Goal: Feedback & Contribution: Contribute content

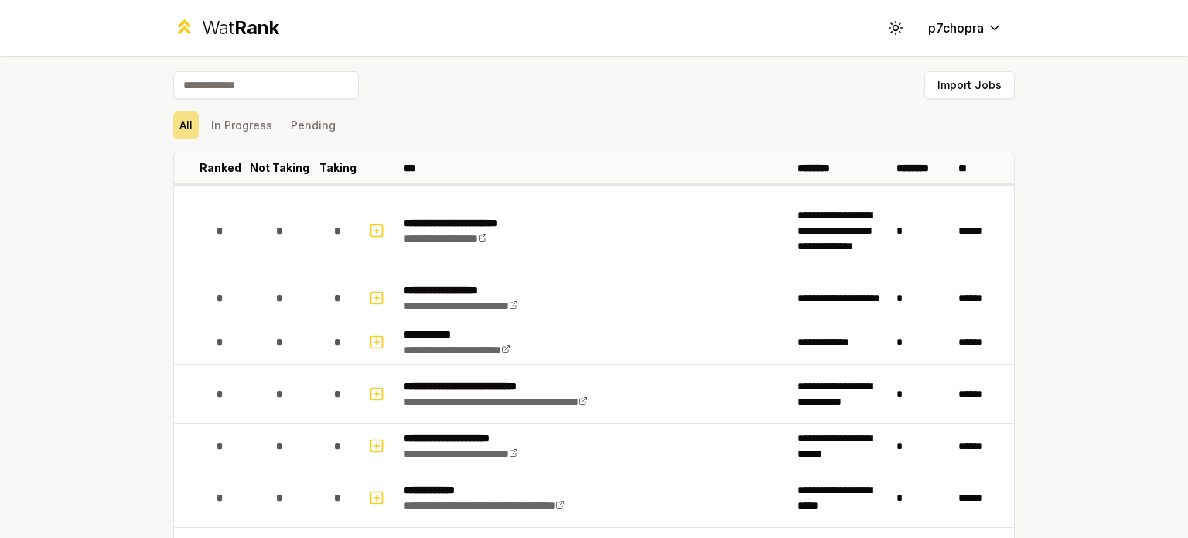
click at [94, 205] on div "**********" at bounding box center [594, 269] width 1188 height 538
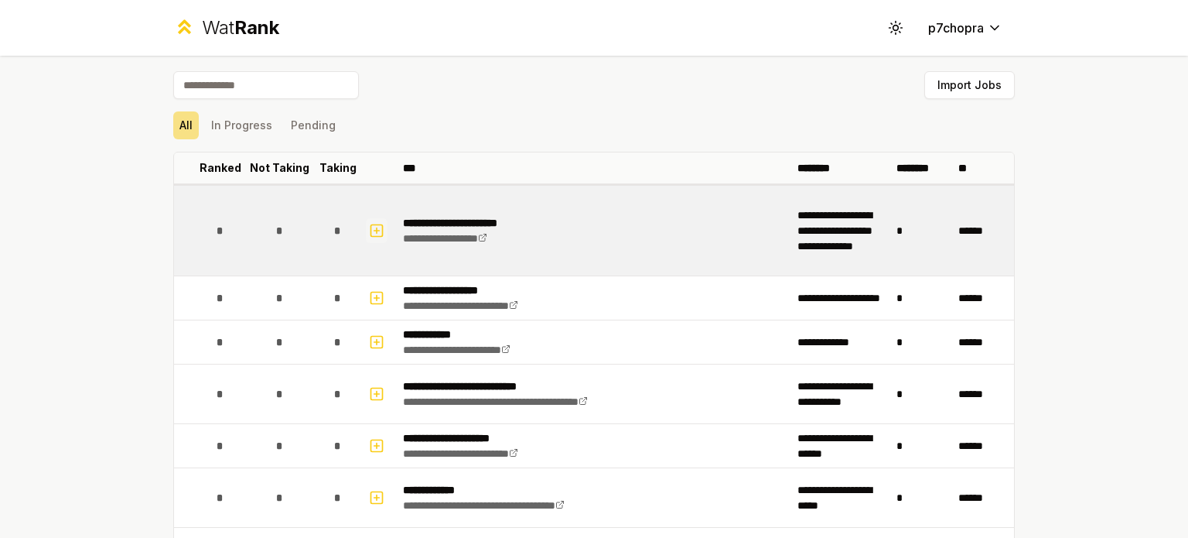
click at [371, 226] on rect "button" at bounding box center [377, 230] width 12 height 12
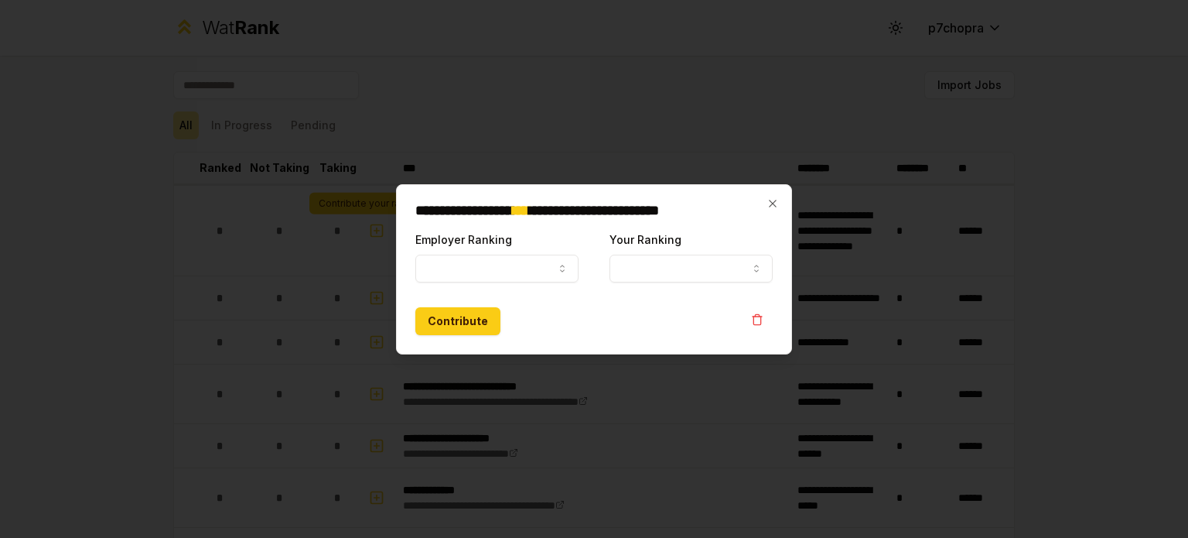
select select
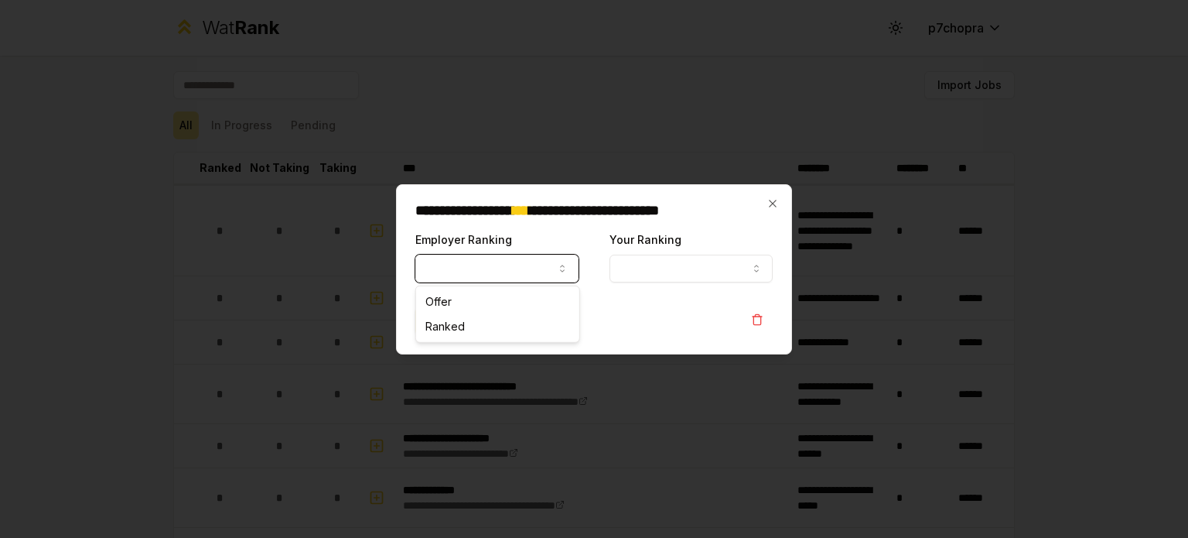
click at [518, 271] on button "Employer Ranking" at bounding box center [496, 268] width 163 height 28
select select "******"
click at [459, 327] on button "Contribute" at bounding box center [457, 321] width 85 height 28
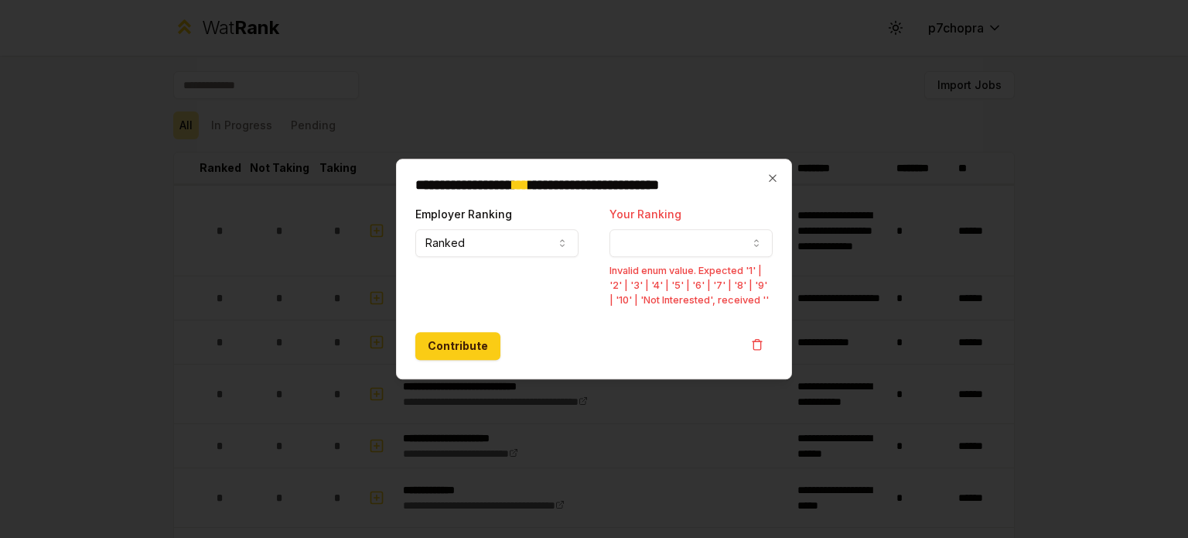
click at [783, 247] on div "**********" at bounding box center [594, 269] width 396 height 221
click at [746, 243] on button "Your Ranking" at bounding box center [690, 243] width 163 height 28
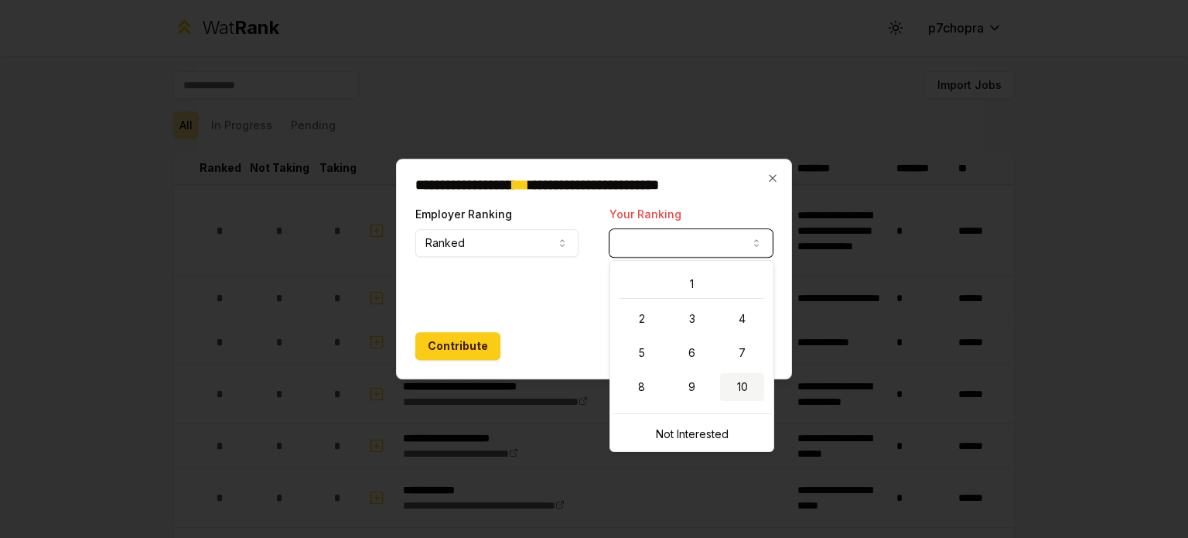
select select "**"
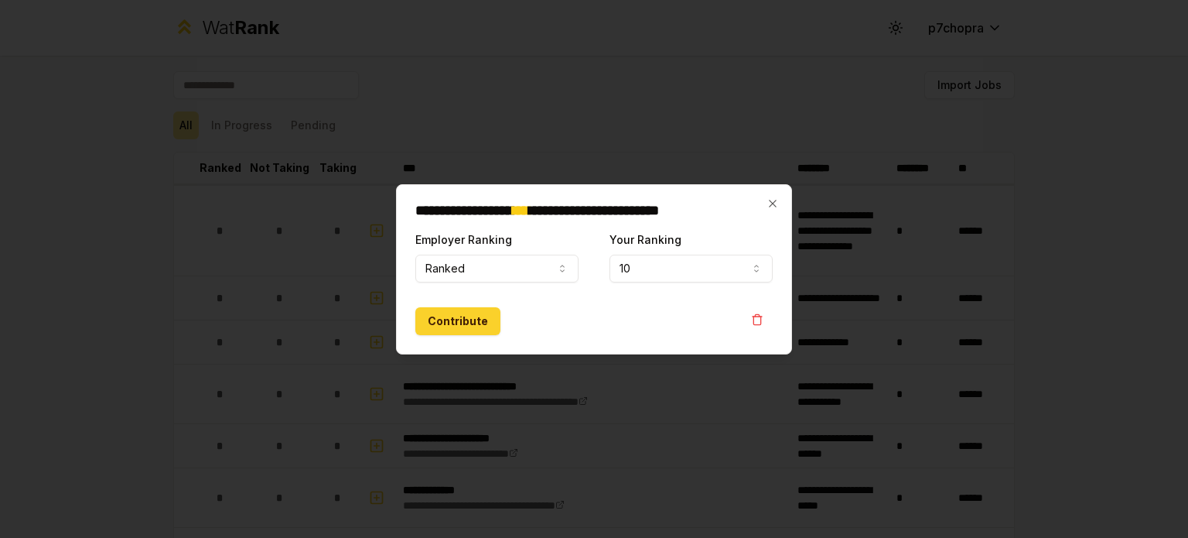
click at [442, 321] on button "Contribute" at bounding box center [457, 321] width 85 height 28
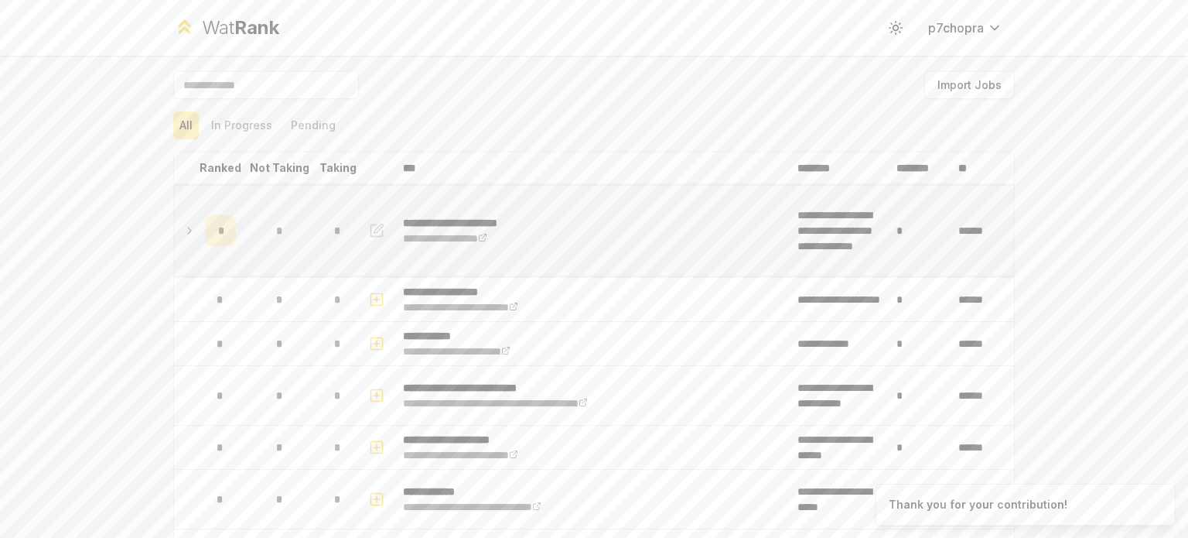
click at [205, 232] on div "*" at bounding box center [220, 230] width 31 height 31
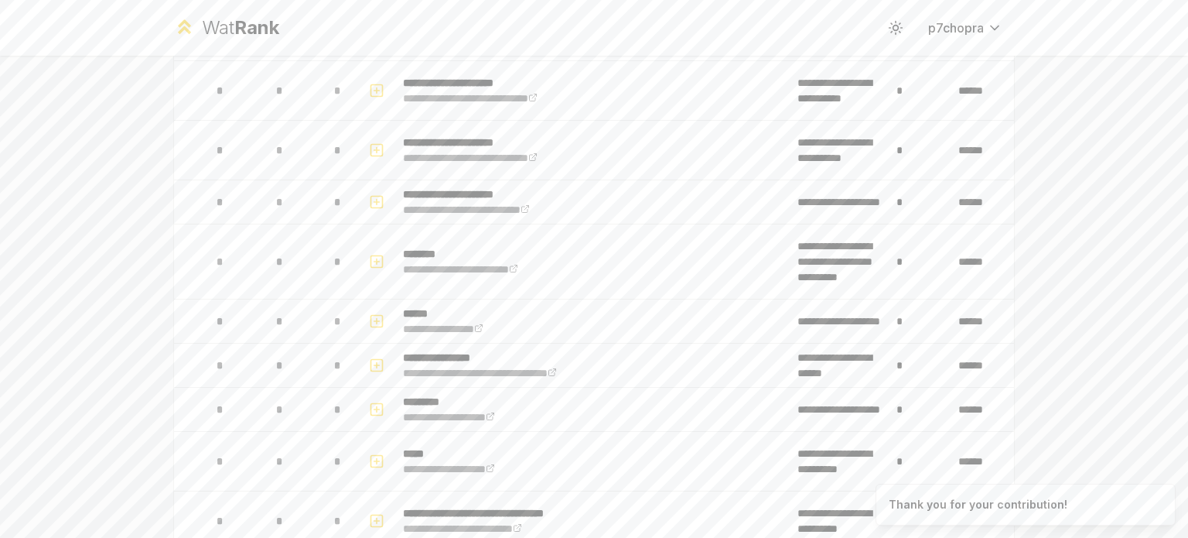
scroll to position [1160, 0]
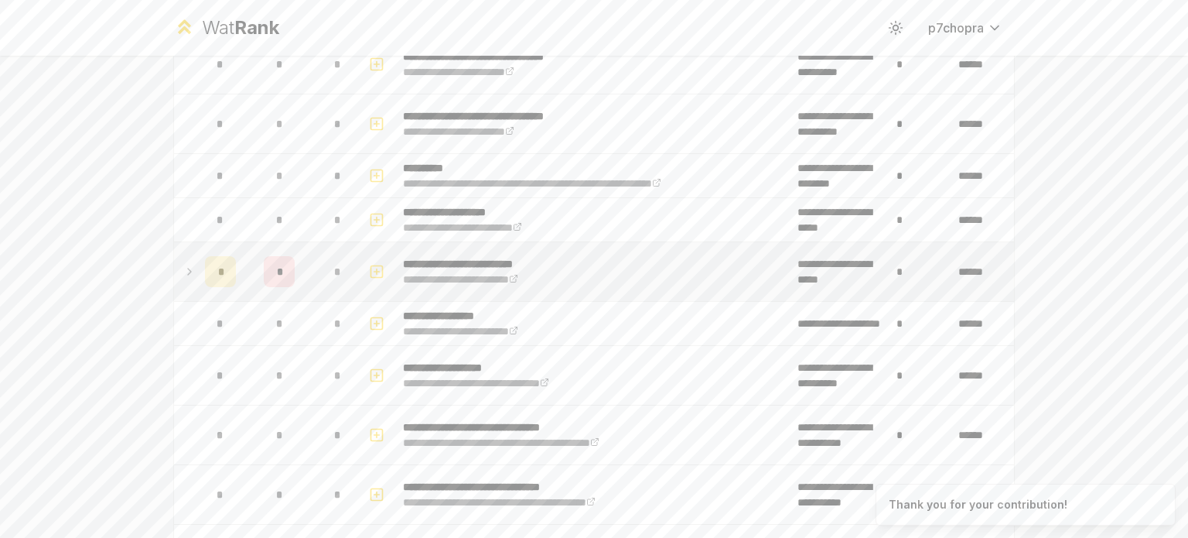
click at [304, 272] on td "*" at bounding box center [279, 271] width 74 height 59
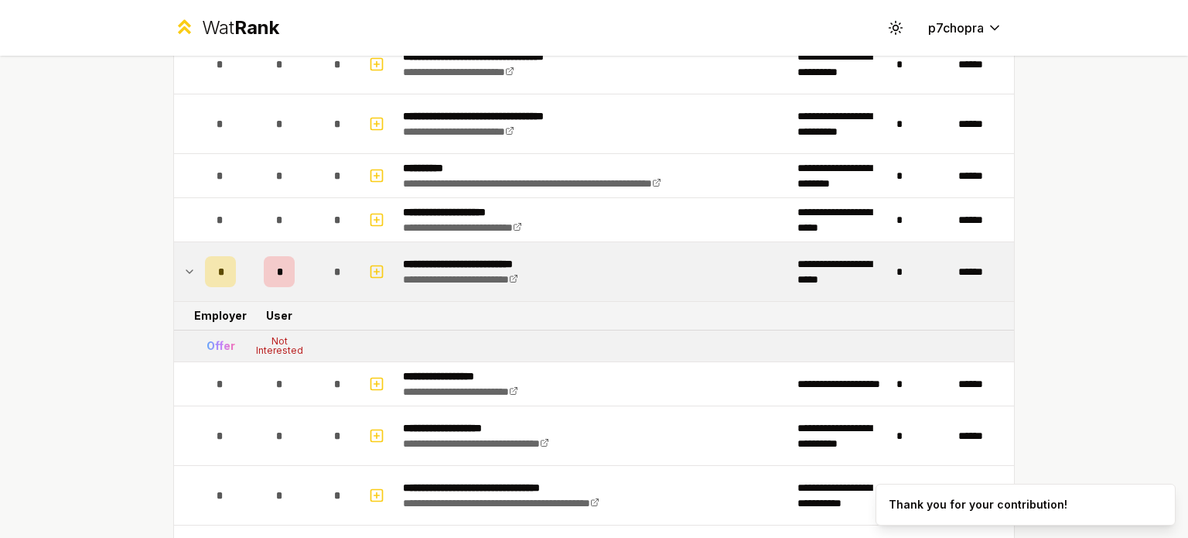
click at [108, 251] on div "**********" at bounding box center [594, 269] width 1188 height 538
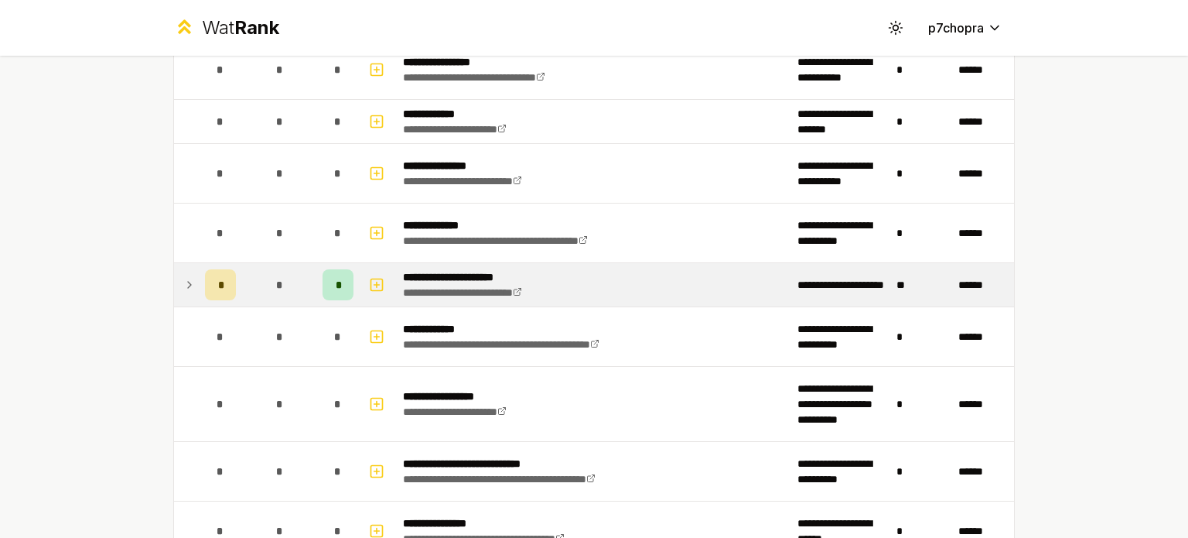
scroll to position [2062, 0]
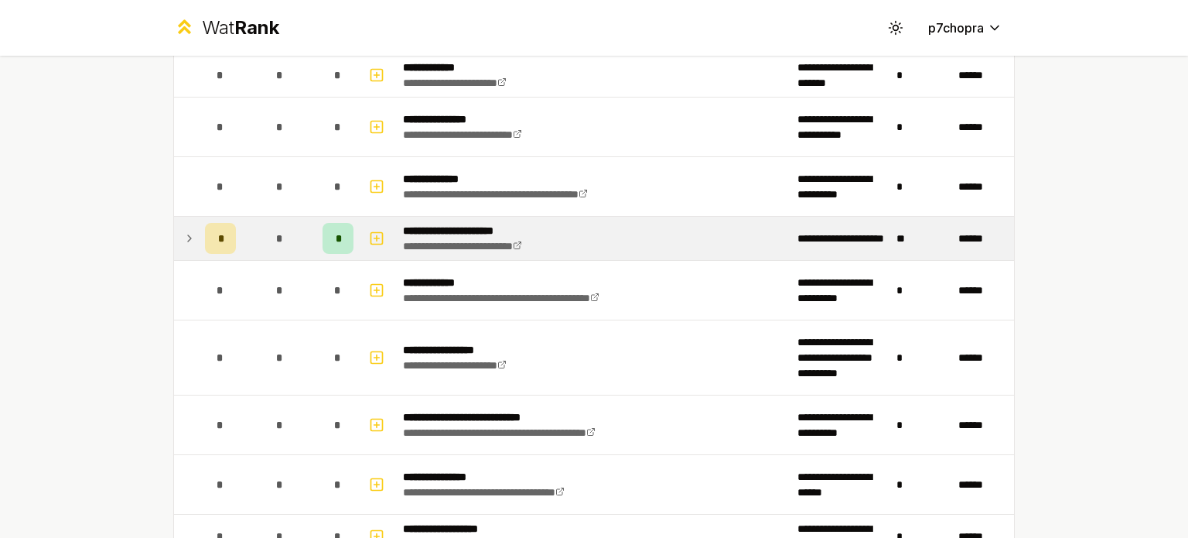
click at [295, 224] on td "*" at bounding box center [279, 238] width 74 height 43
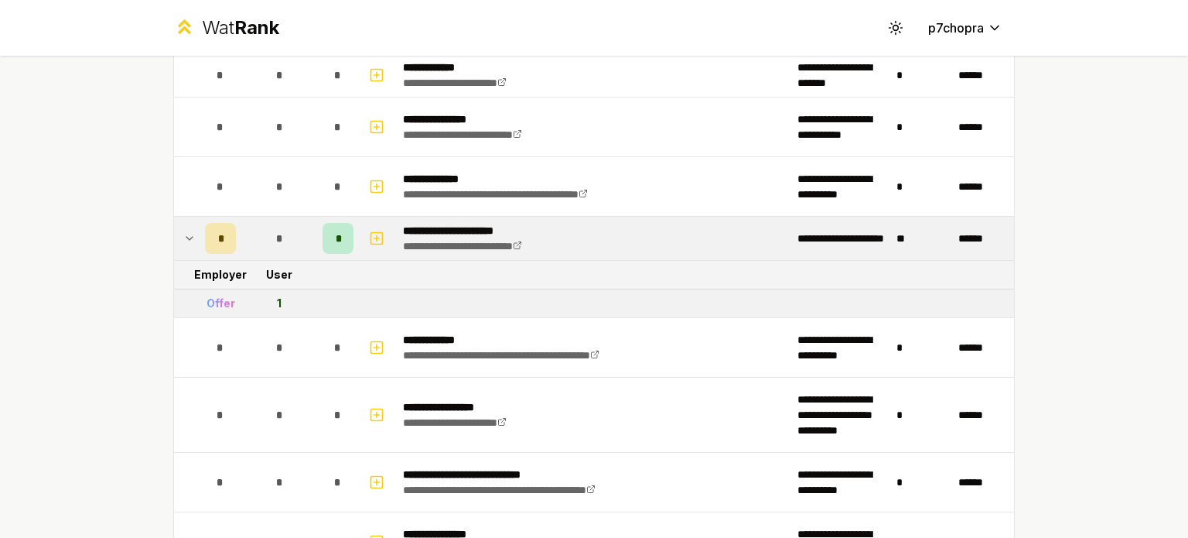
click at [295, 224] on td "*" at bounding box center [279, 238] width 74 height 43
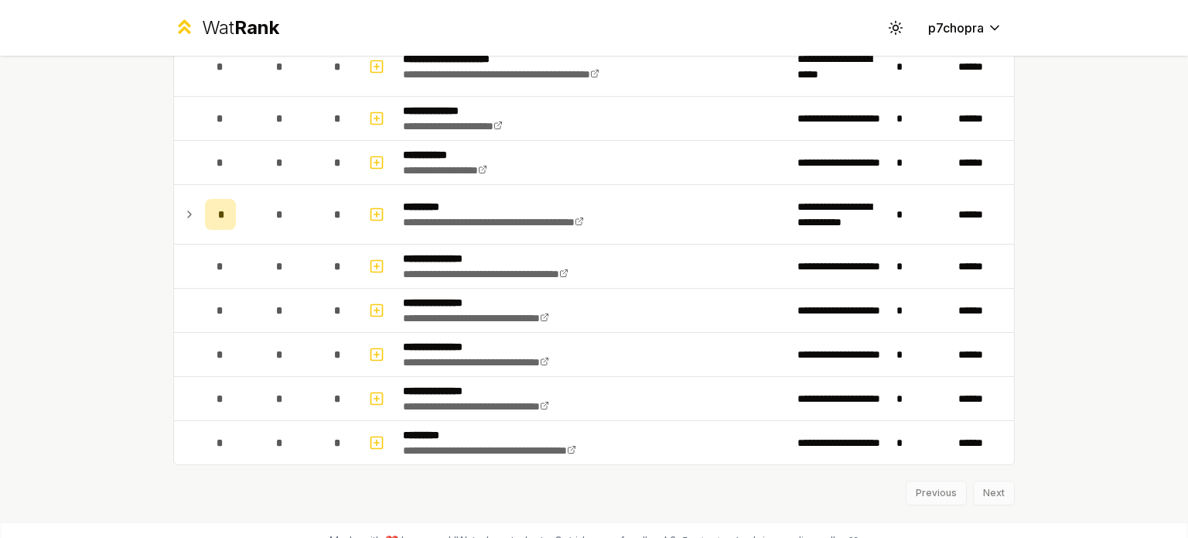
scroll to position [2835, 0]
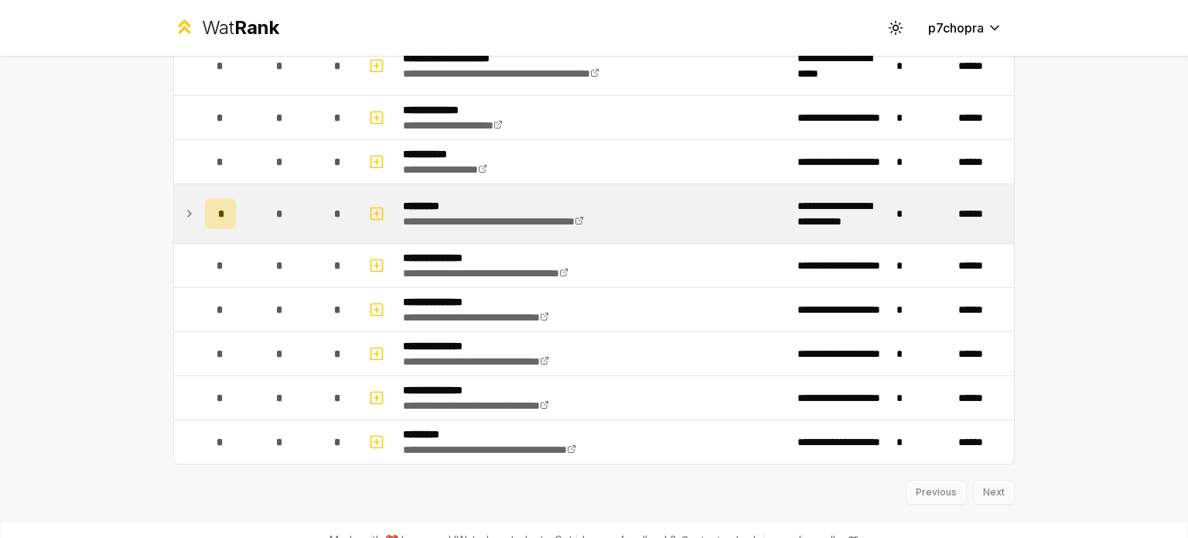
click at [295, 218] on td "*" at bounding box center [279, 213] width 74 height 59
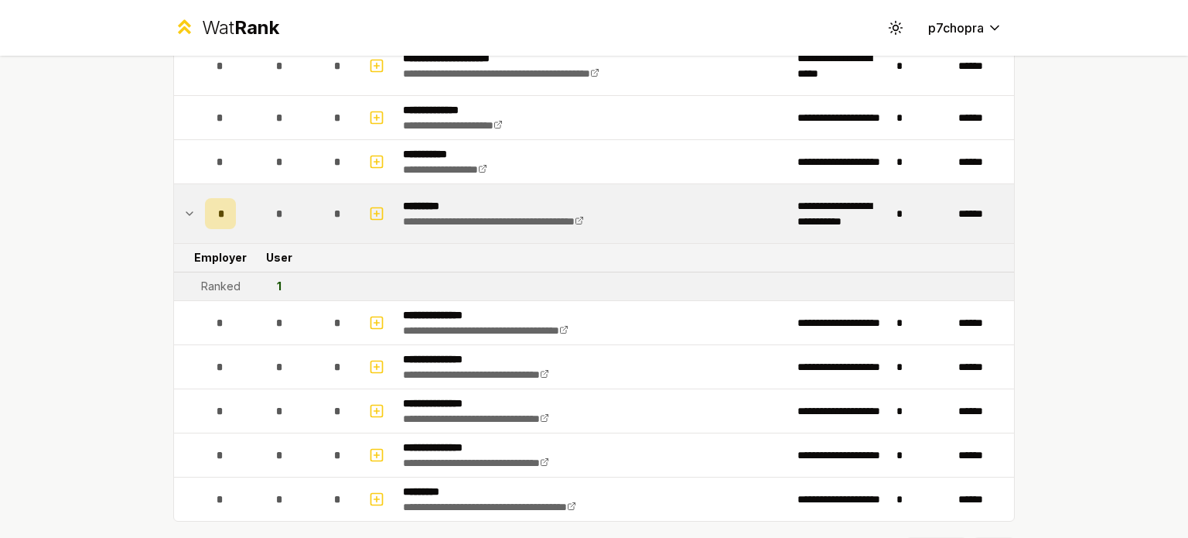
click at [295, 218] on td "*" at bounding box center [279, 213] width 74 height 59
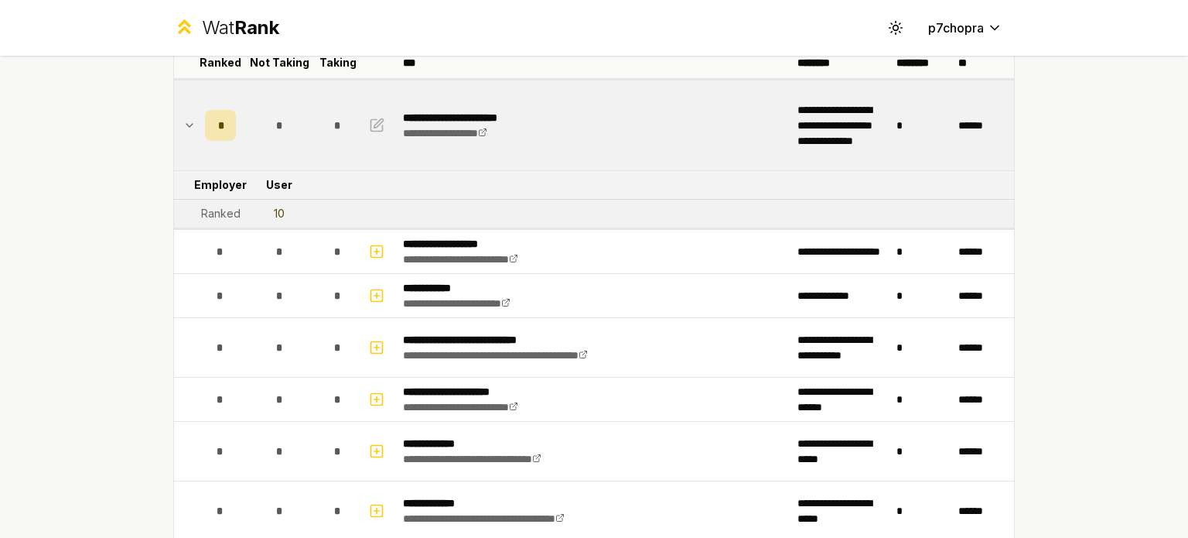
scroll to position [128, 0]
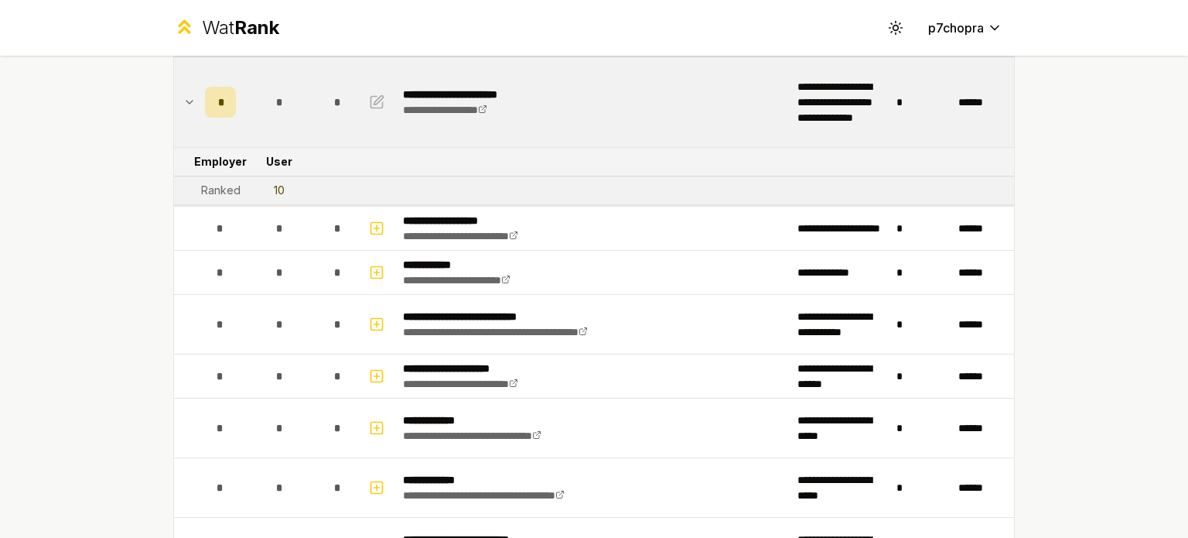
click at [295, 218] on td "*" at bounding box center [279, 228] width 74 height 43
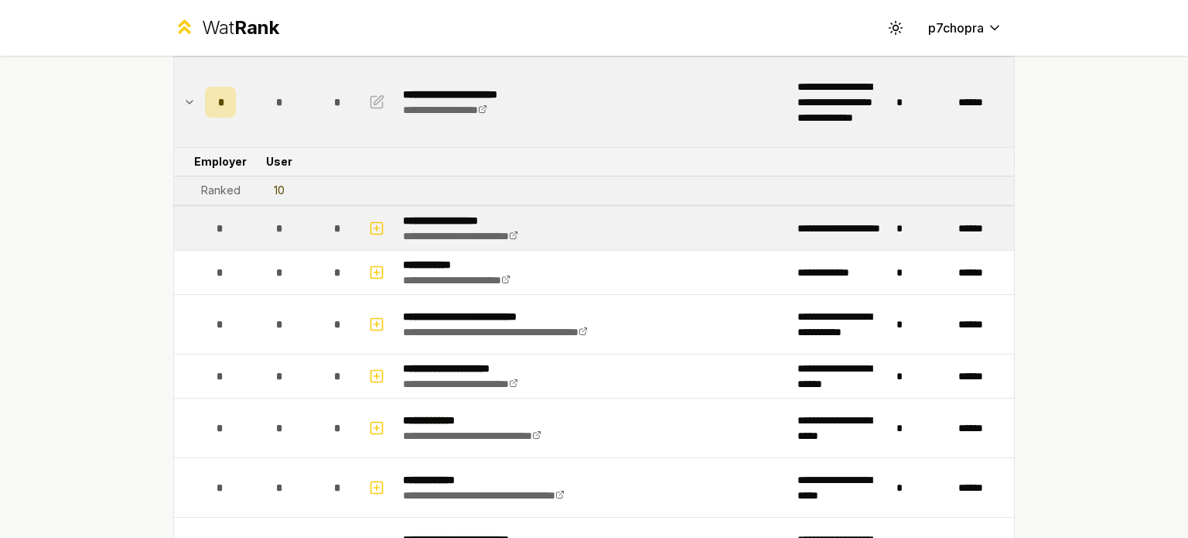
click at [282, 244] on td "*" at bounding box center [279, 228] width 74 height 43
click at [372, 228] on icon "button" at bounding box center [376, 228] width 15 height 19
select select
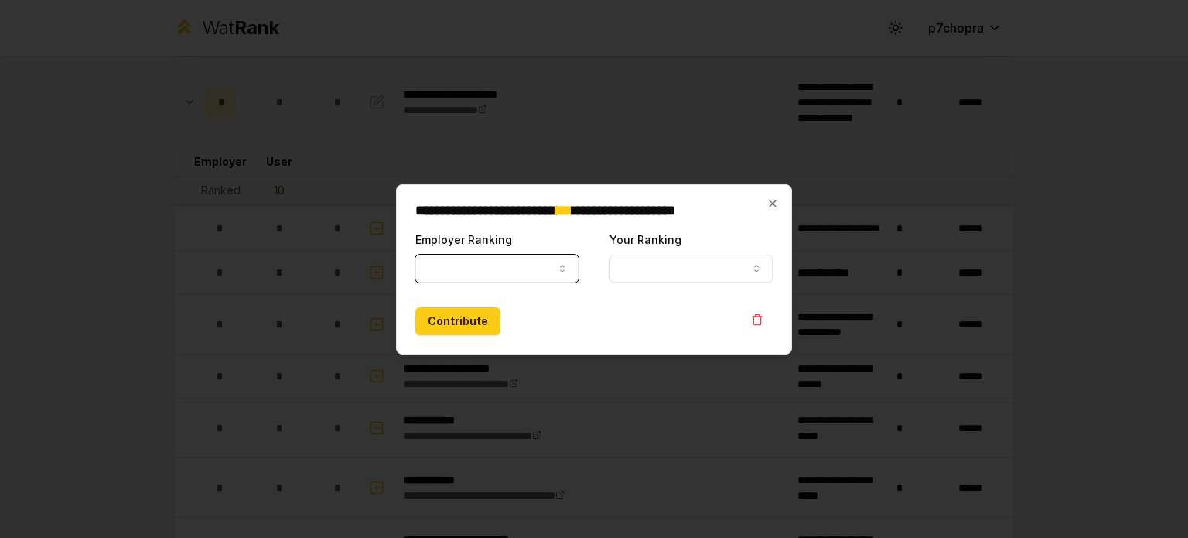
click at [453, 265] on button "Employer Ranking" at bounding box center [496, 268] width 163 height 28
select select "******"
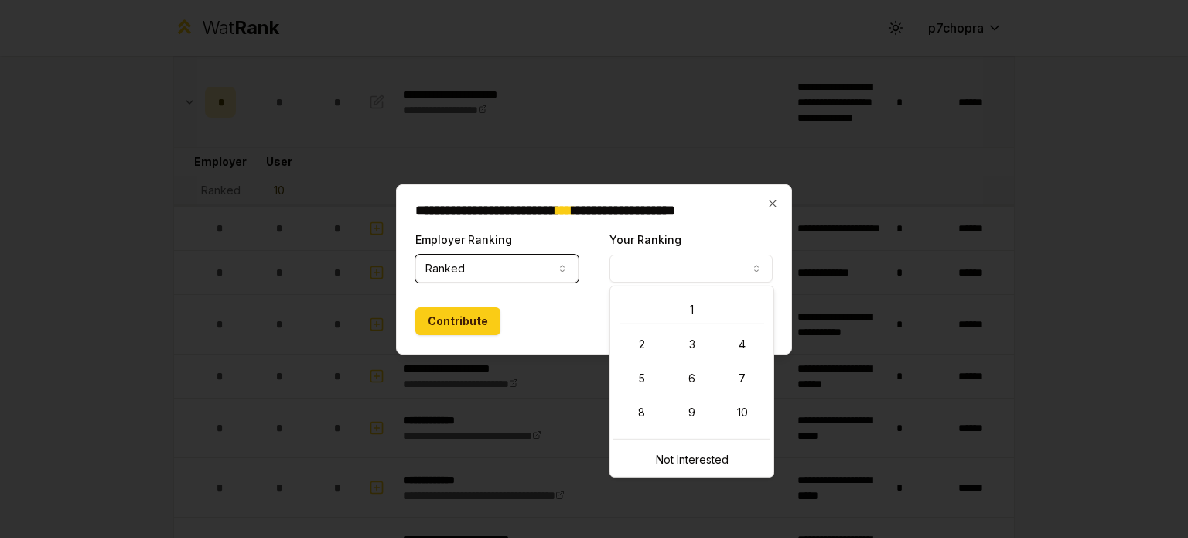
click at [712, 265] on button "Your Ranking" at bounding box center [690, 268] width 163 height 28
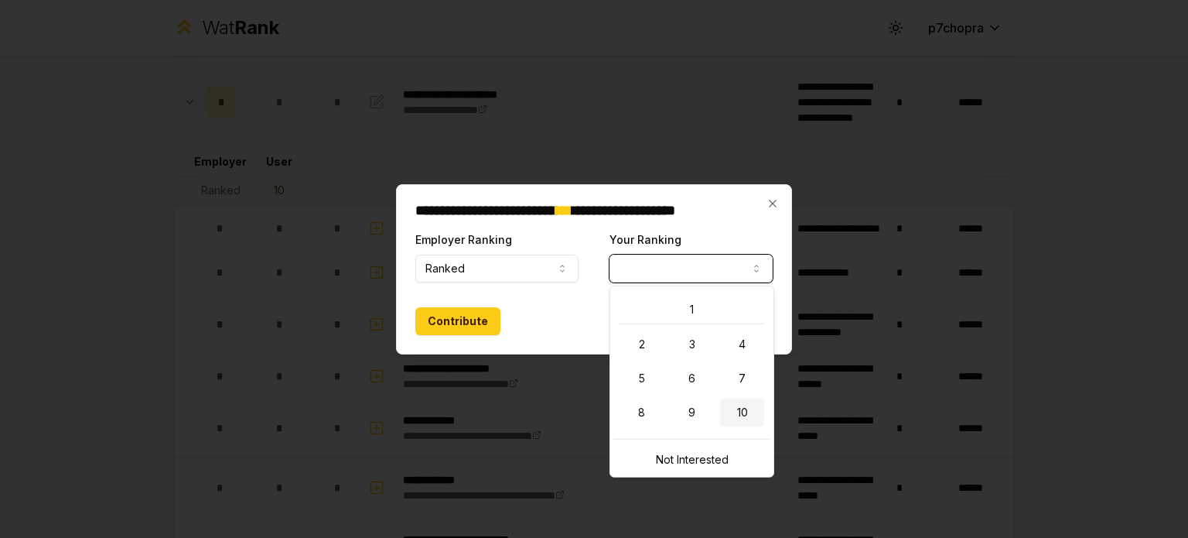
select select "**"
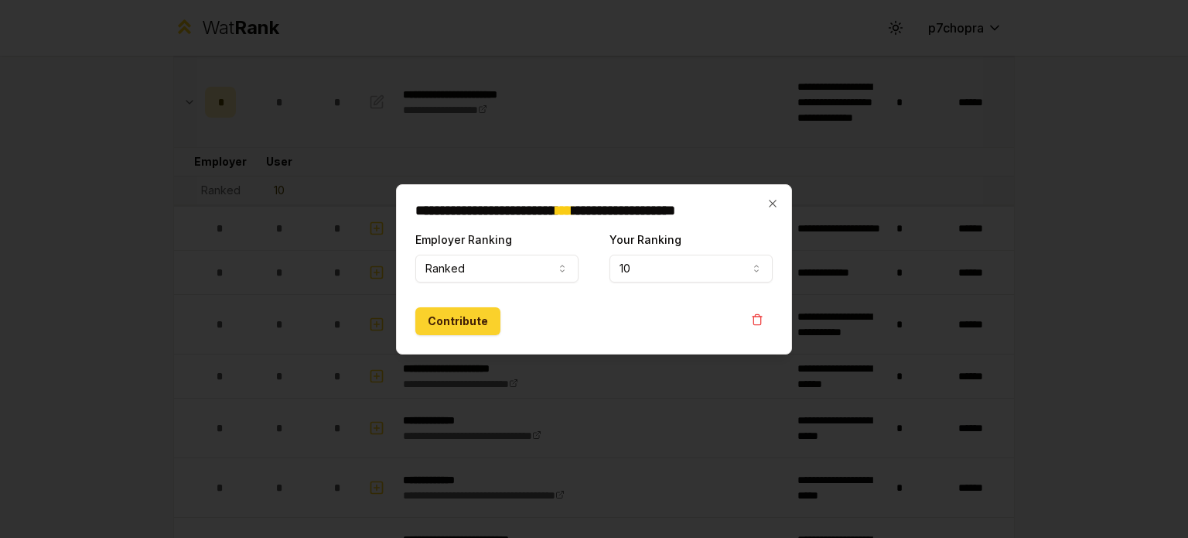
click at [453, 312] on button "Contribute" at bounding box center [457, 321] width 85 height 28
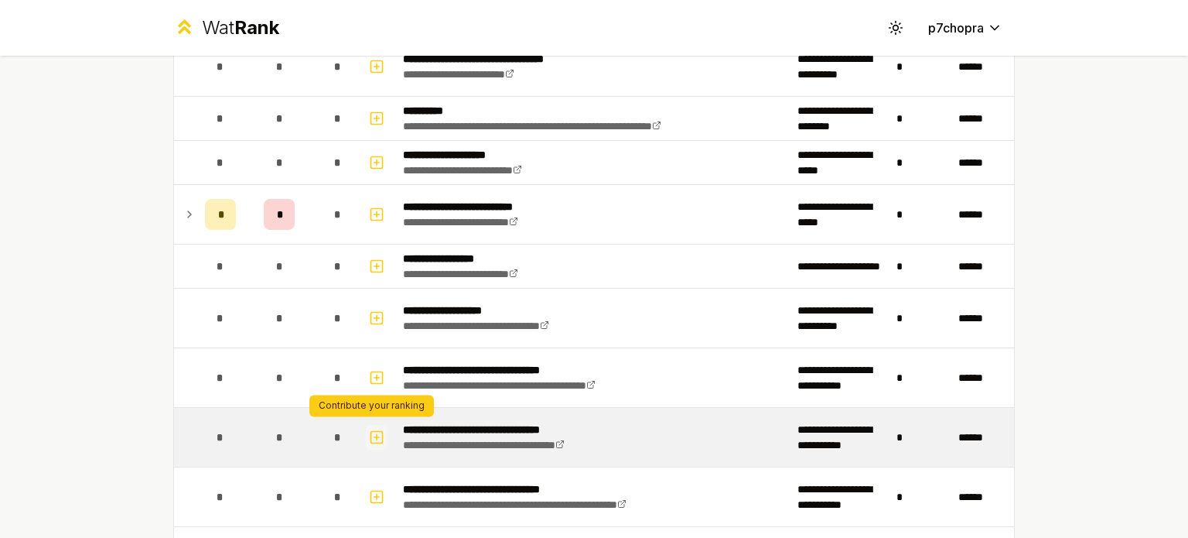
scroll to position [1289, 0]
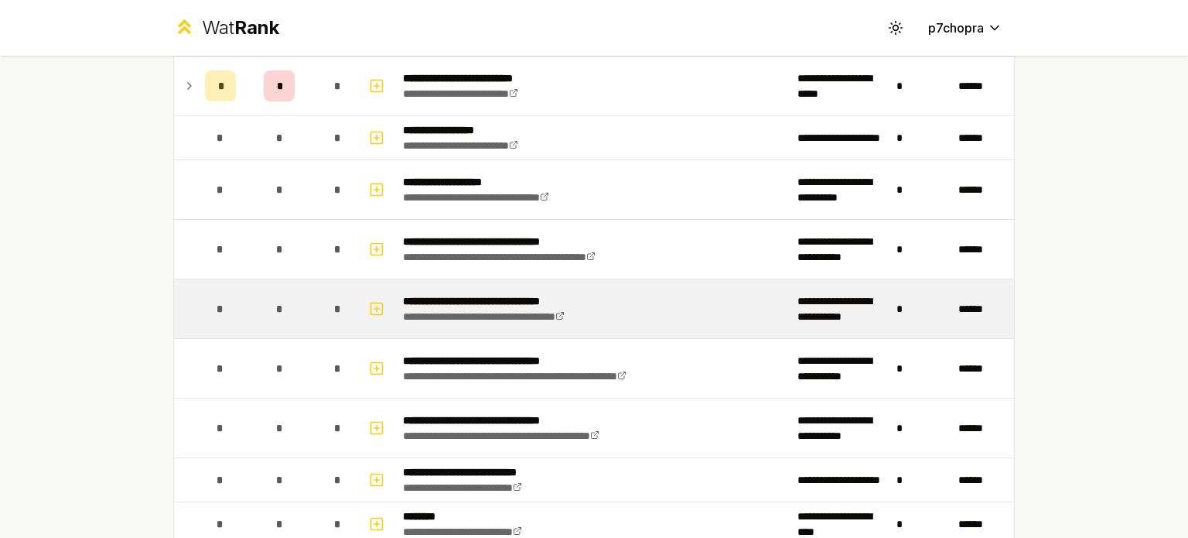
click at [337, 309] on div "*" at bounding box center [338, 308] width 31 height 31
click at [372, 302] on icon "button" at bounding box center [376, 308] width 15 height 19
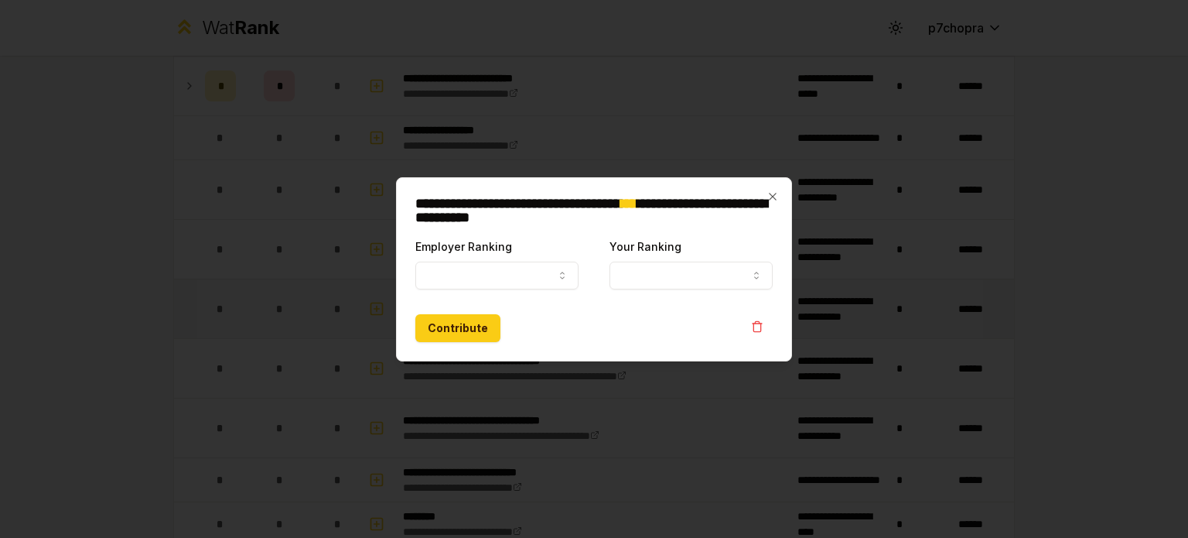
select select
click at [508, 266] on button "Employer Ranking" at bounding box center [496, 275] width 163 height 28
select select "******"
click at [654, 267] on button "Your Ranking" at bounding box center [690, 275] width 163 height 28
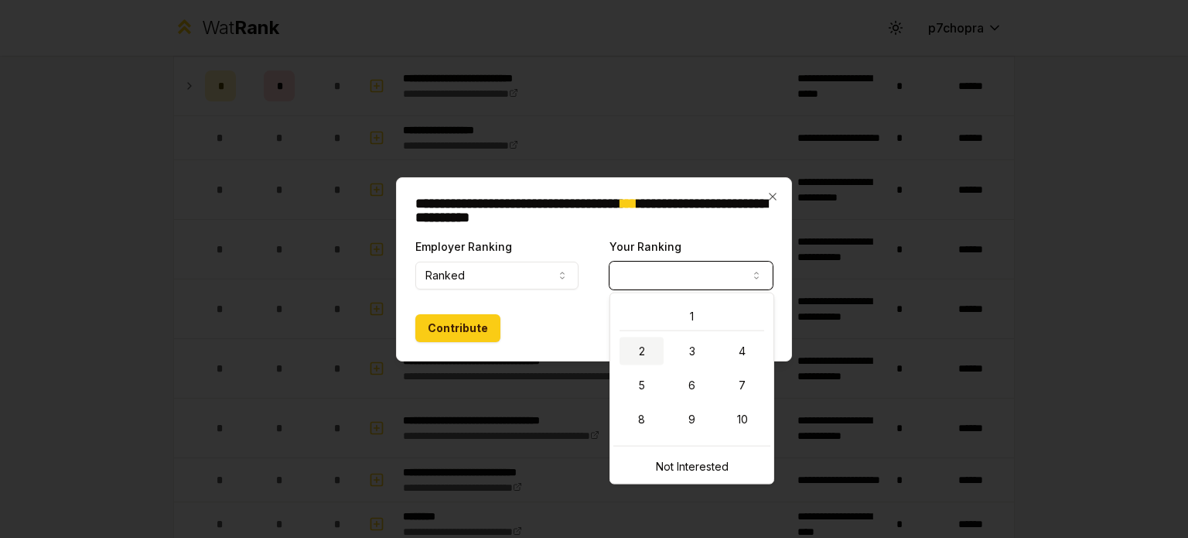
select select "*"
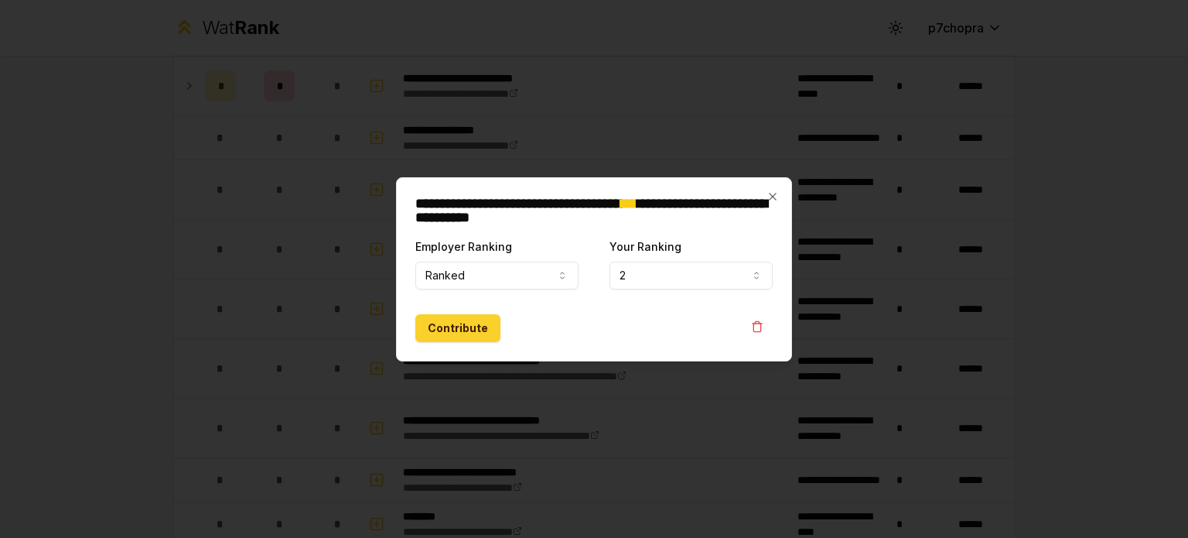
click at [469, 326] on button "Contribute" at bounding box center [457, 328] width 85 height 28
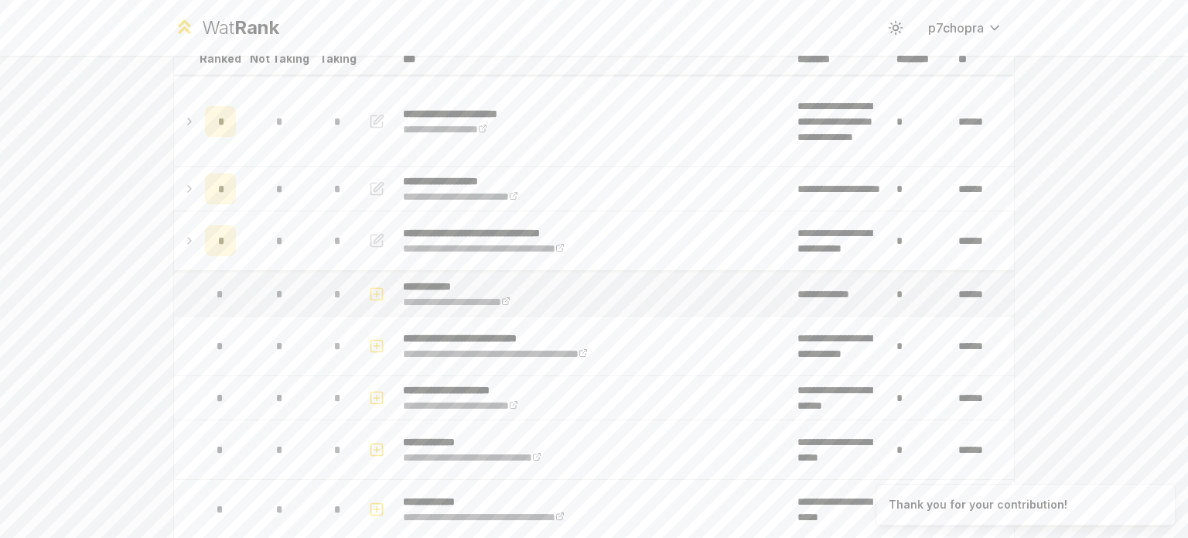
scroll to position [128, 0]
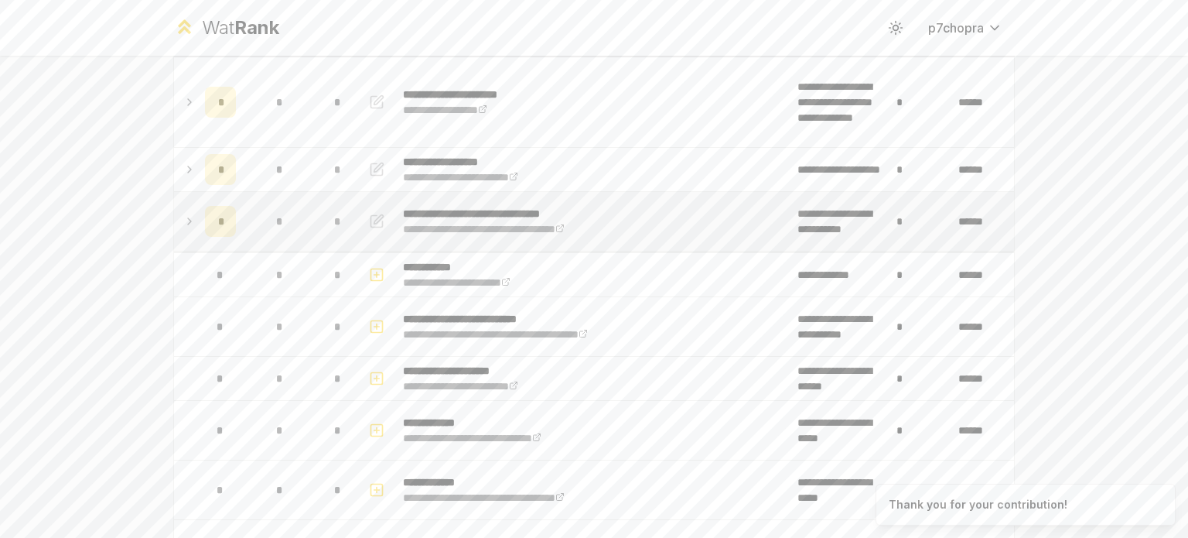
click at [183, 227] on icon at bounding box center [189, 221] width 12 height 19
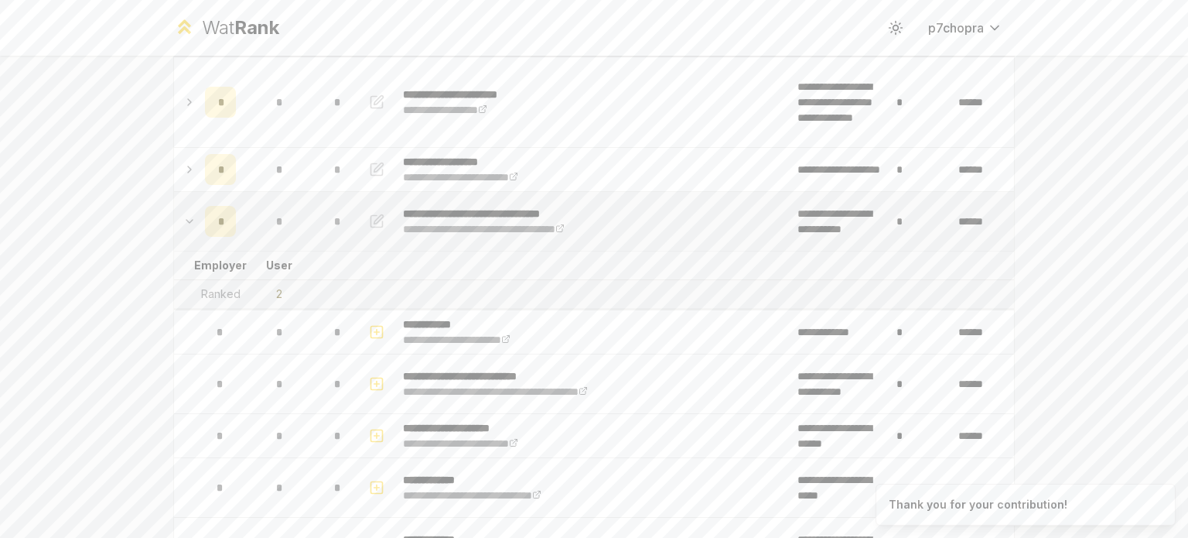
click at [183, 227] on icon at bounding box center [189, 221] width 12 height 19
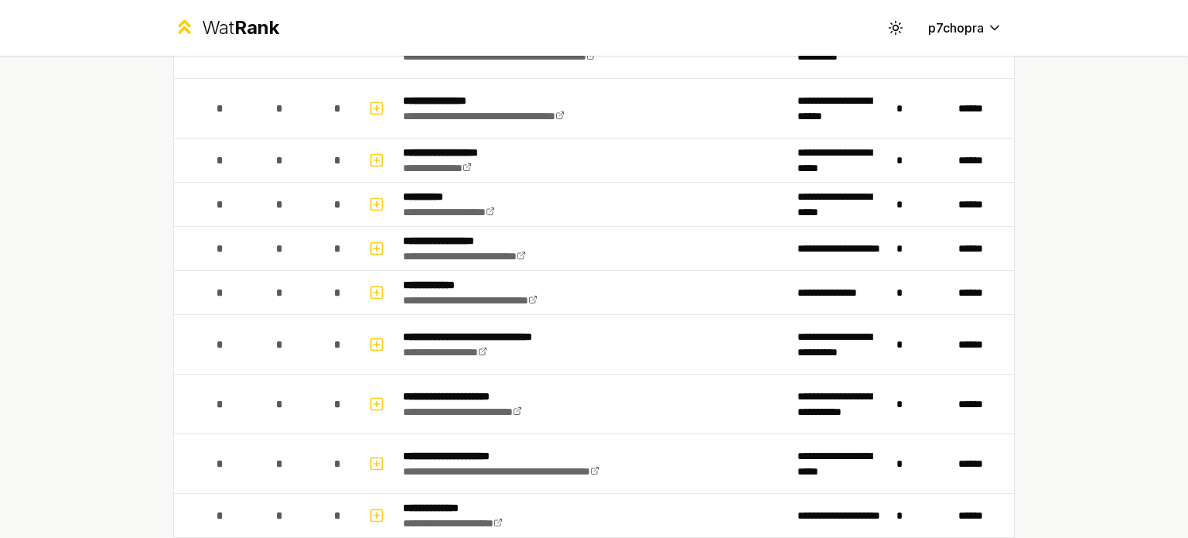
scroll to position [2707, 0]
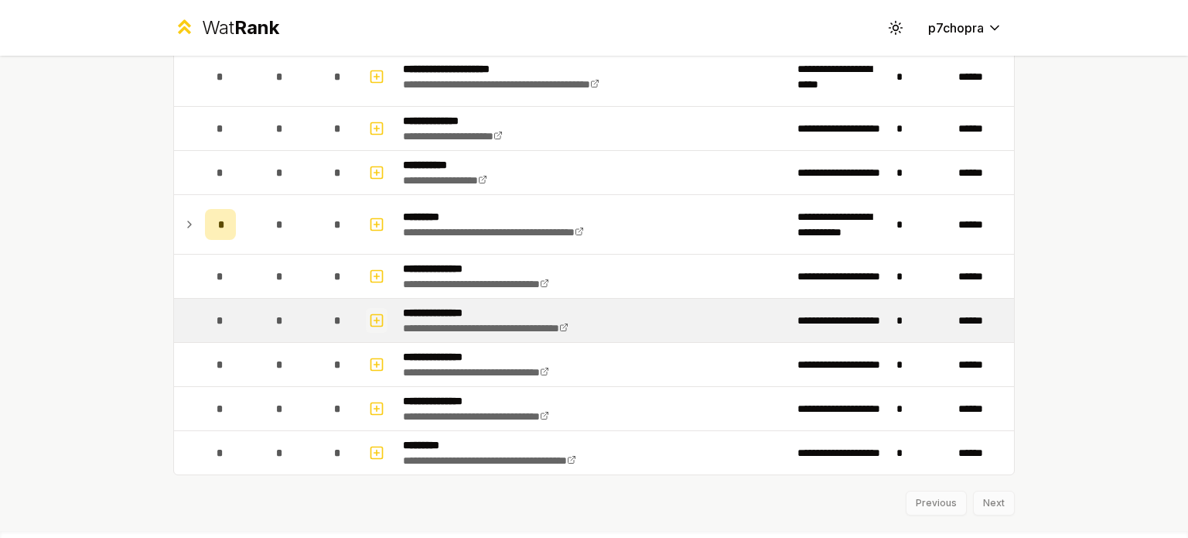
click at [374, 311] on icon "button" at bounding box center [376, 320] width 15 height 19
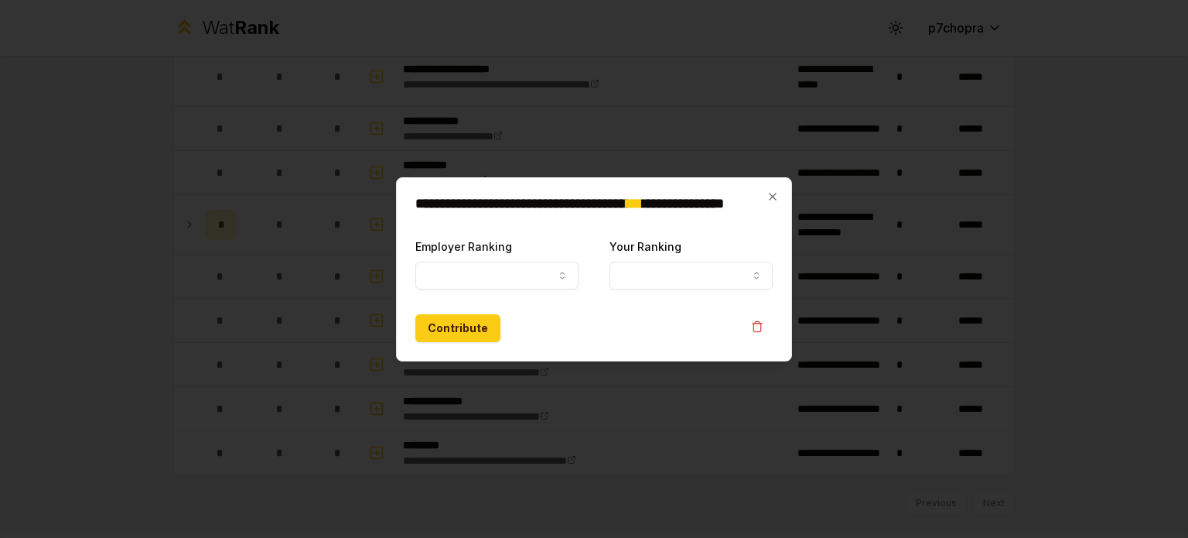
select select
click at [541, 280] on button "Employer Ranking" at bounding box center [496, 275] width 163 height 28
select select "******"
click at [626, 265] on button "Your Ranking" at bounding box center [690, 275] width 163 height 28
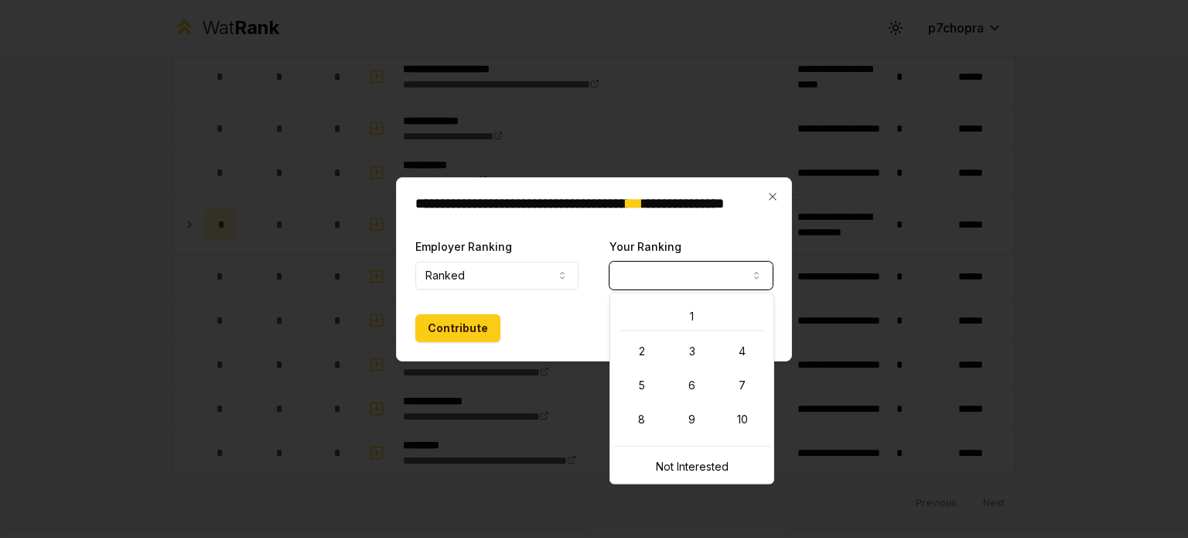
select select "*"
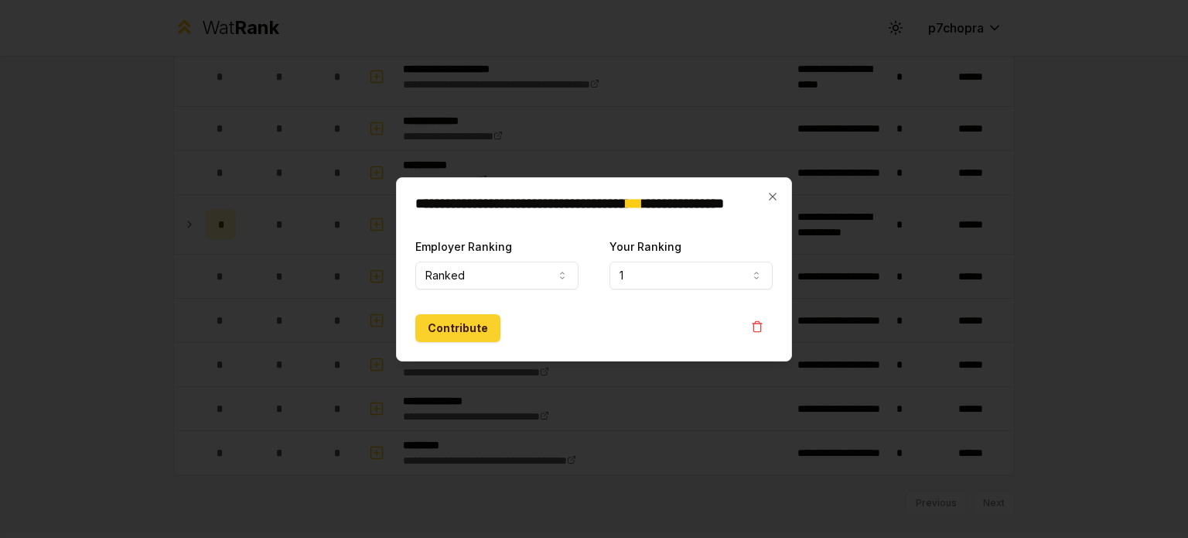
click at [478, 329] on button "Contribute" at bounding box center [457, 328] width 85 height 28
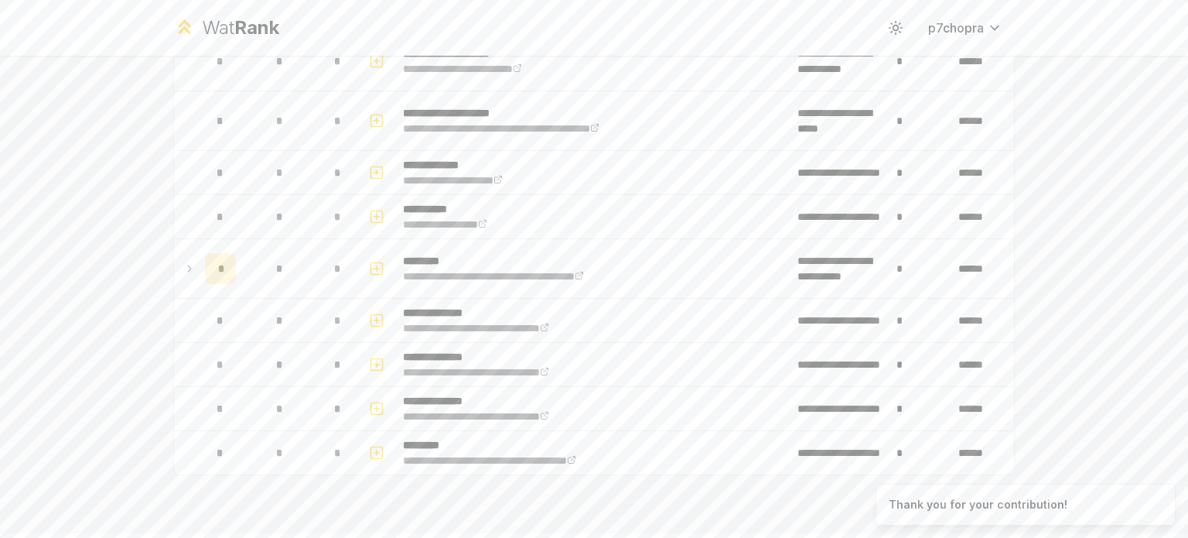
scroll to position [0, 0]
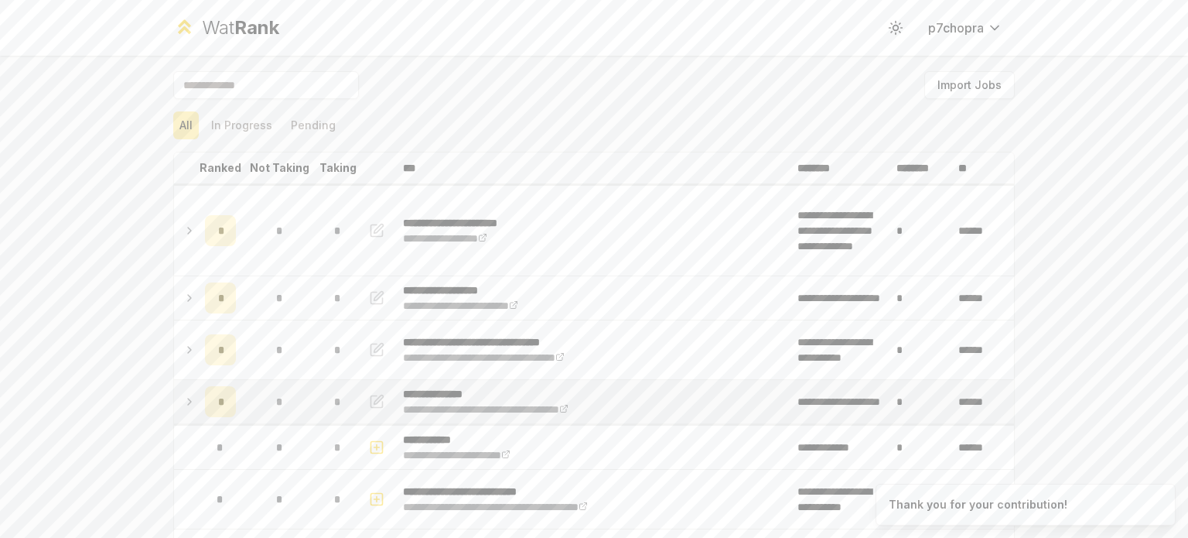
click at [330, 422] on td "*" at bounding box center [337, 401] width 43 height 43
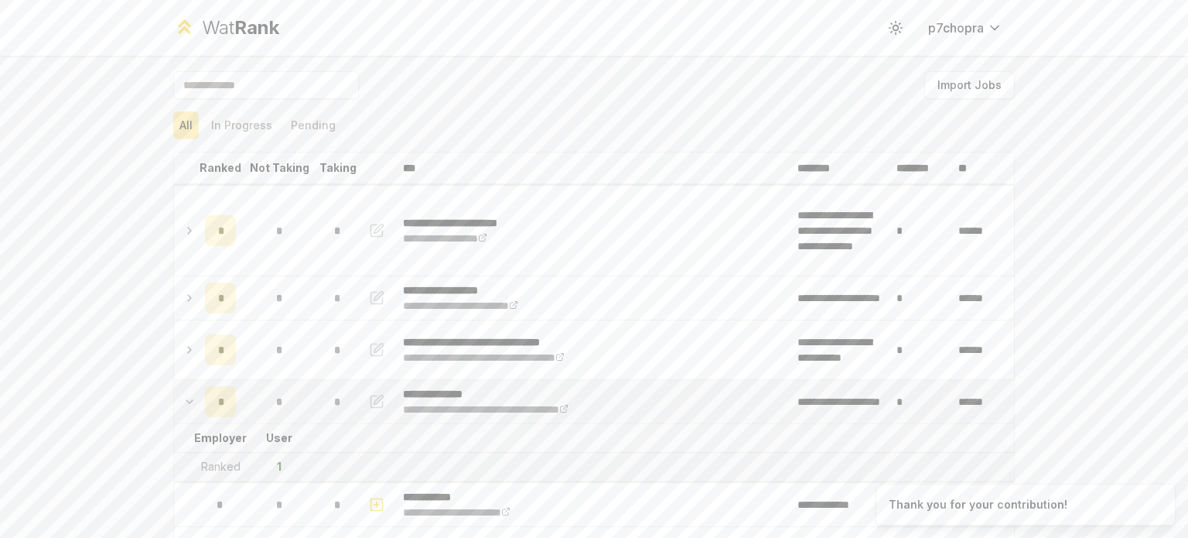
click at [326, 409] on div "*" at bounding box center [338, 401] width 31 height 31
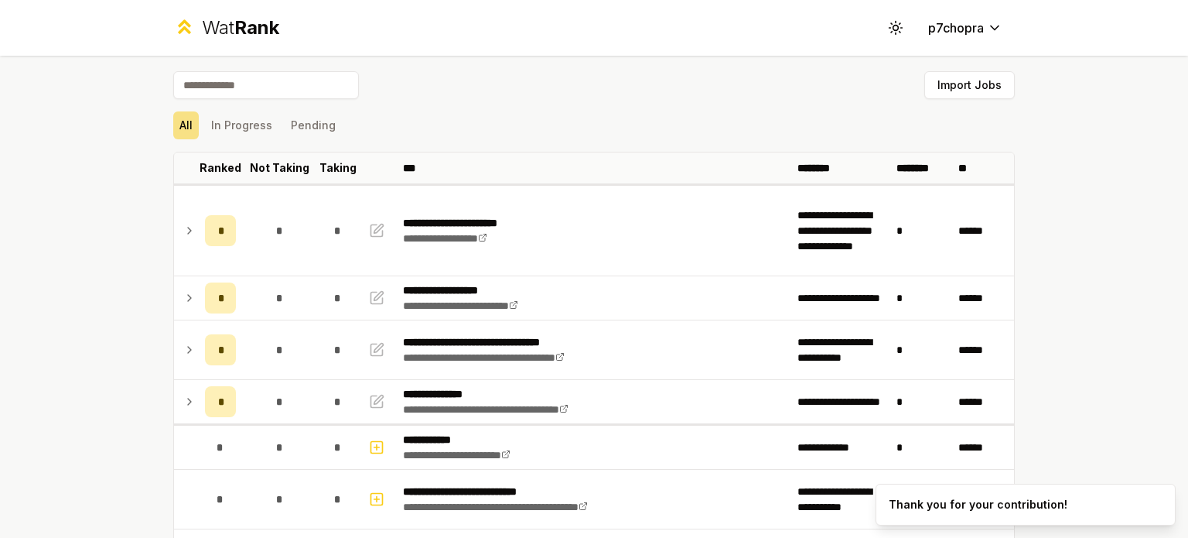
click at [487, 132] on div "All In Progress Pending" at bounding box center [593, 125] width 841 height 28
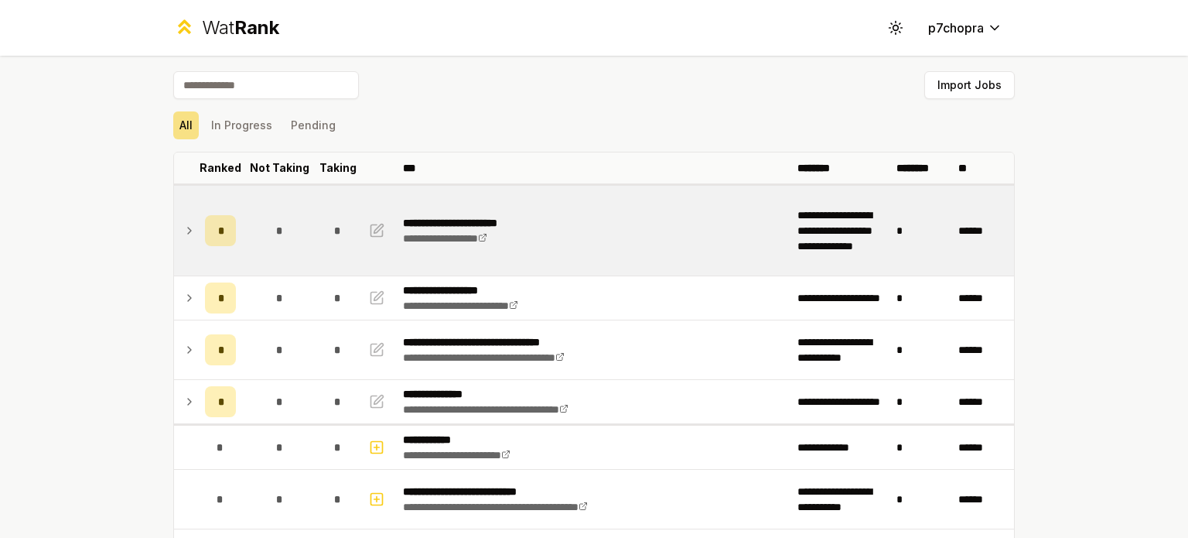
click at [298, 225] on td "*" at bounding box center [279, 231] width 74 height 90
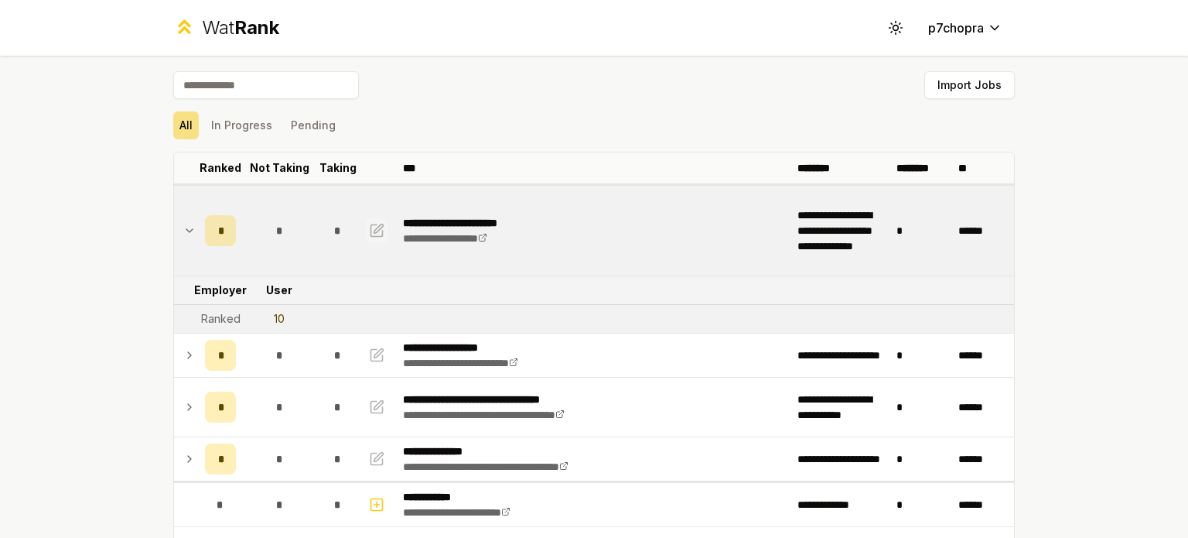
click at [369, 226] on icon "button" at bounding box center [376, 230] width 15 height 19
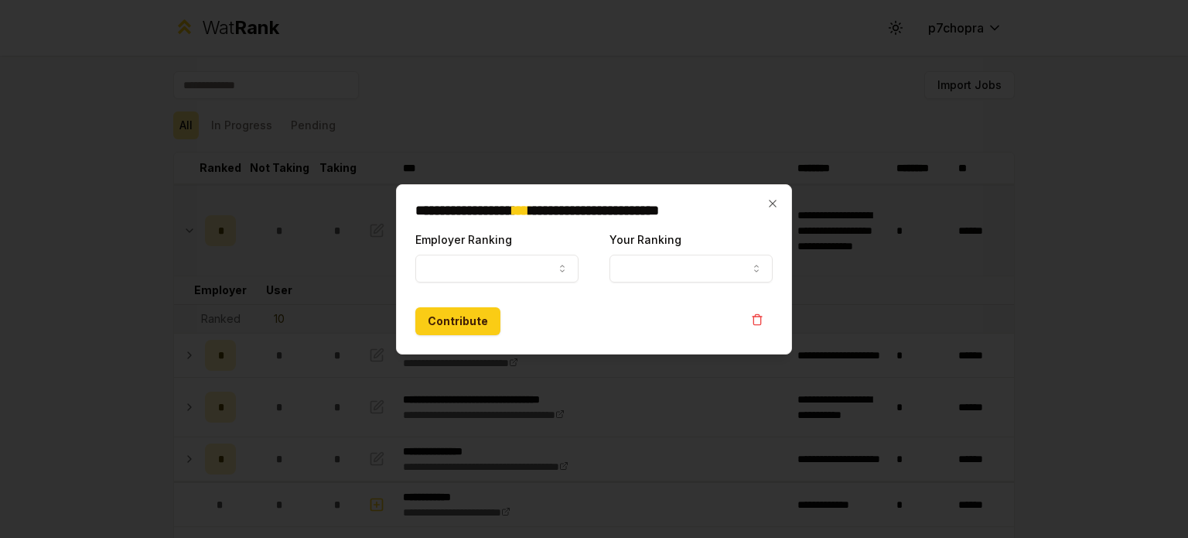
select select "******"
select select "**"
click at [442, 264] on button "Ranked" at bounding box center [496, 268] width 163 height 28
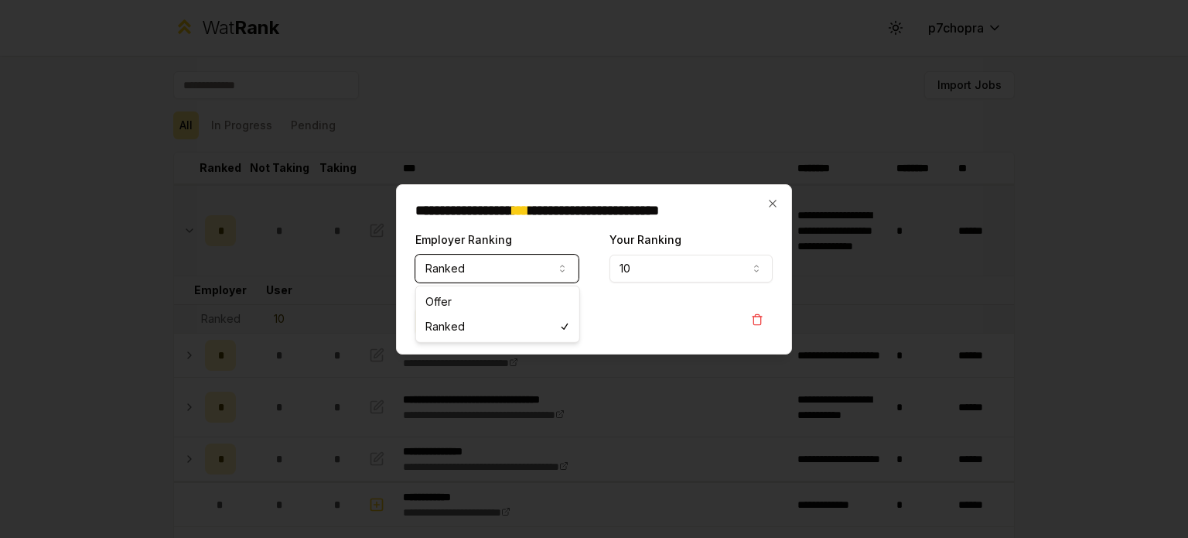
click at [442, 264] on button "Ranked" at bounding box center [496, 268] width 163 height 28
click at [773, 194] on div "**********" at bounding box center [594, 269] width 396 height 170
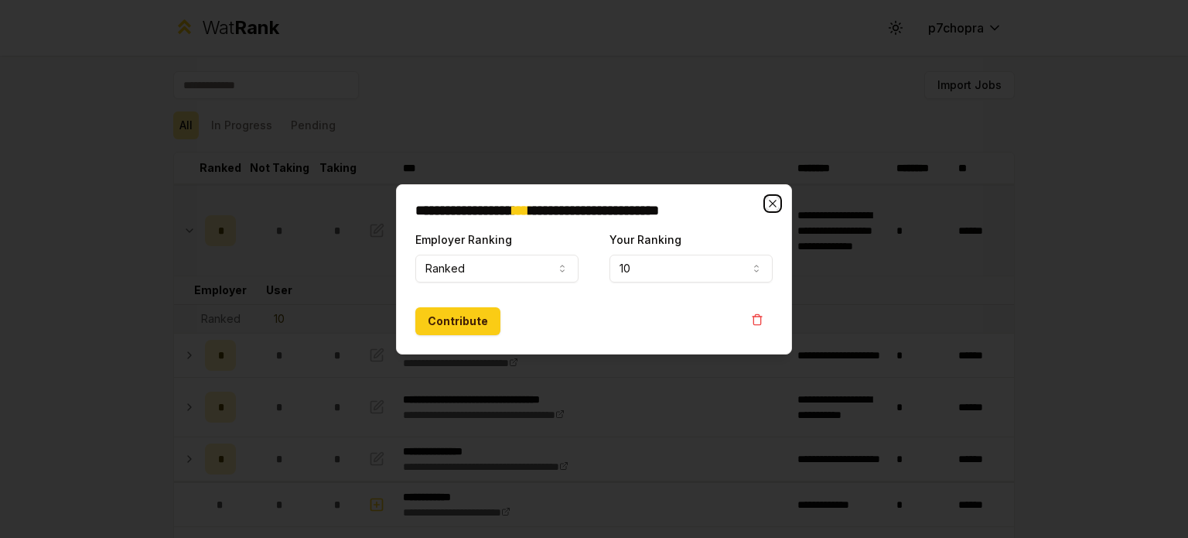
click at [767, 203] on icon "button" at bounding box center [772, 203] width 12 height 12
click at [663, 90] on div "Import Jobs" at bounding box center [593, 88] width 841 height 34
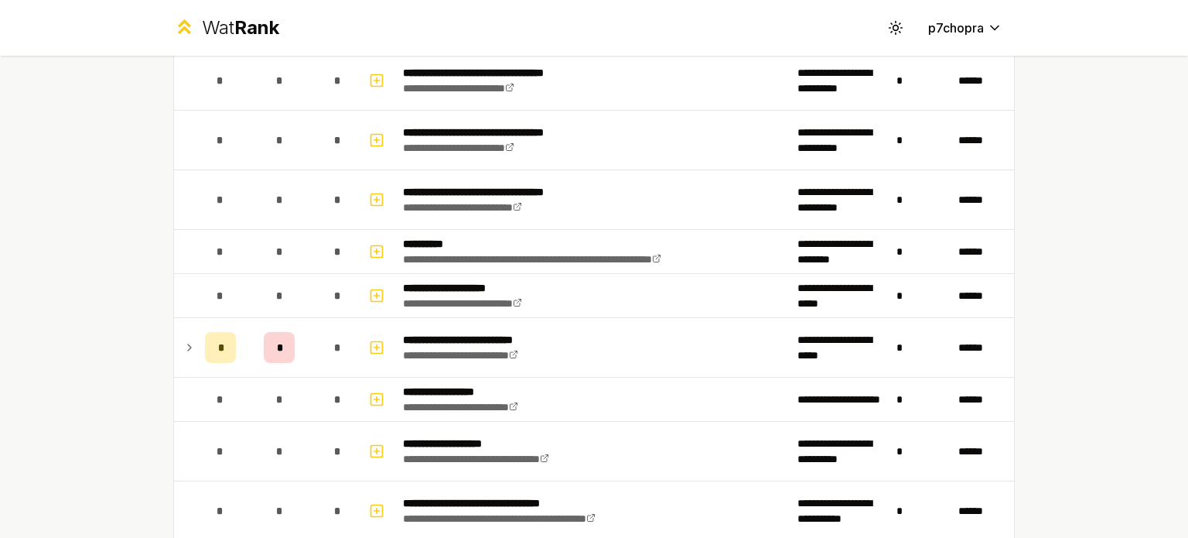
scroll to position [1160, 0]
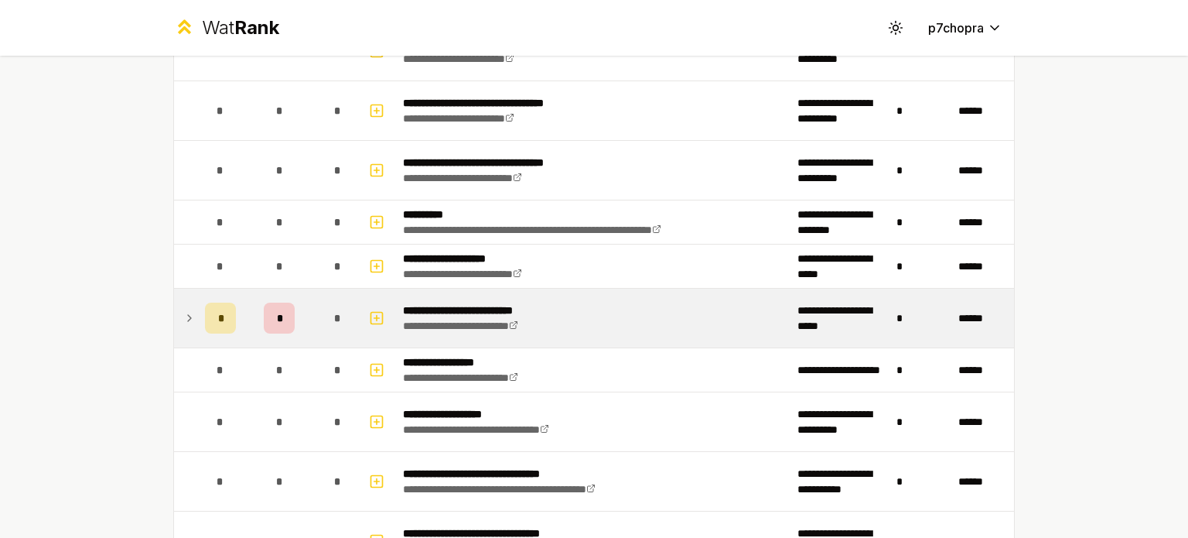
click at [300, 293] on td "*" at bounding box center [279, 317] width 74 height 59
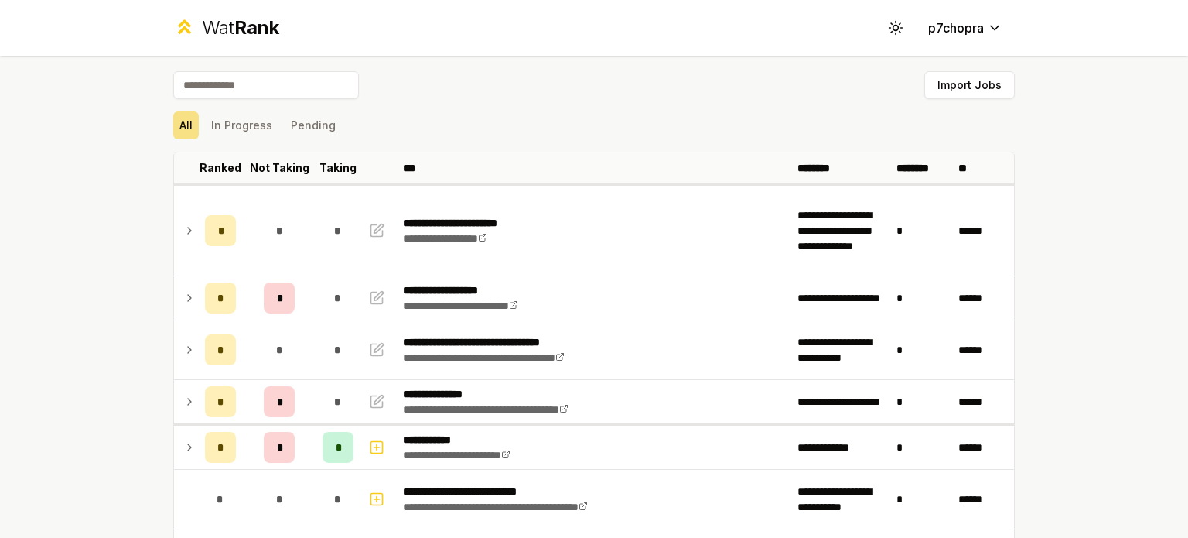
click at [136, 244] on div "**********" at bounding box center [594, 269] width 1188 height 538
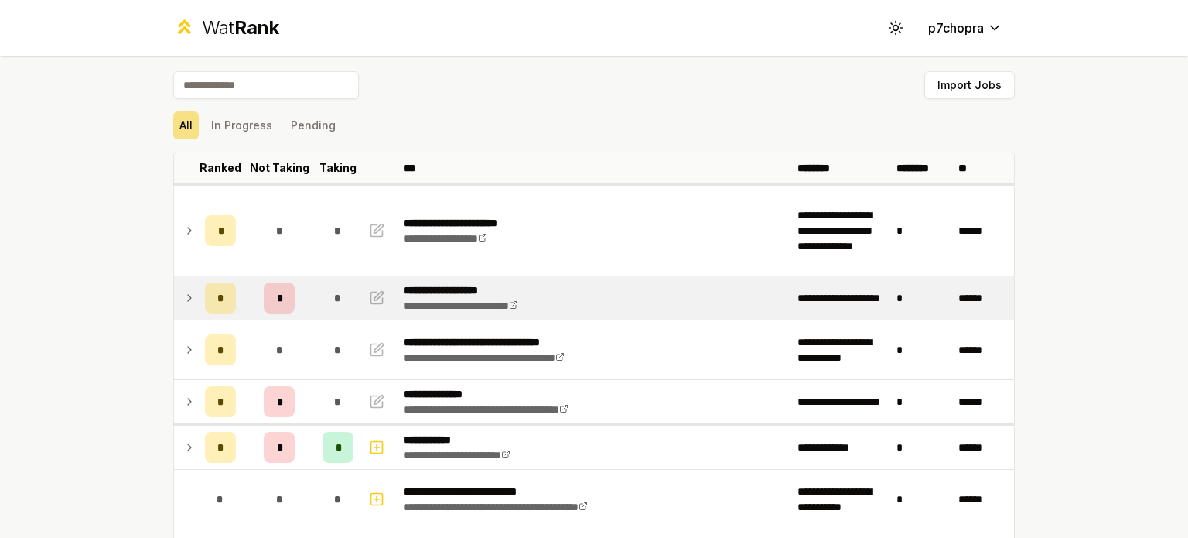
click at [316, 298] on td "*" at bounding box center [337, 297] width 43 height 43
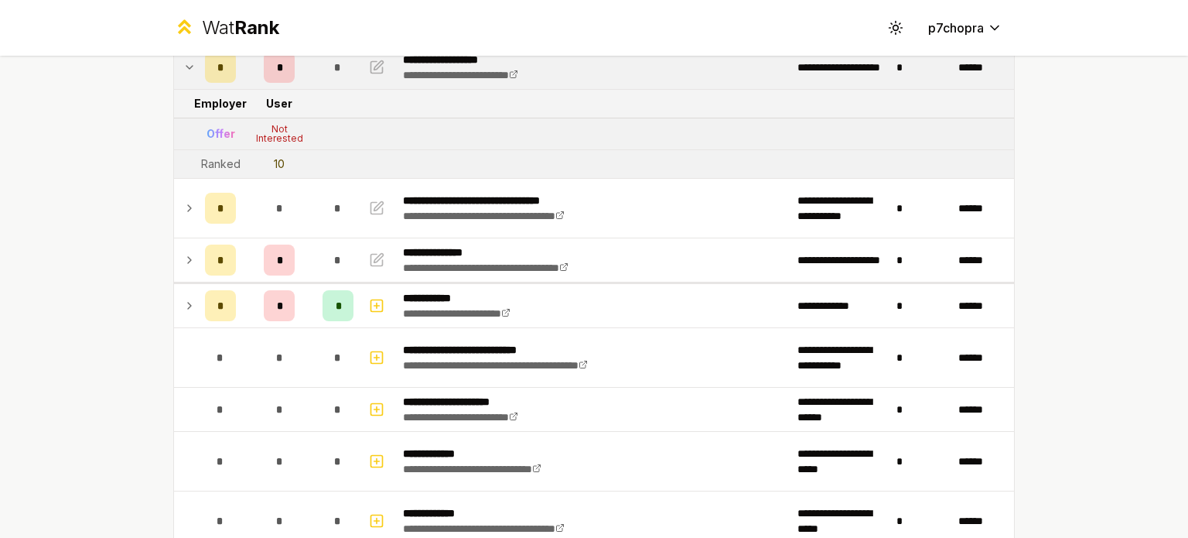
scroll to position [258, 0]
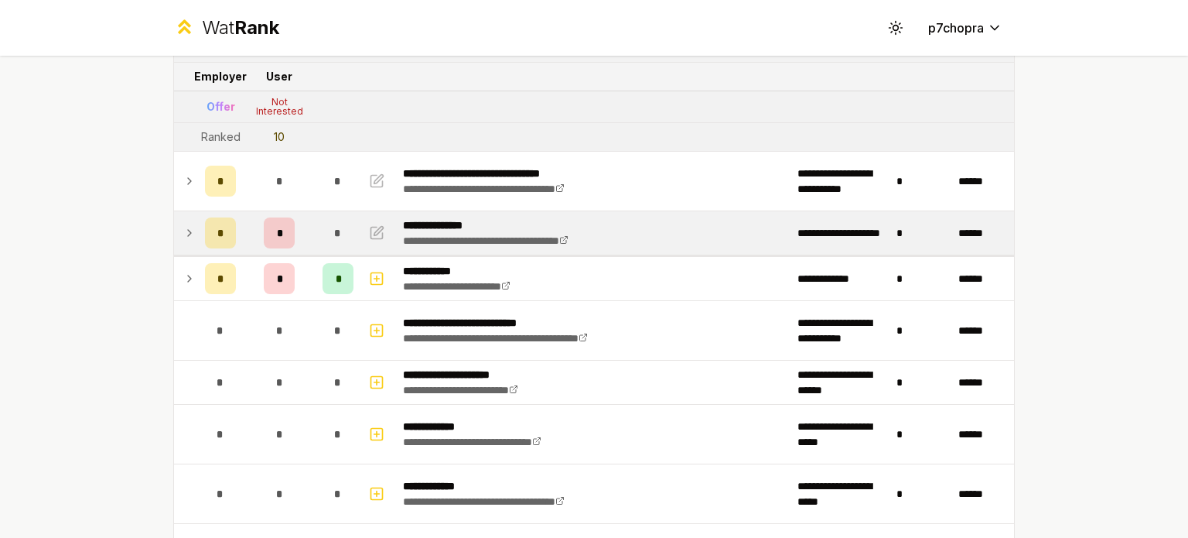
click at [323, 240] on div "*" at bounding box center [338, 232] width 31 height 31
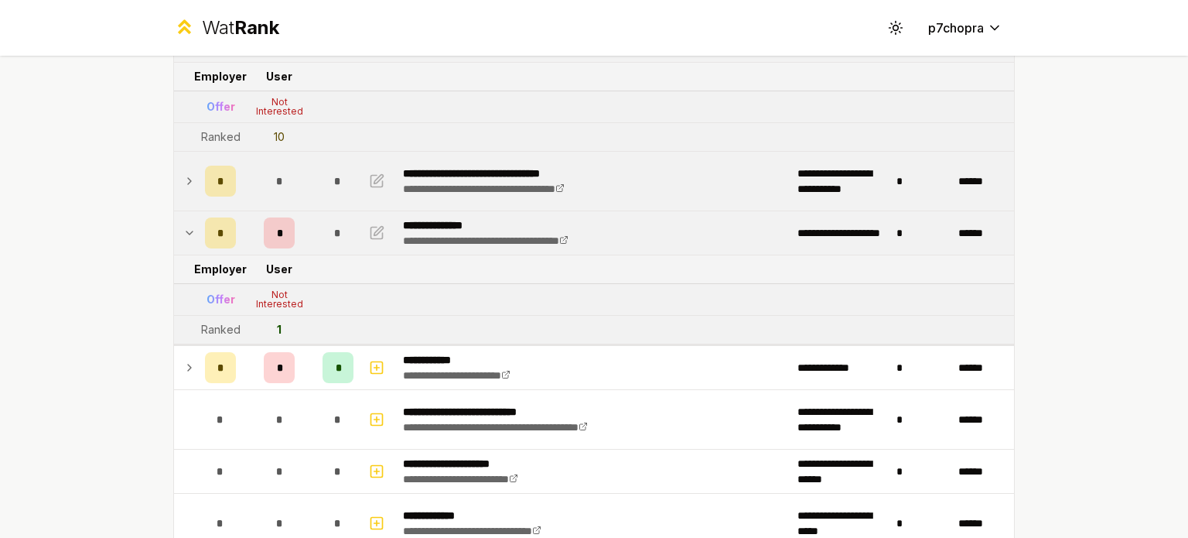
click at [340, 161] on td "*" at bounding box center [337, 181] width 43 height 59
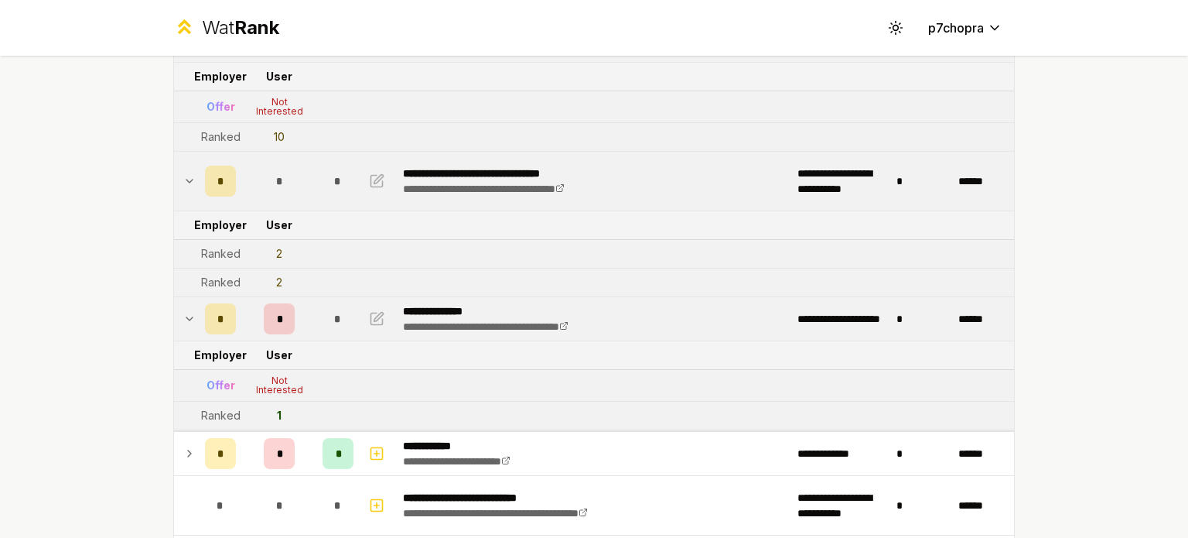
click at [338, 166] on div "*" at bounding box center [338, 181] width 31 height 31
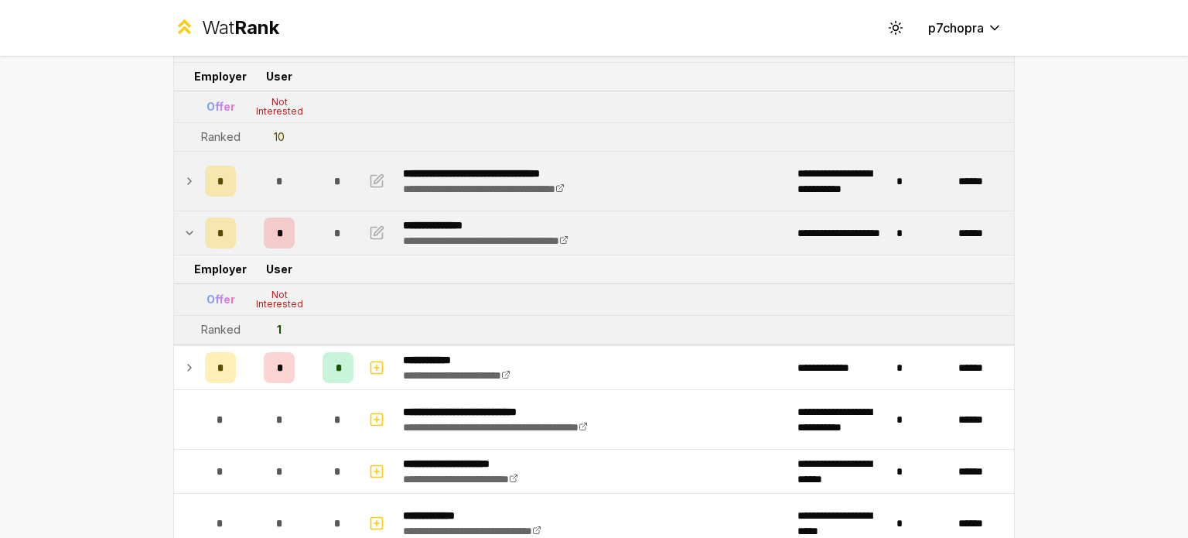
click at [338, 166] on div "*" at bounding box center [338, 181] width 31 height 31
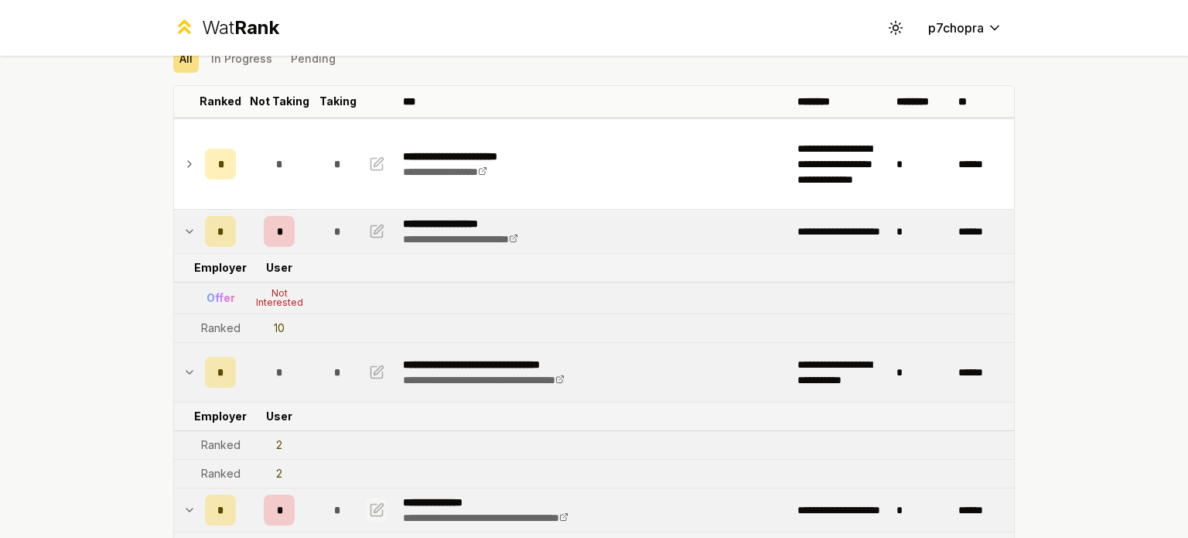
scroll to position [0, 0]
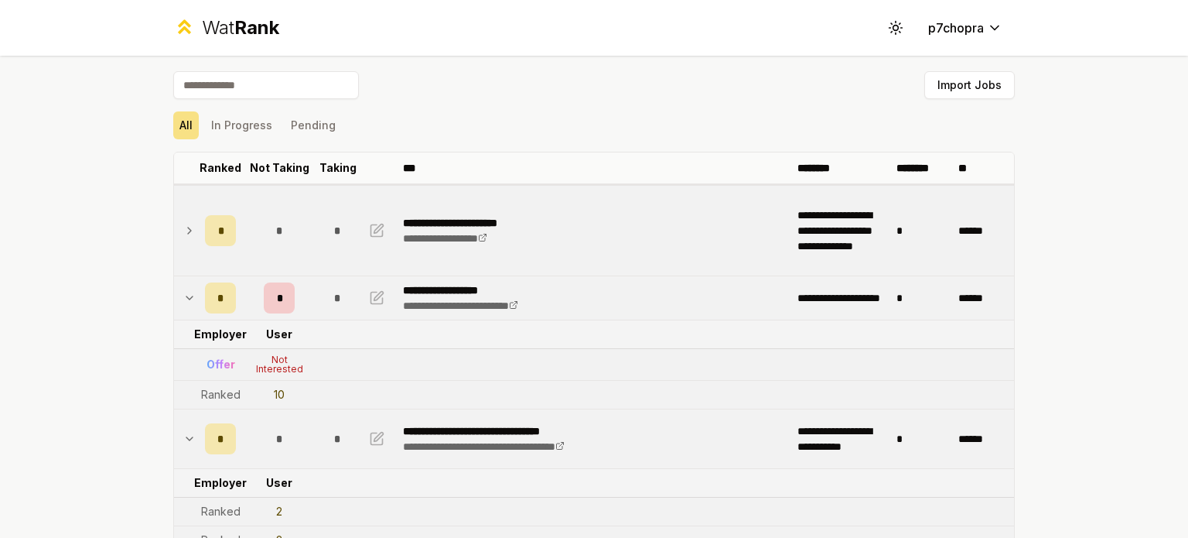
click at [343, 252] on td "*" at bounding box center [337, 231] width 43 height 90
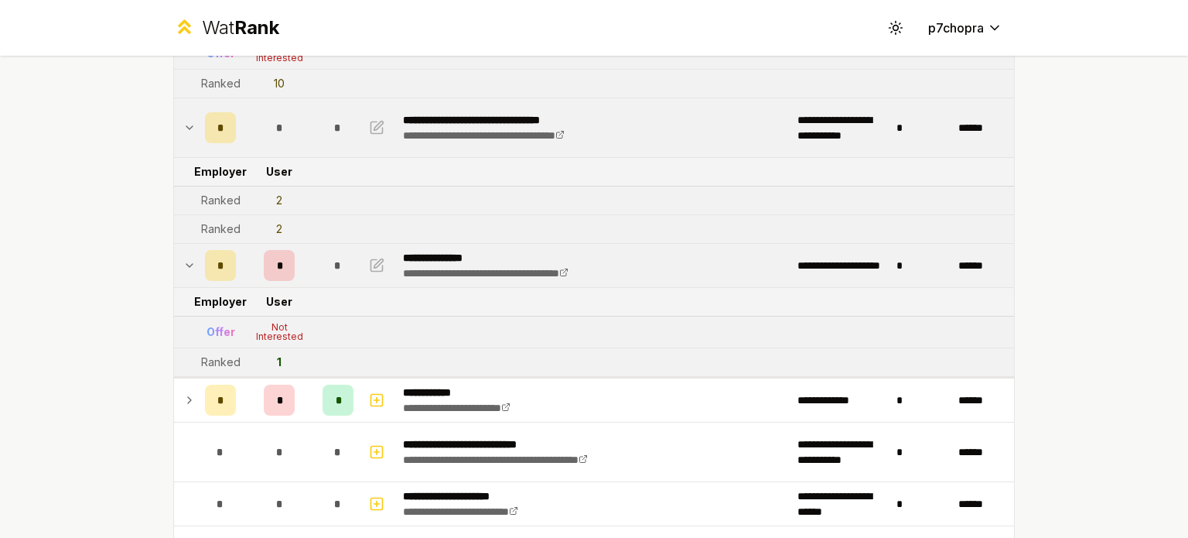
scroll to position [387, 0]
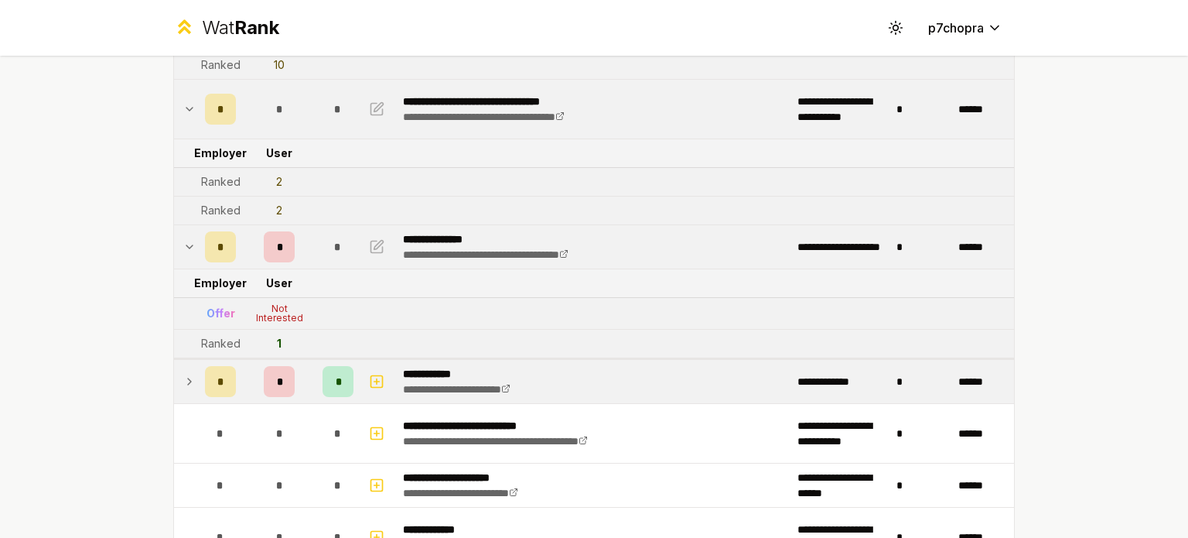
click at [309, 372] on td "*" at bounding box center [279, 381] width 74 height 43
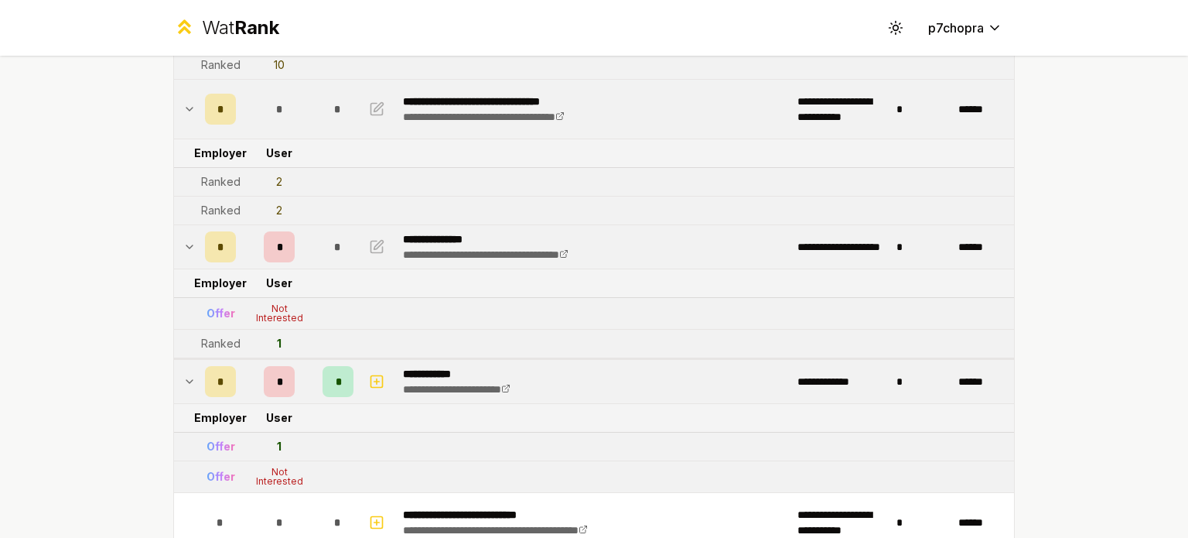
click at [309, 372] on td "*" at bounding box center [279, 381] width 74 height 43
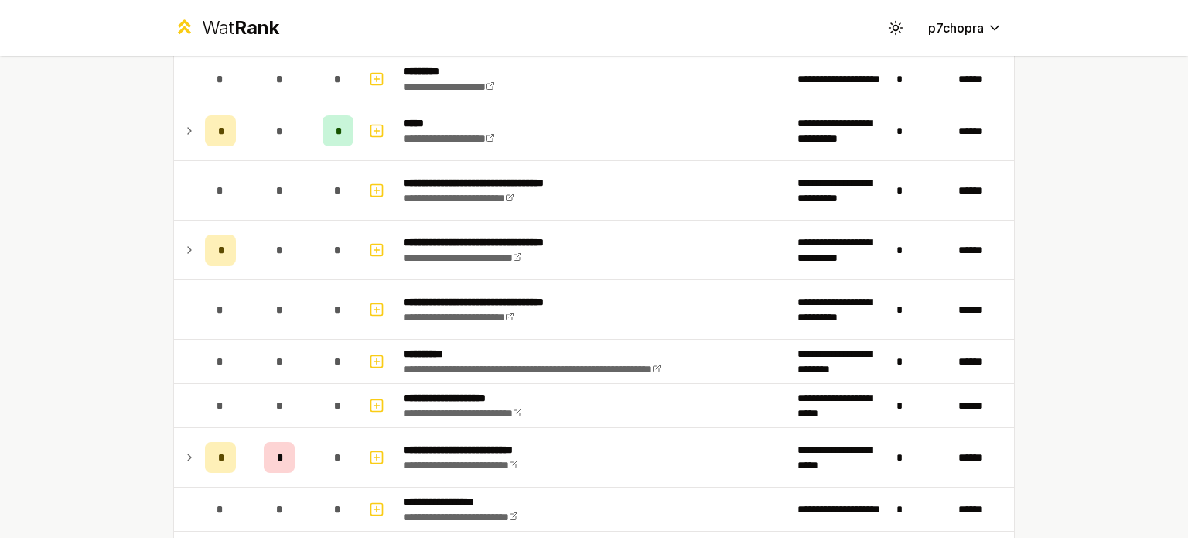
scroll to position [1547, 0]
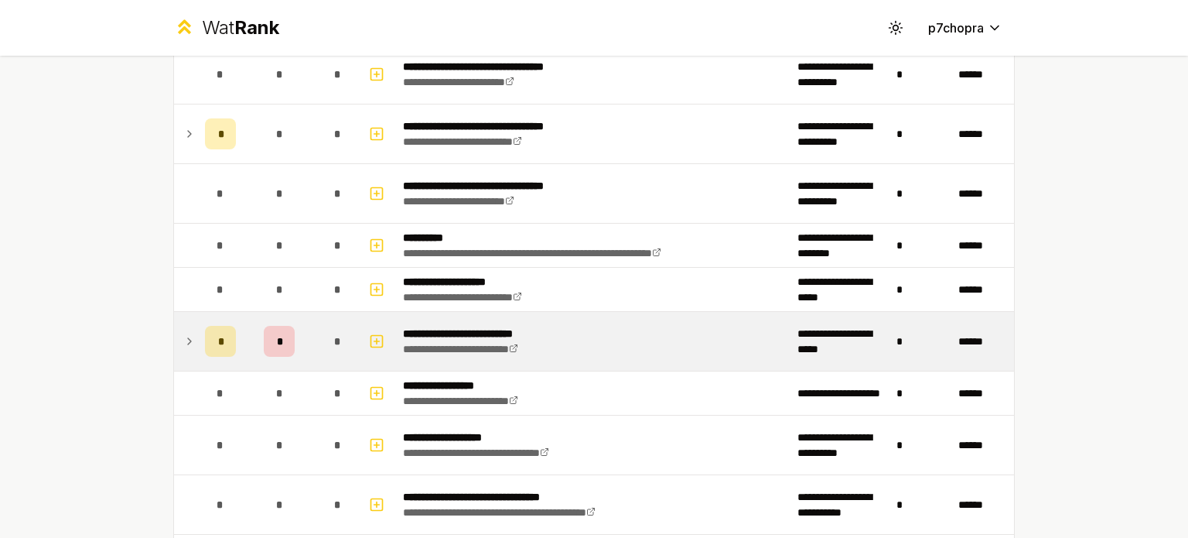
click at [316, 349] on td "*" at bounding box center [337, 341] width 43 height 59
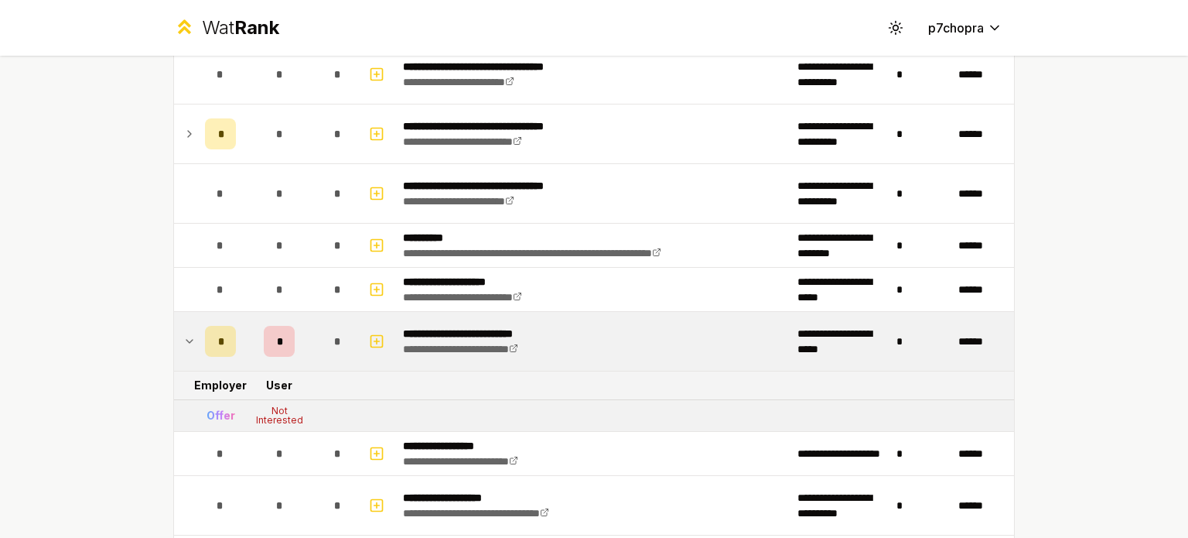
click at [316, 349] on td "*" at bounding box center [337, 341] width 43 height 59
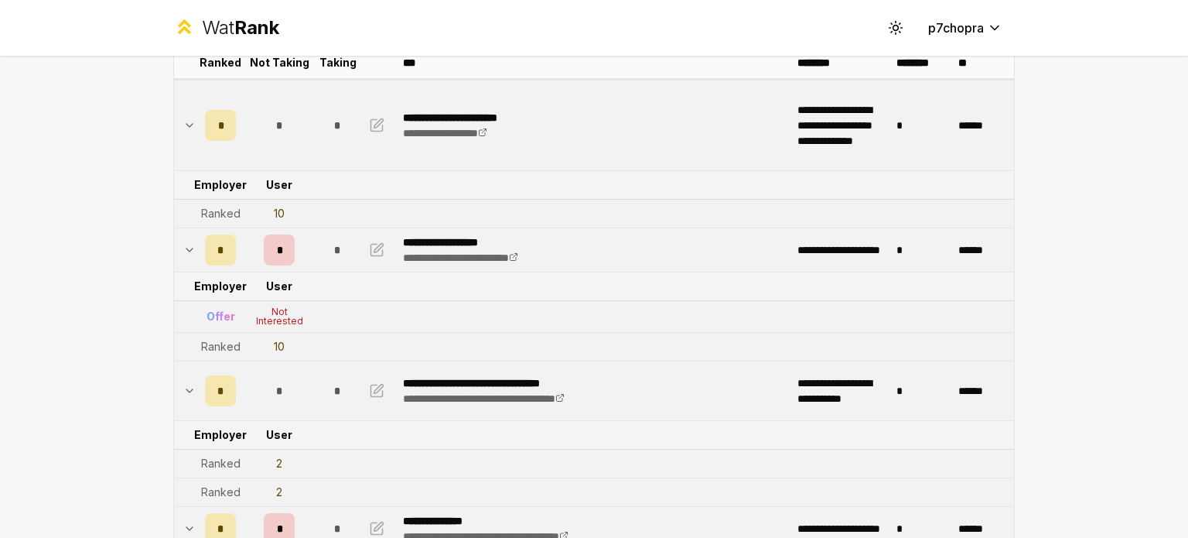
scroll to position [128, 0]
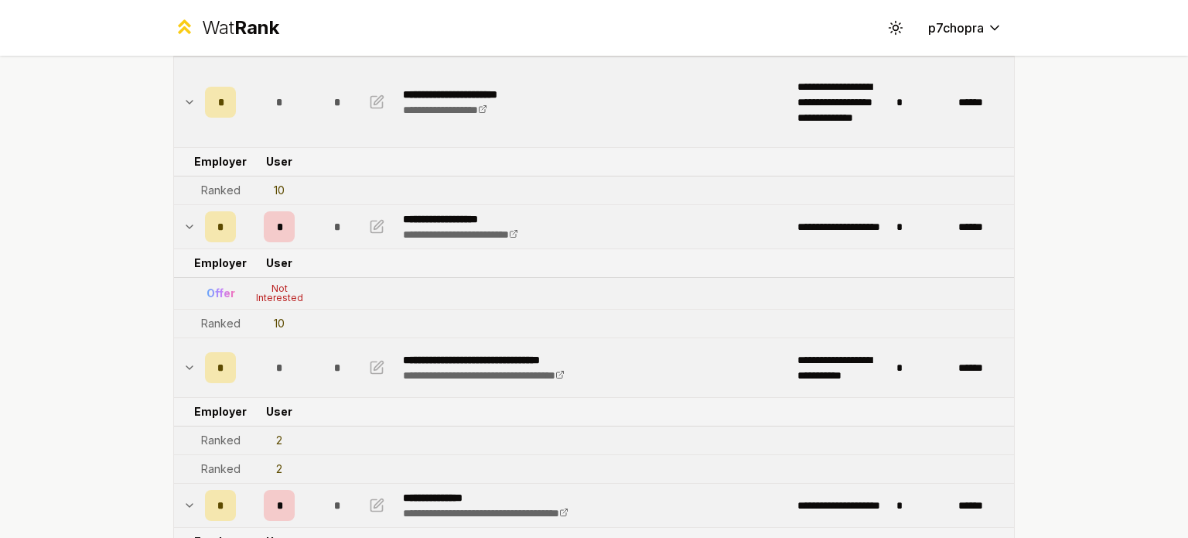
click at [137, 329] on div "**********" at bounding box center [594, 269] width 1188 height 538
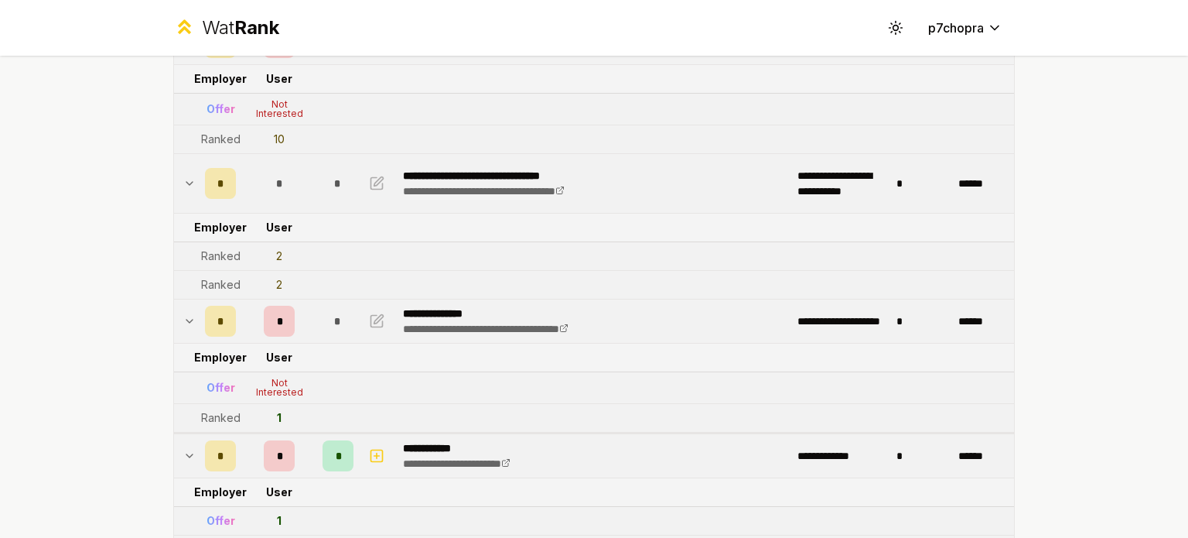
scroll to position [387, 0]
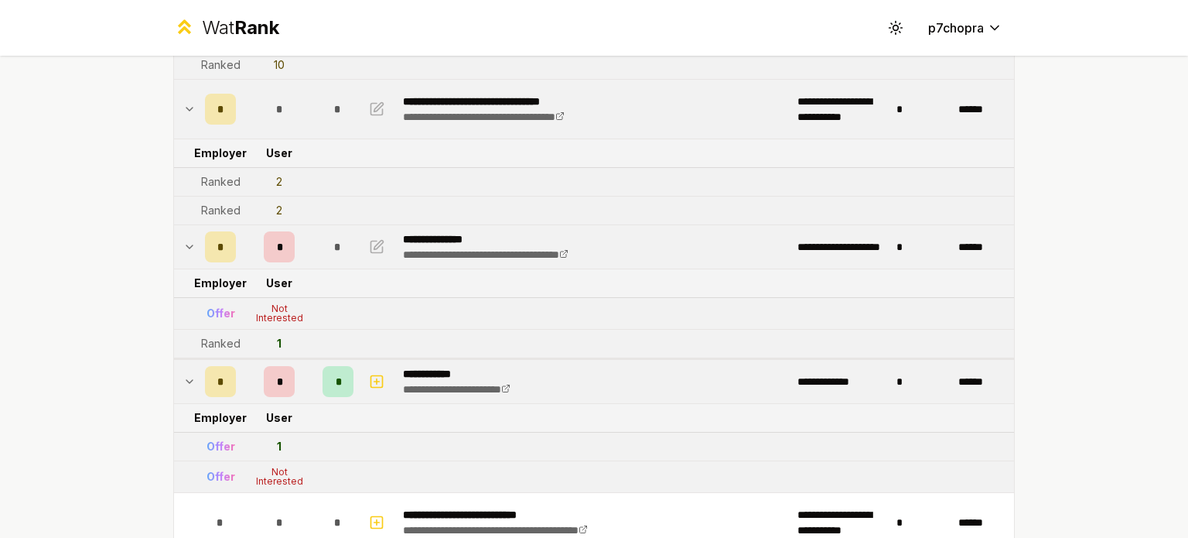
click at [184, 365] on td at bounding box center [186, 381] width 25 height 43
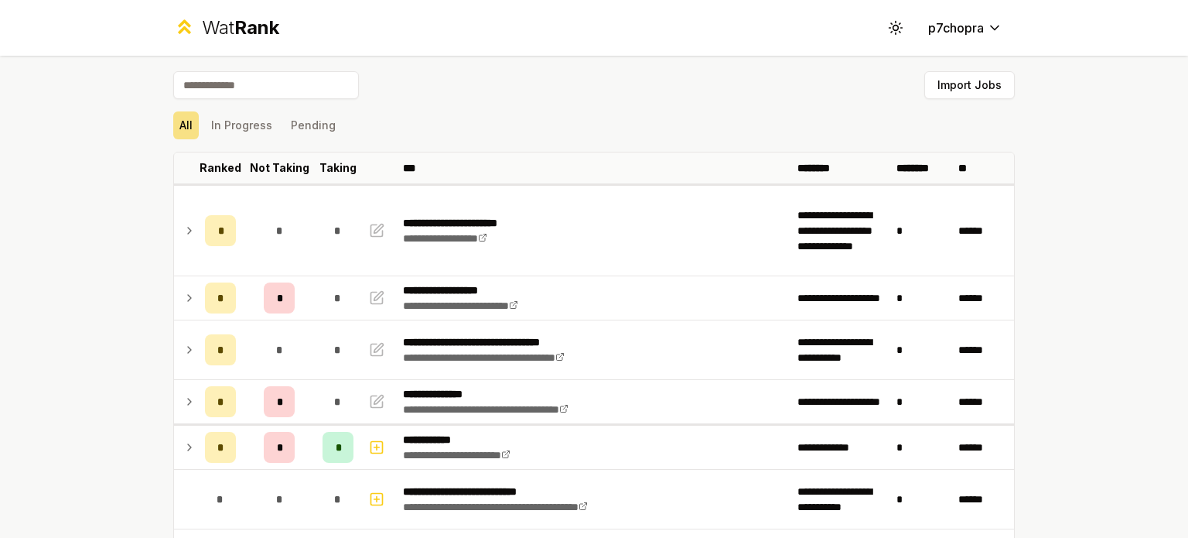
scroll to position [128, 0]
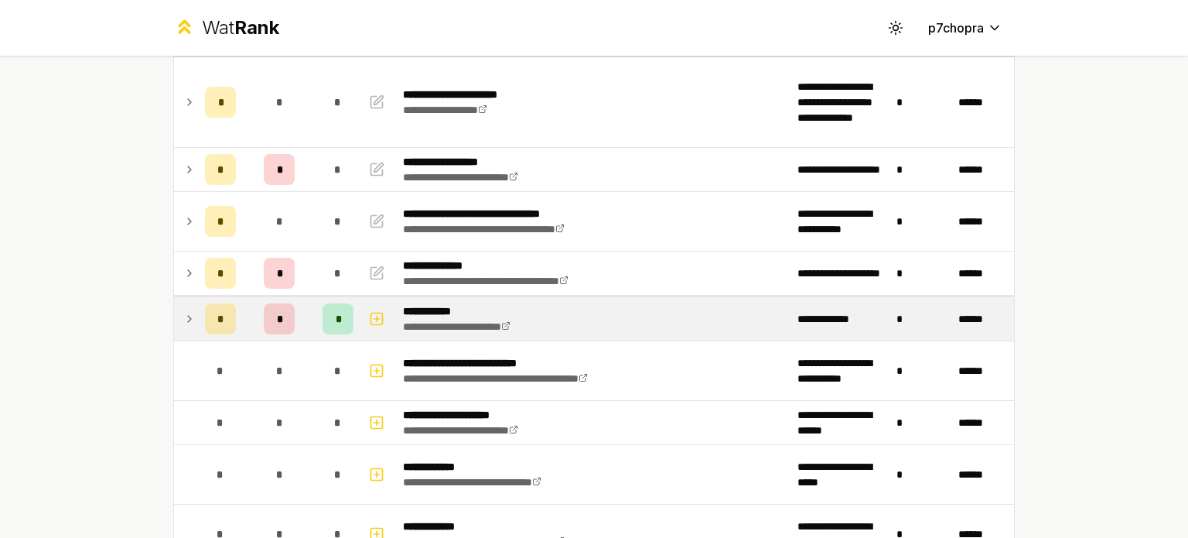
click at [302, 306] on td "*" at bounding box center [279, 318] width 74 height 43
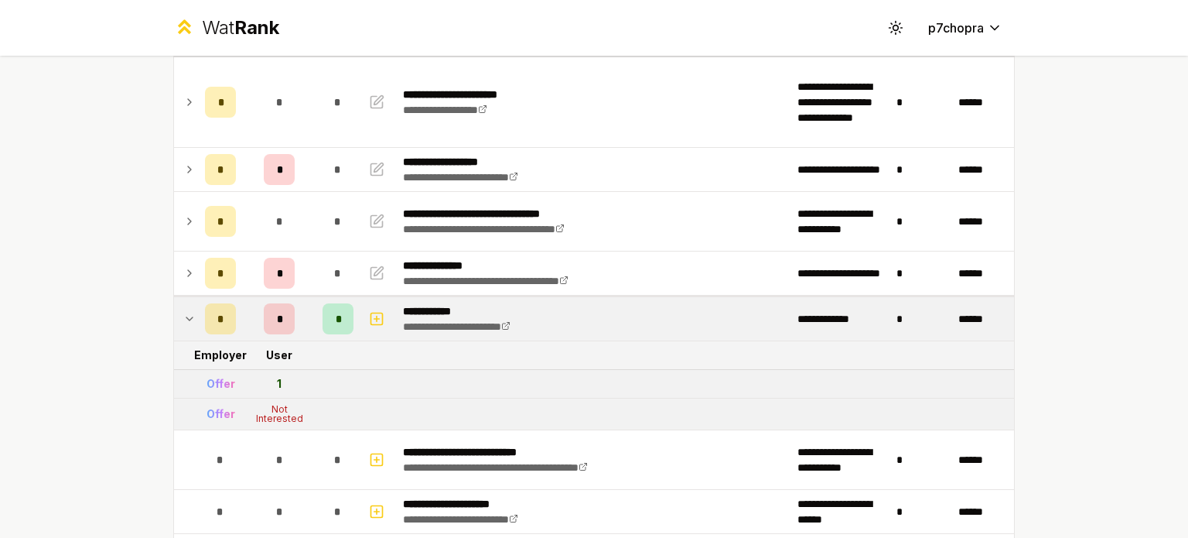
click at [302, 306] on td "*" at bounding box center [279, 318] width 74 height 43
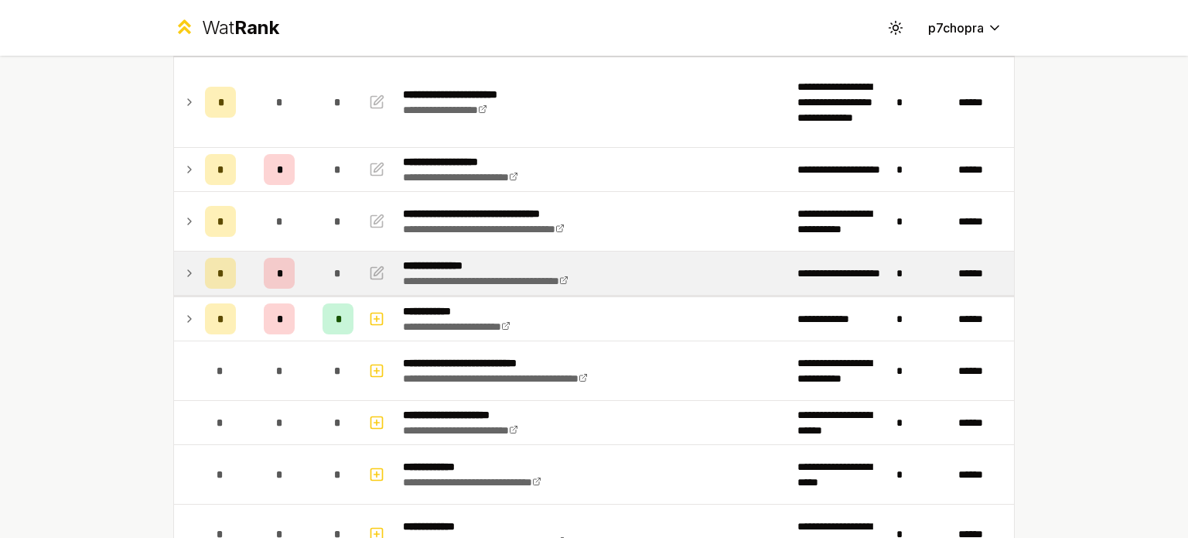
click at [316, 277] on td "*" at bounding box center [337, 272] width 43 height 43
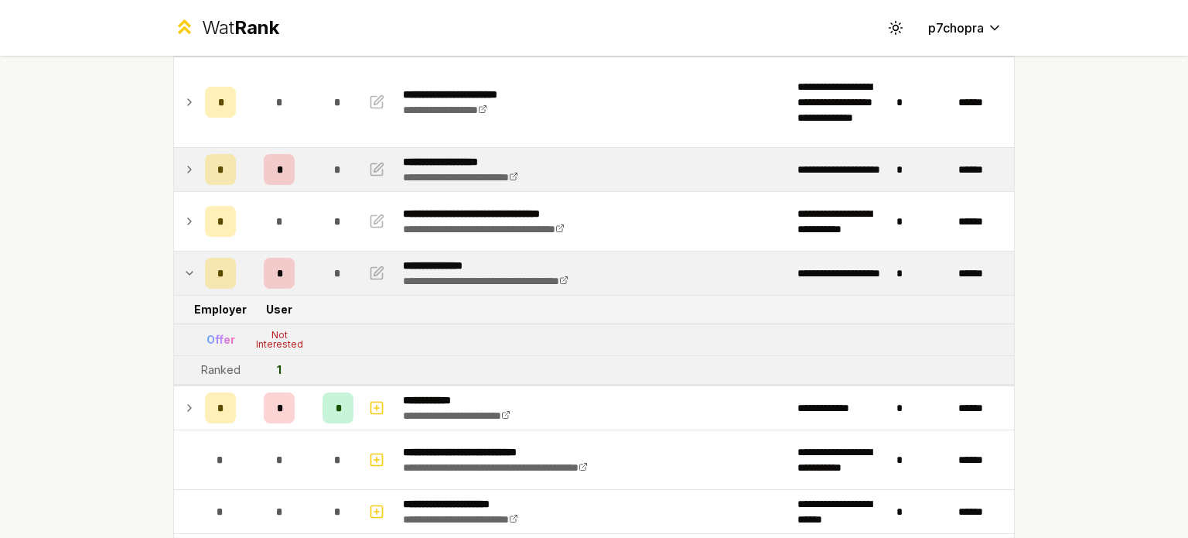
click at [300, 154] on td "*" at bounding box center [279, 169] width 74 height 43
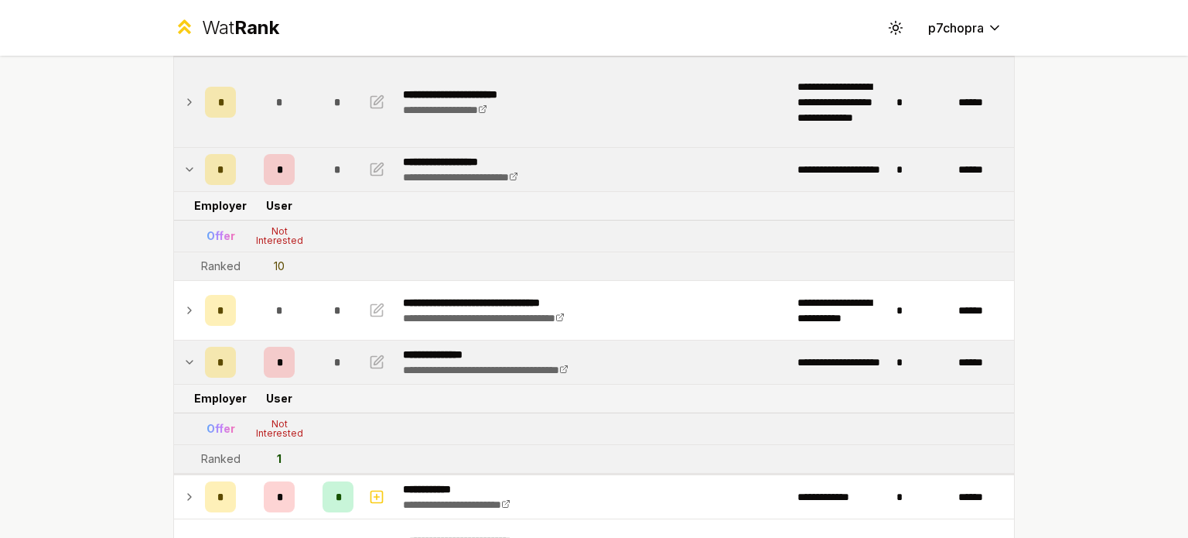
click at [305, 116] on td "*" at bounding box center [279, 102] width 74 height 90
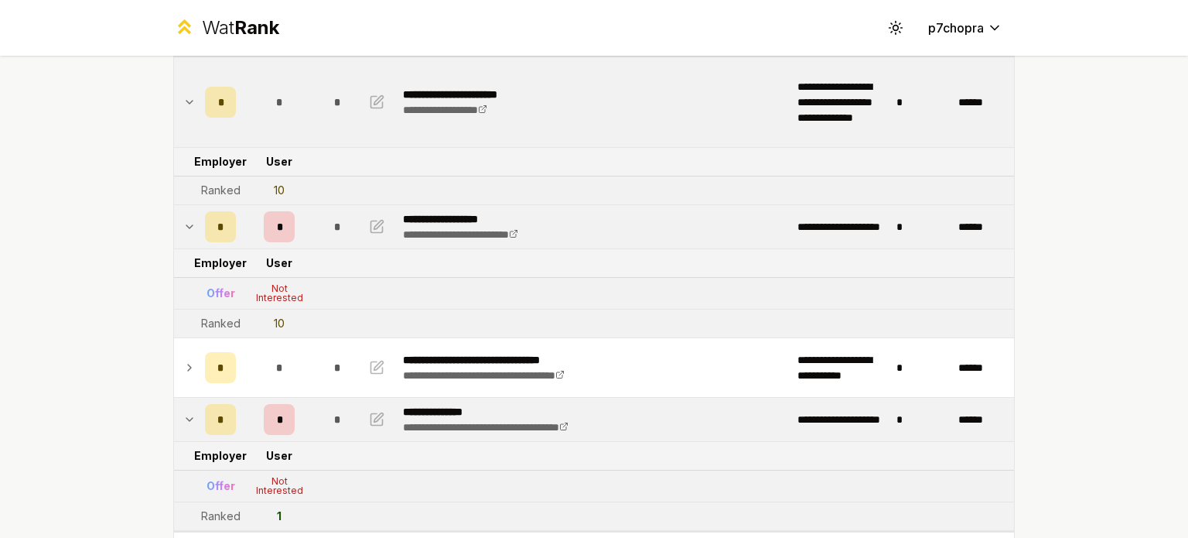
scroll to position [0, 0]
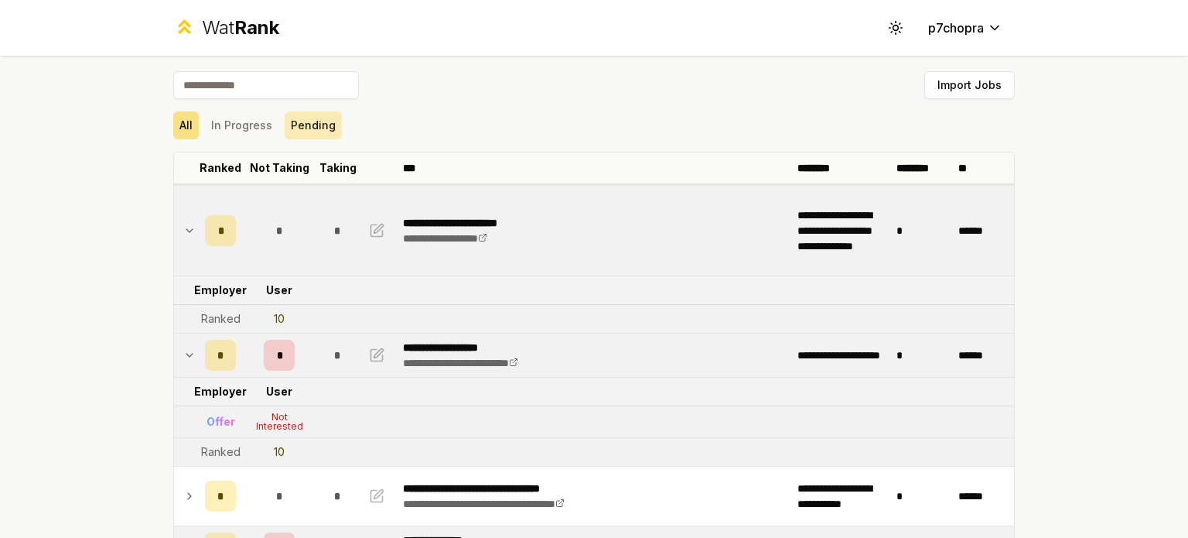
click at [302, 132] on button "Pending" at bounding box center [313, 125] width 57 height 28
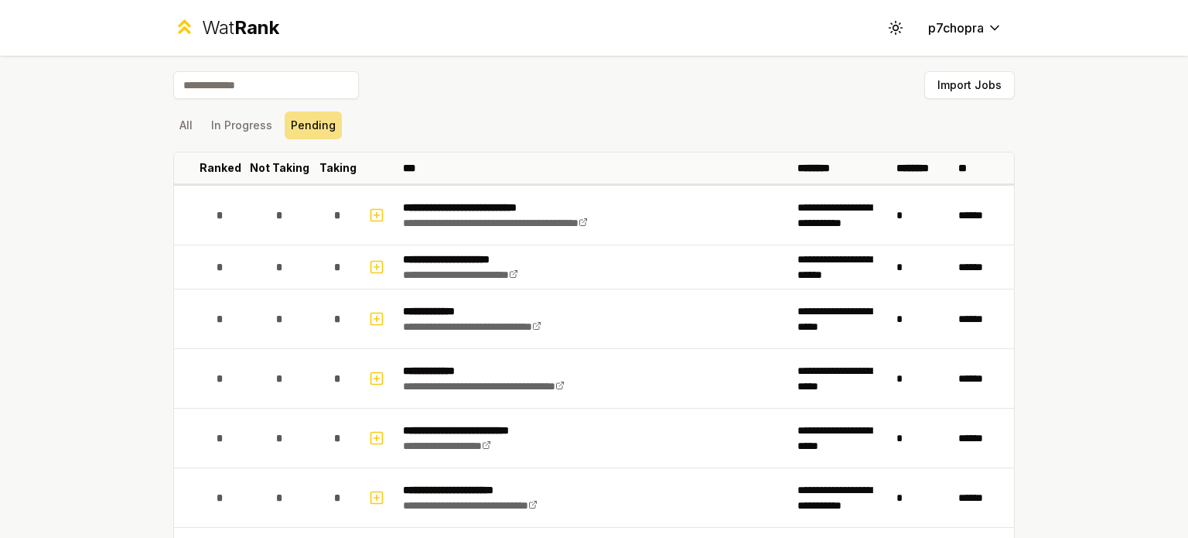
click at [196, 127] on div "All In Progress Pending" at bounding box center [593, 125] width 841 height 28
click at [175, 121] on button "All" at bounding box center [186, 125] width 26 height 28
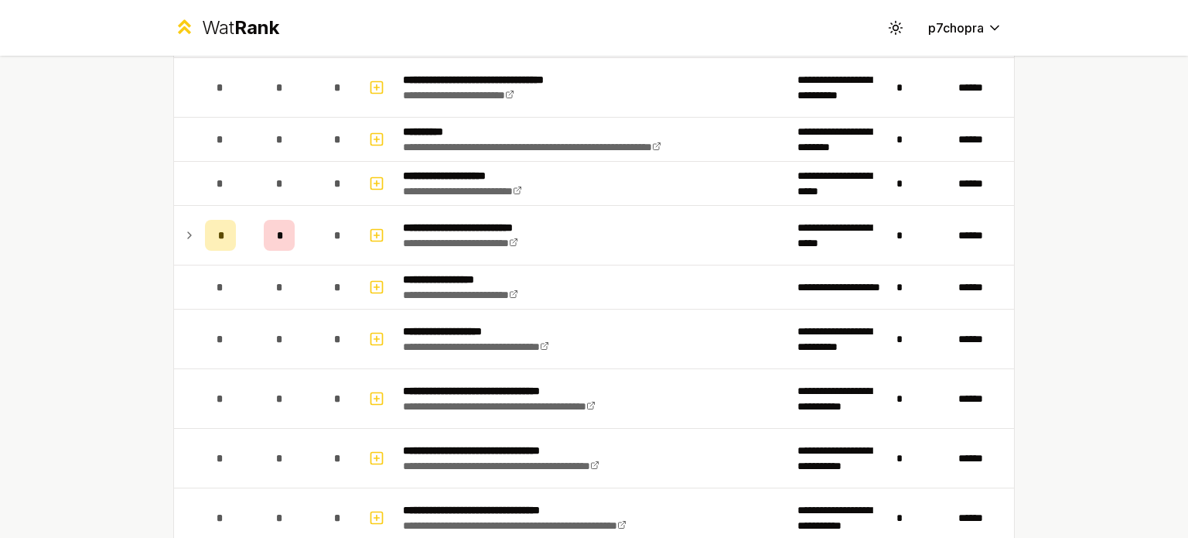
scroll to position [1289, 0]
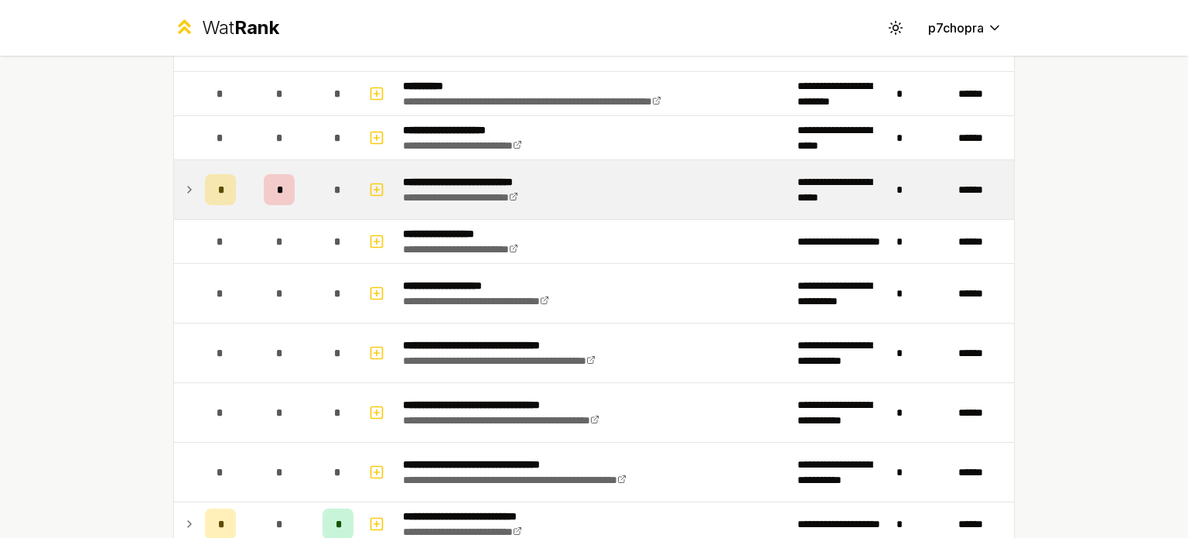
click at [306, 168] on td "*" at bounding box center [279, 189] width 74 height 59
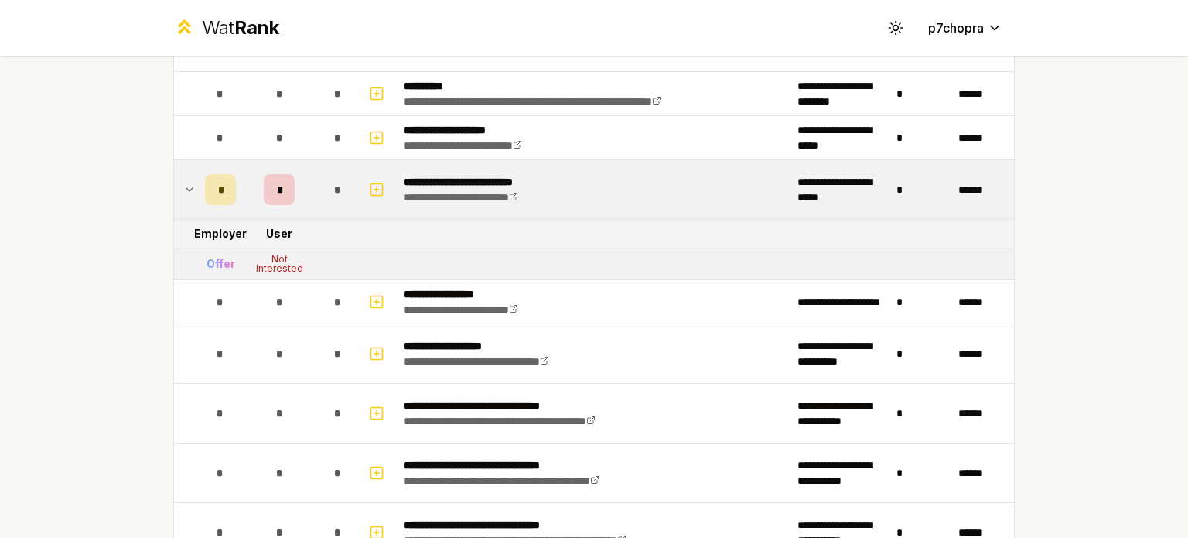
click at [306, 168] on td "*" at bounding box center [279, 189] width 74 height 59
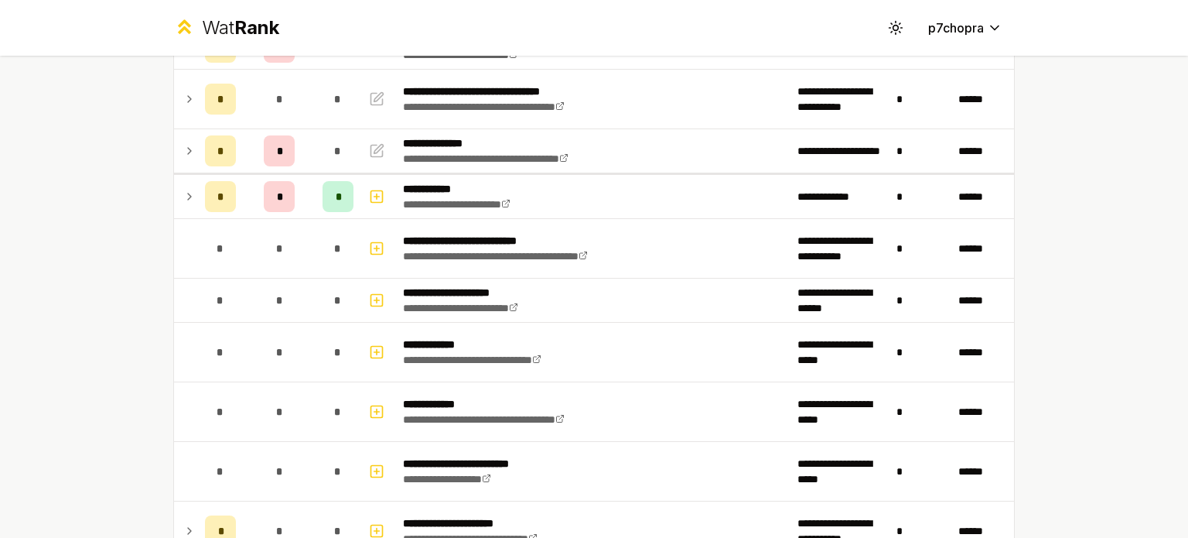
scroll to position [0, 0]
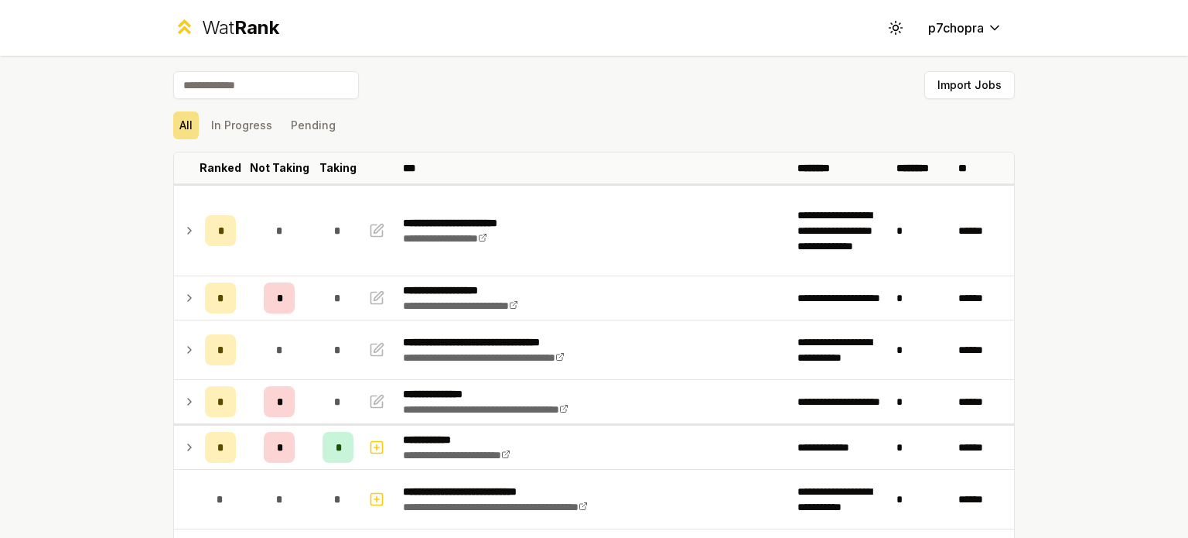
click at [75, 275] on div "**********" at bounding box center [594, 269] width 1188 height 538
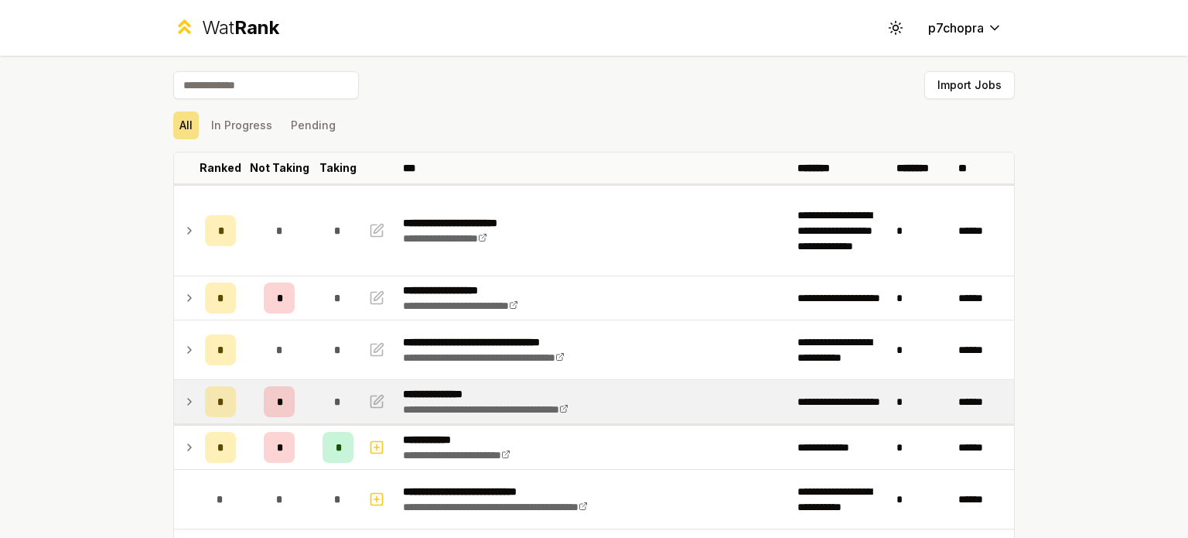
click at [294, 400] on td "*" at bounding box center [279, 401] width 74 height 43
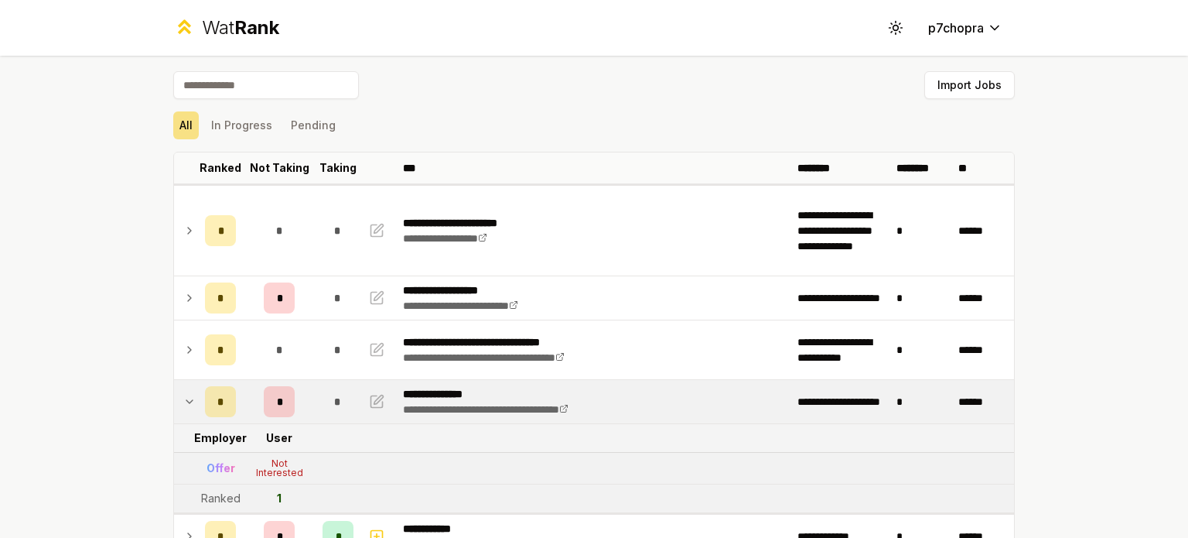
click at [294, 400] on td "*" at bounding box center [279, 401] width 74 height 43
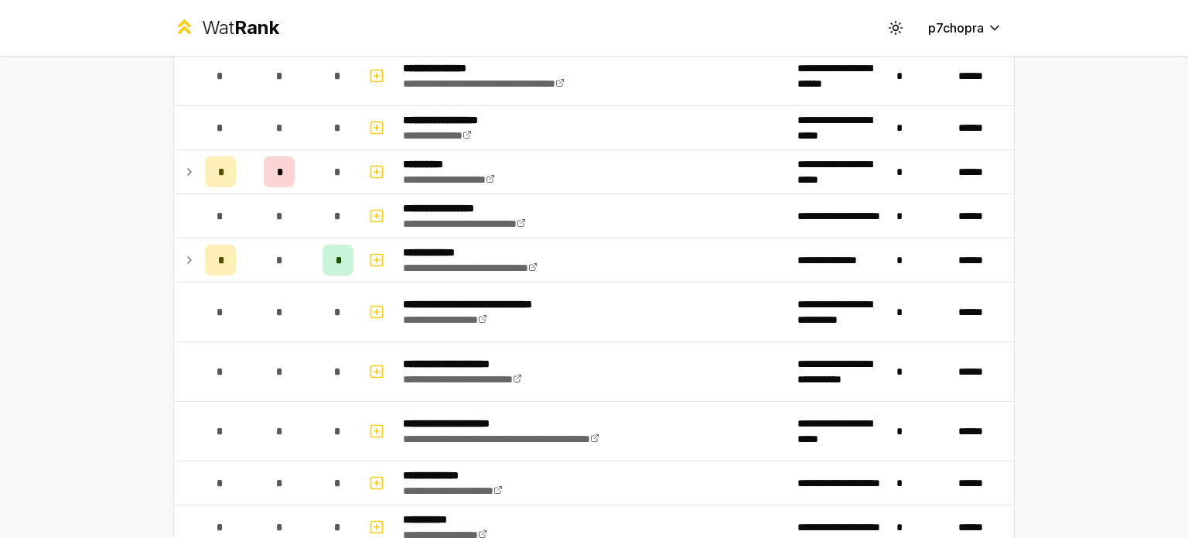
scroll to position [2730, 0]
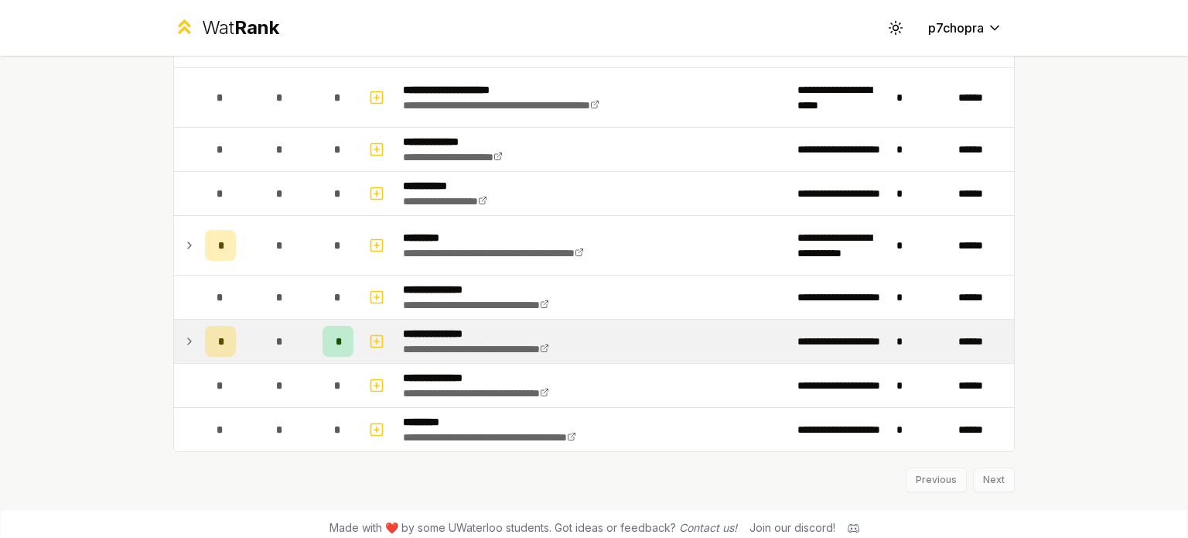
click at [275, 333] on span "*" at bounding box center [278, 340] width 7 height 15
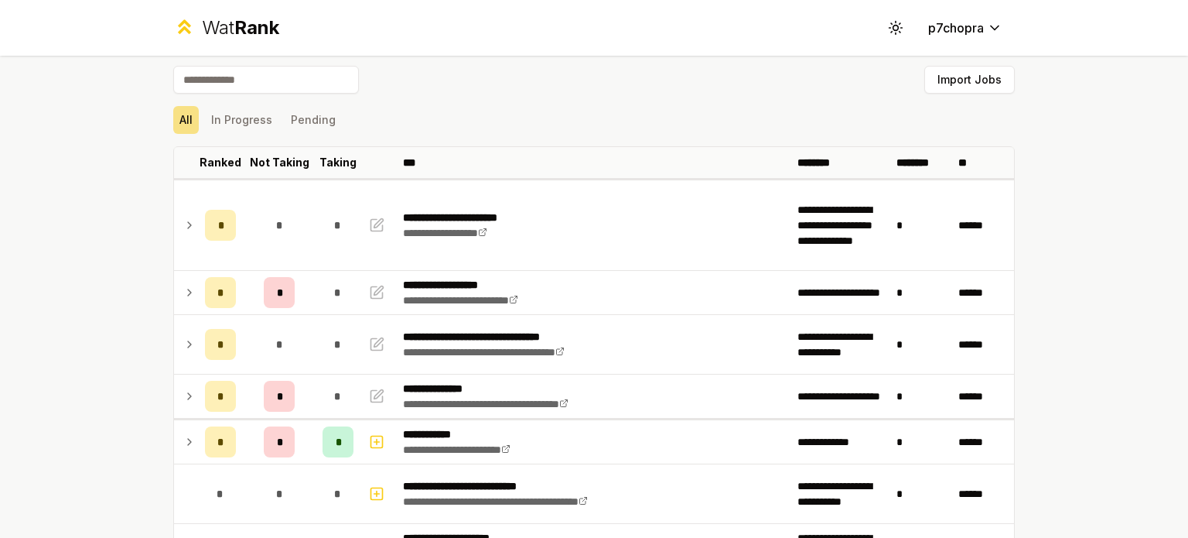
scroll to position [0, 0]
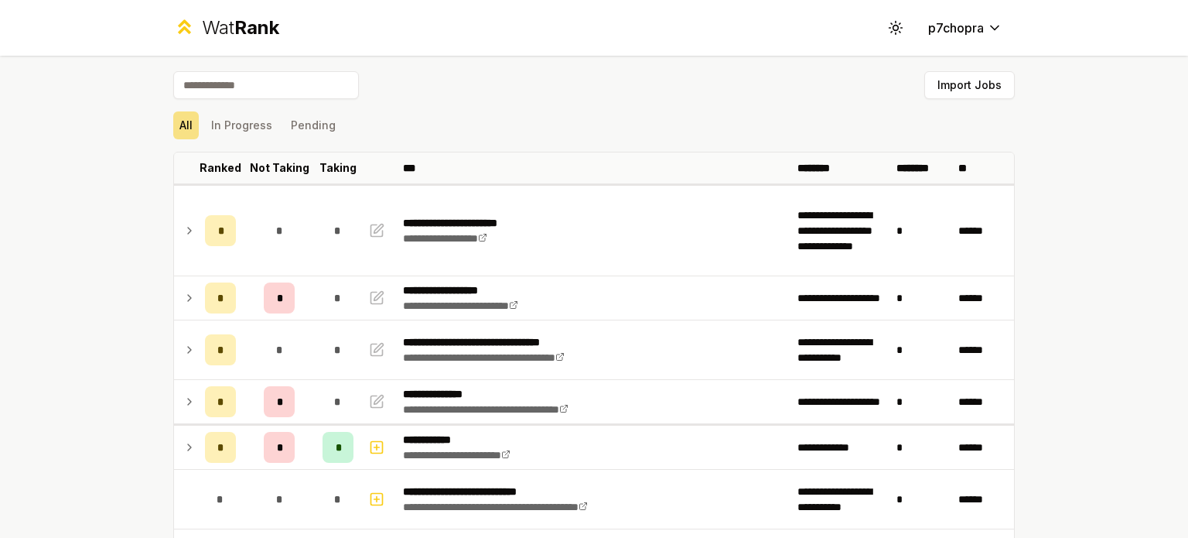
click at [111, 275] on div "**********" at bounding box center [594, 269] width 1188 height 538
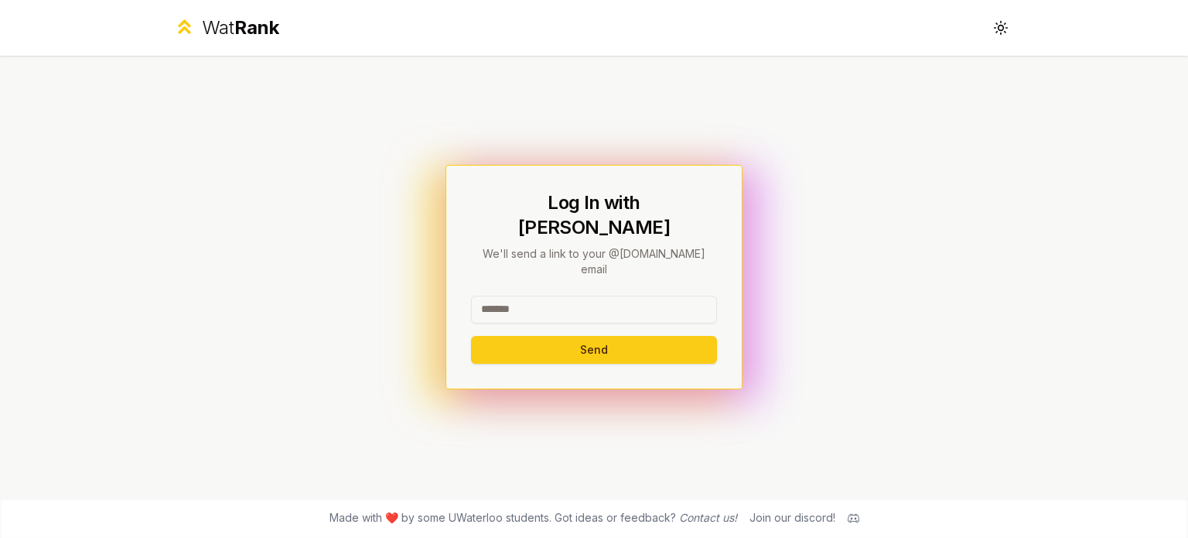
click at [251, 33] on span "Rank" at bounding box center [256, 27] width 45 height 22
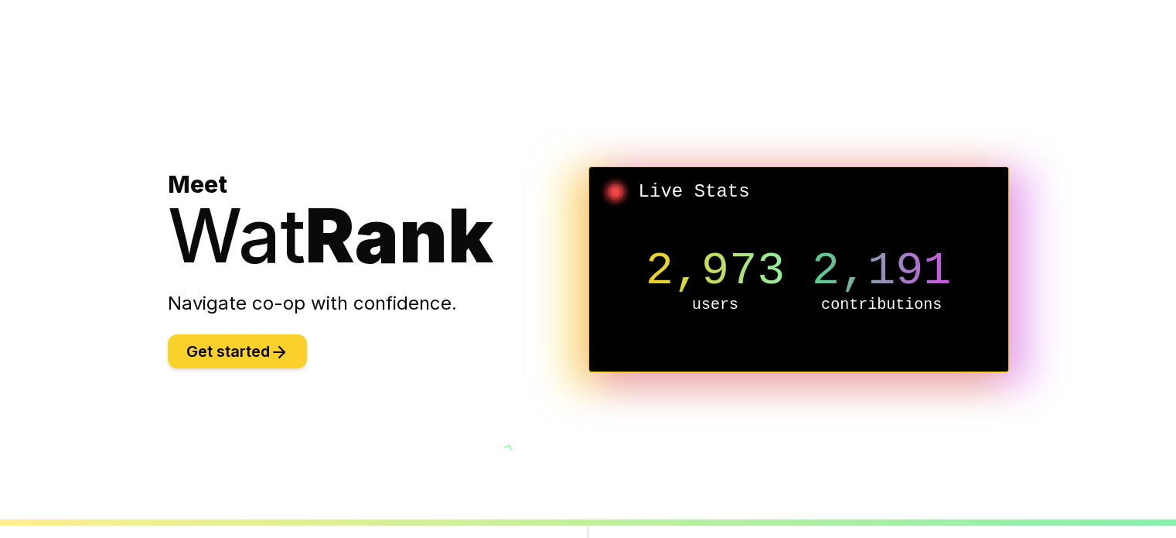
click at [263, 351] on button "Get started" at bounding box center [237, 351] width 139 height 34
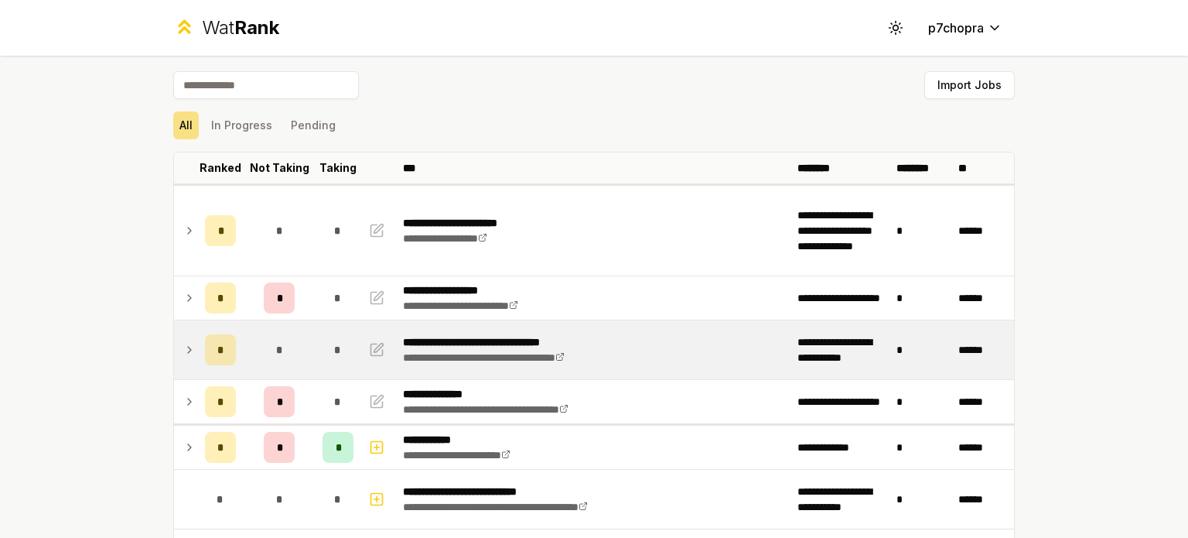
scroll to position [128, 0]
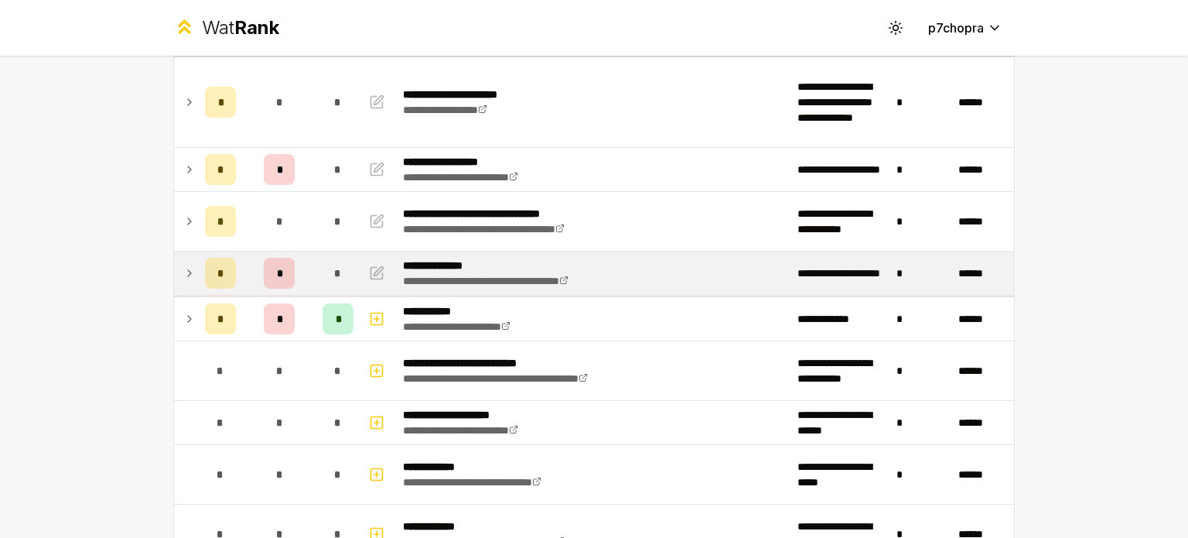
click at [334, 265] on span "*" at bounding box center [337, 272] width 7 height 15
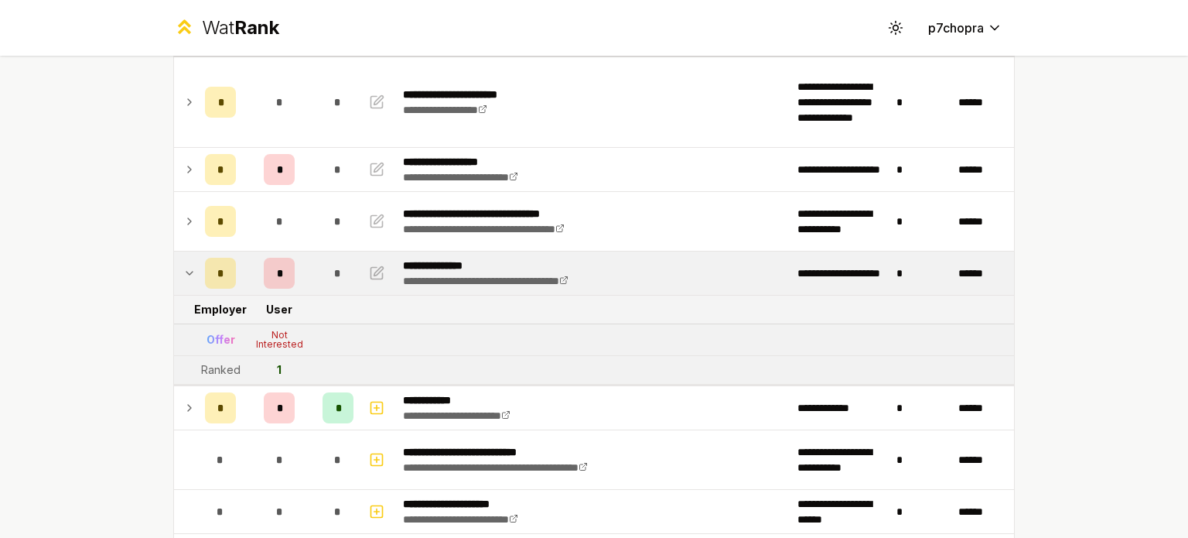
click at [334, 265] on span "*" at bounding box center [337, 272] width 7 height 15
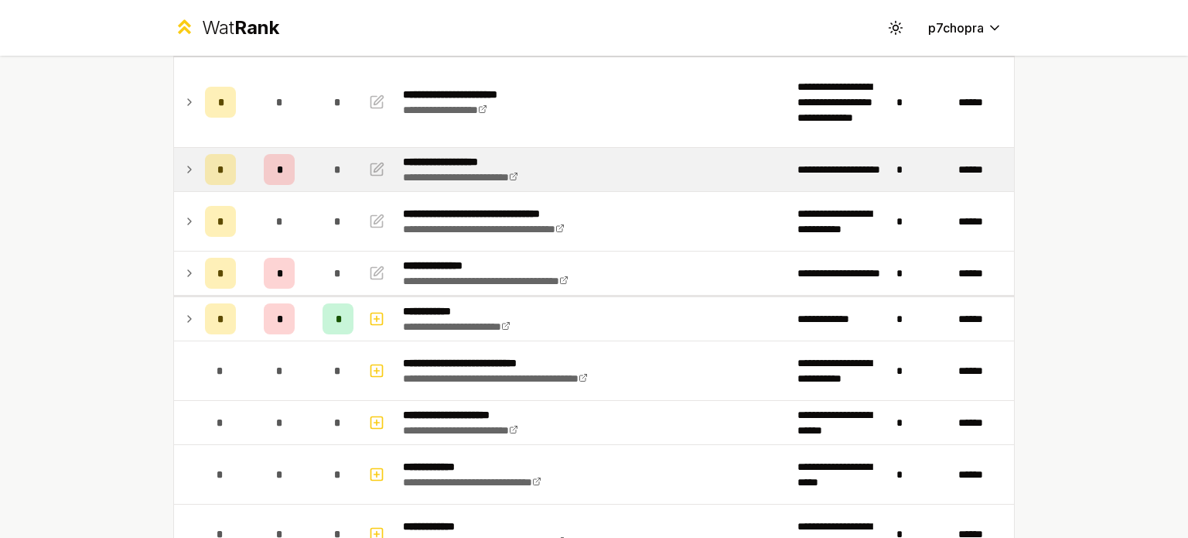
click at [338, 176] on div "*" at bounding box center [338, 169] width 31 height 31
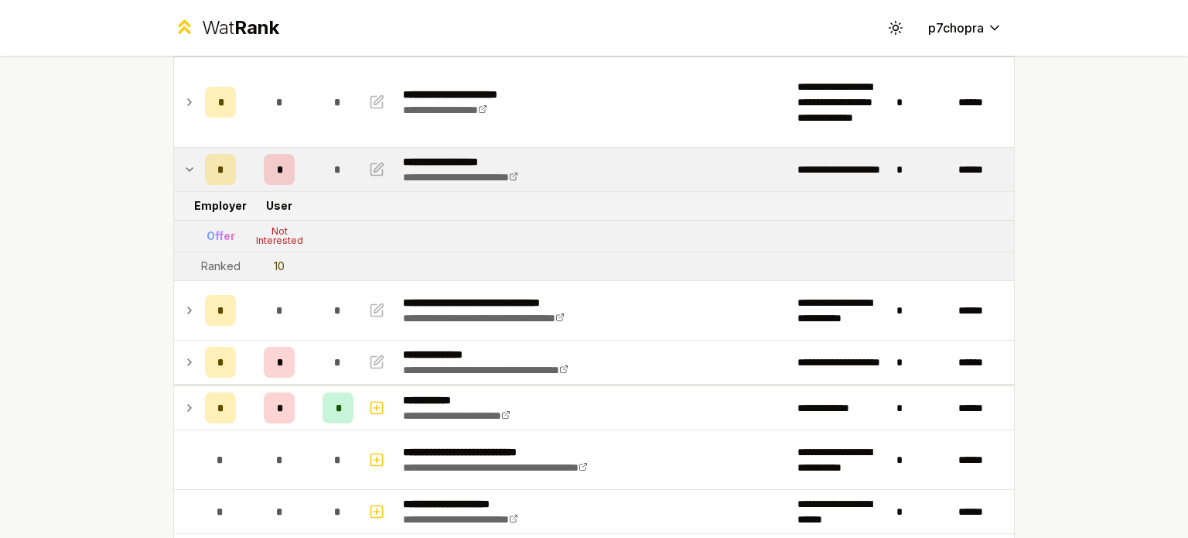
click at [338, 176] on div "*" at bounding box center [338, 169] width 31 height 31
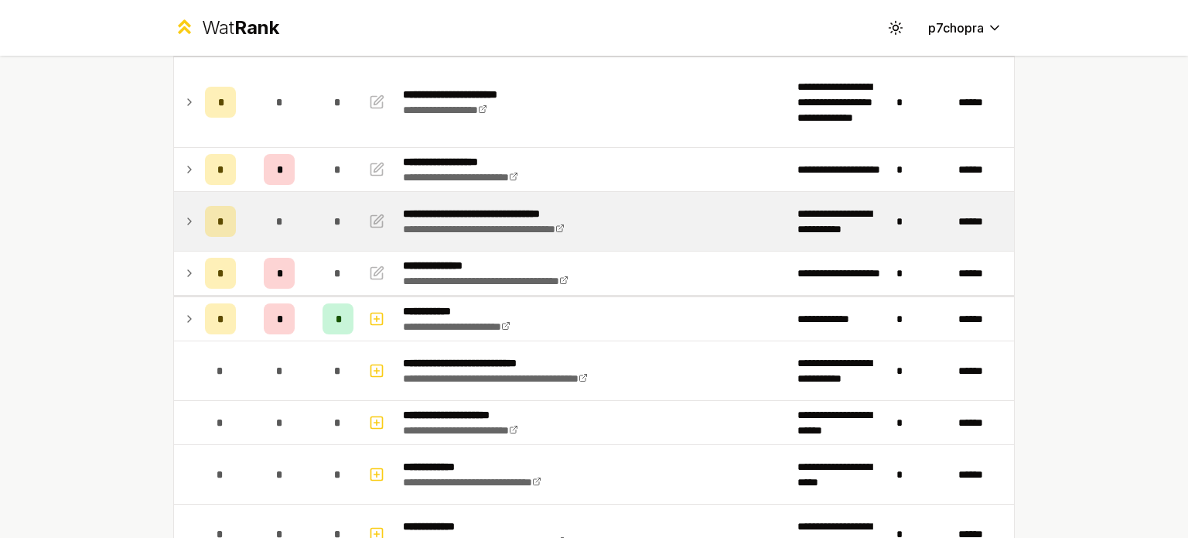
click at [341, 216] on div "*" at bounding box center [338, 221] width 31 height 31
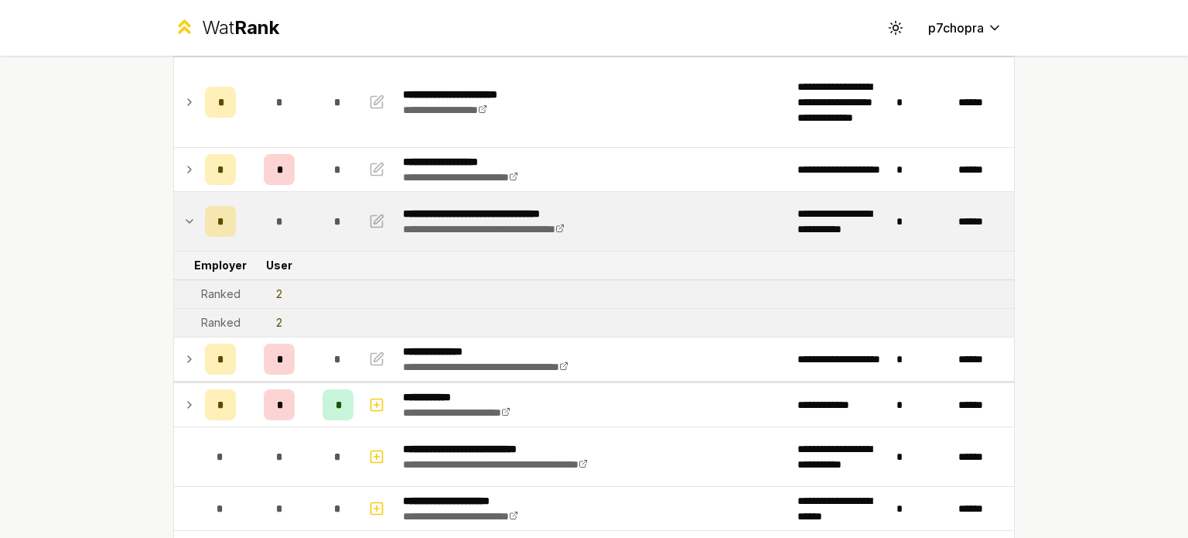
click at [341, 216] on div "*" at bounding box center [338, 221] width 31 height 31
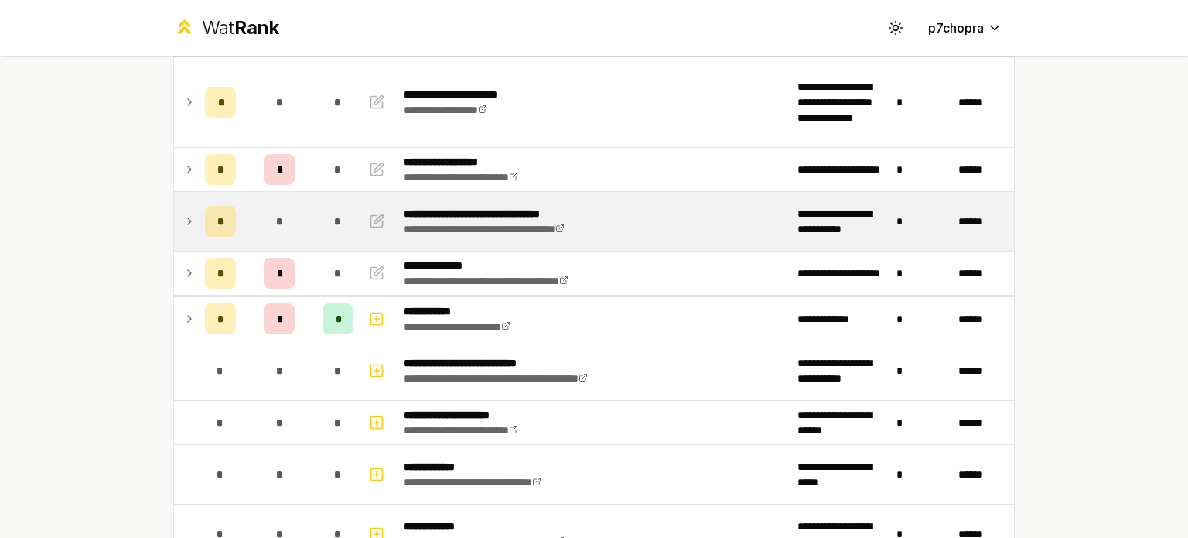
scroll to position [0, 0]
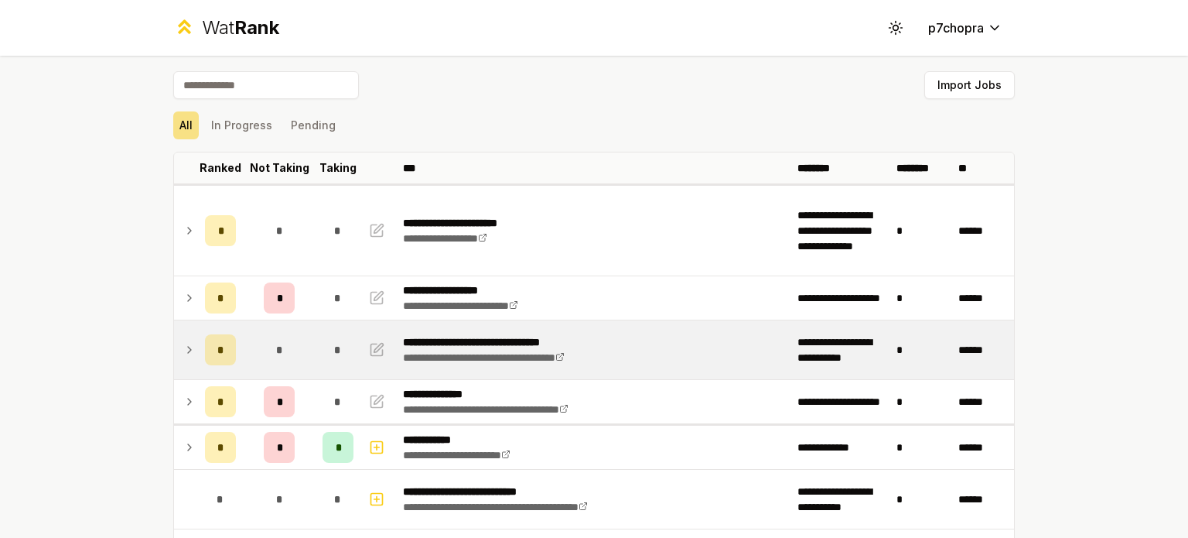
click at [341, 216] on div "*" at bounding box center [338, 230] width 31 height 31
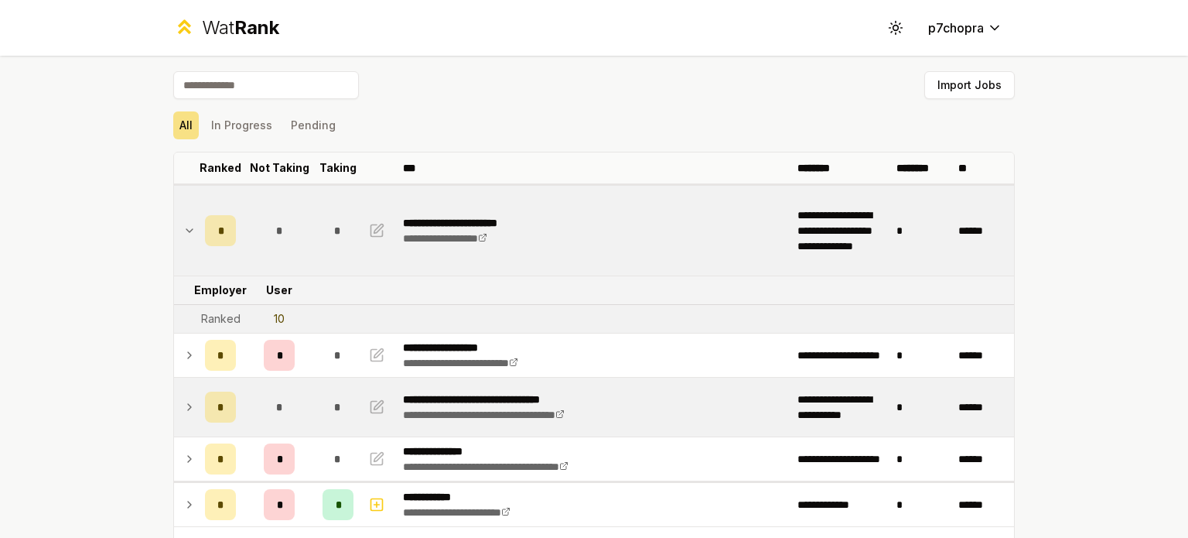
click at [341, 216] on div "*" at bounding box center [338, 230] width 31 height 31
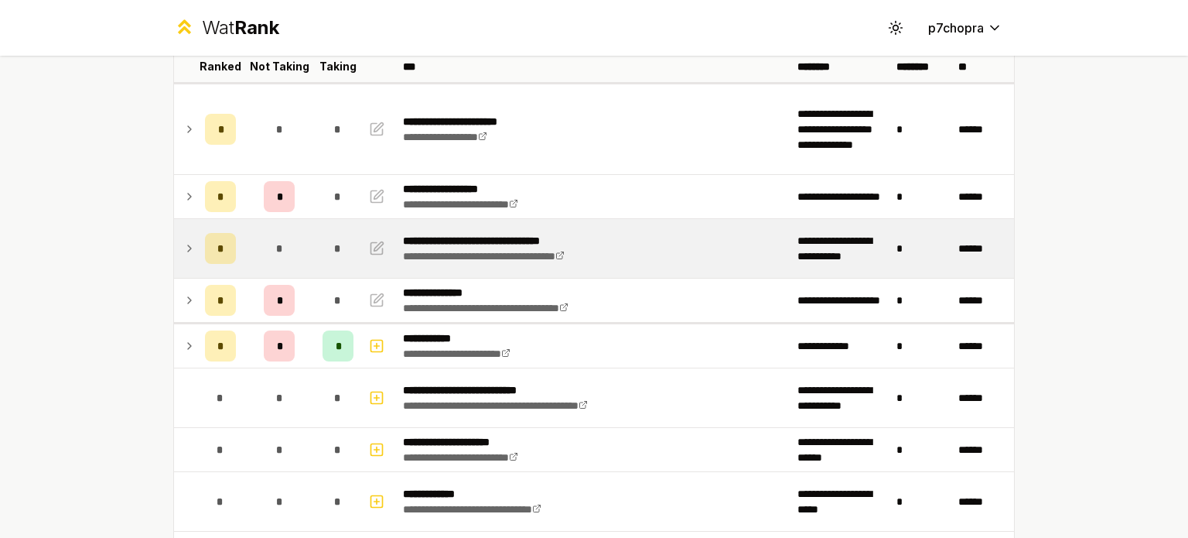
scroll to position [128, 0]
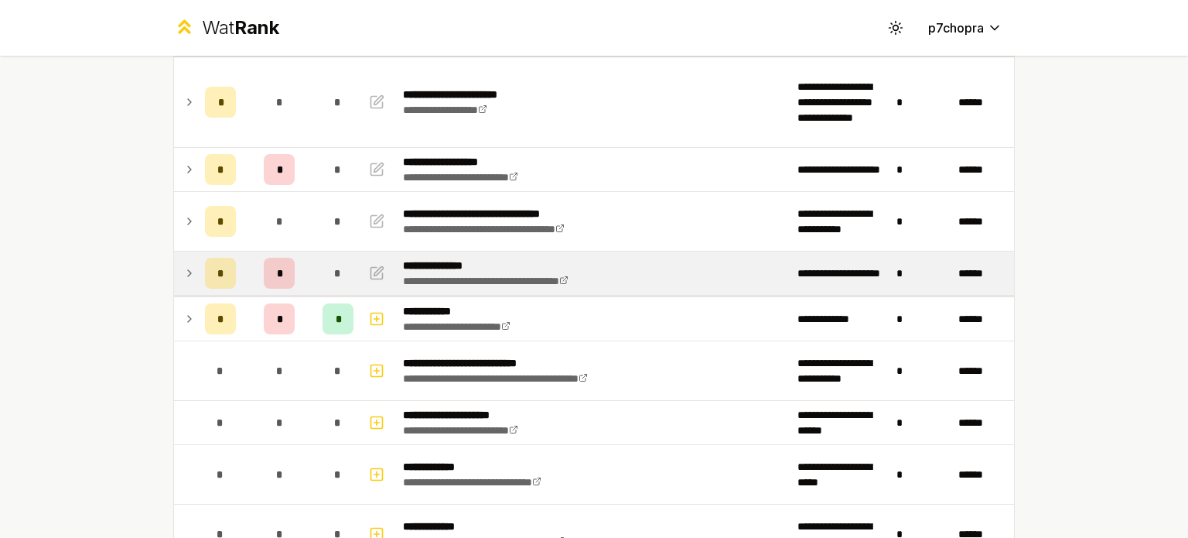
click at [316, 275] on td "*" at bounding box center [337, 272] width 43 height 43
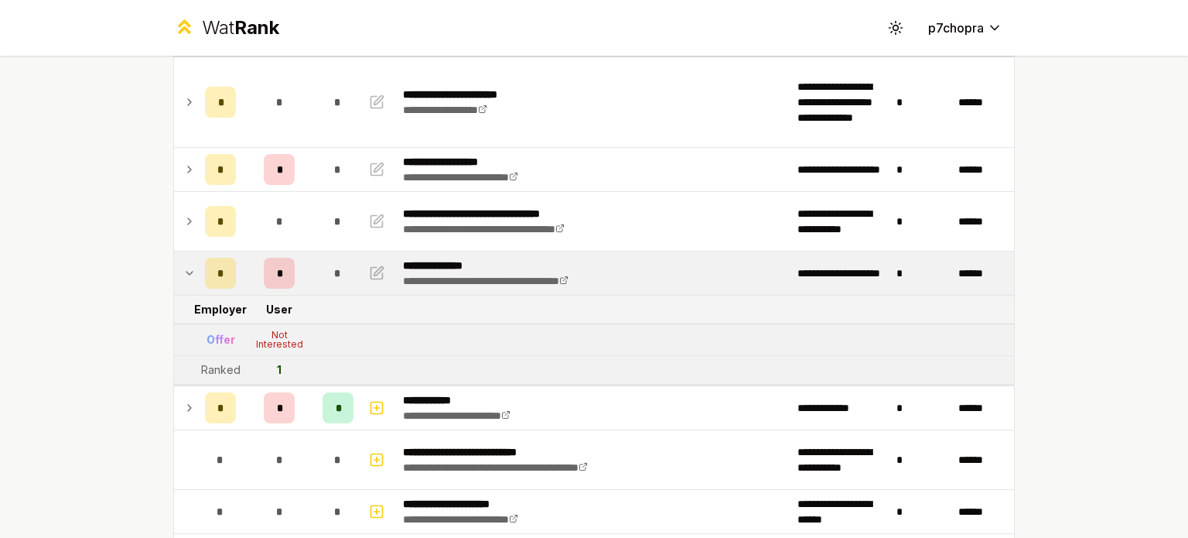
click at [316, 275] on td "*" at bounding box center [337, 272] width 43 height 43
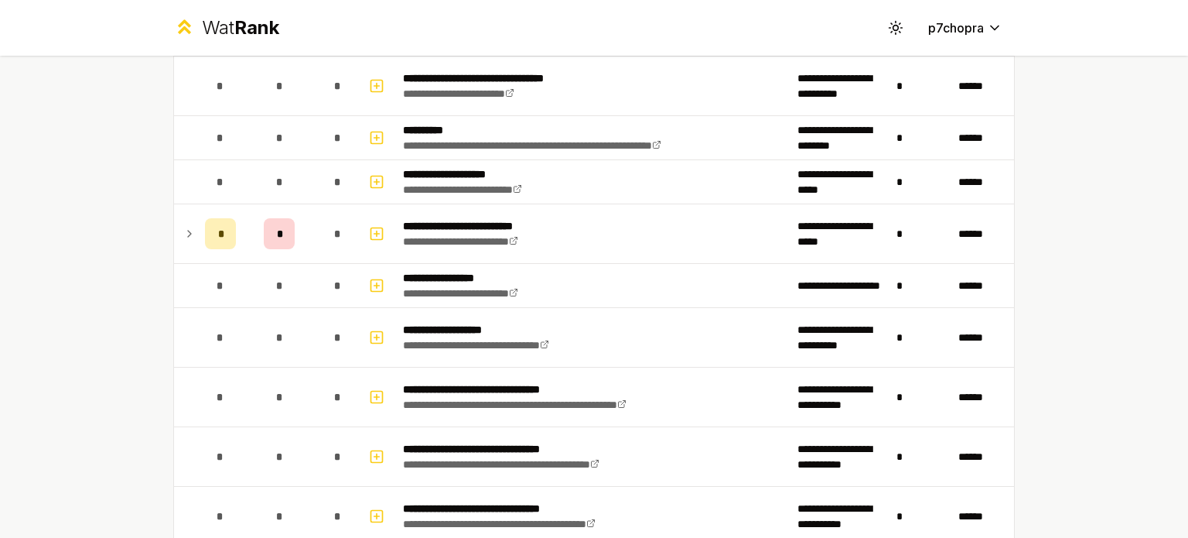
scroll to position [1289, 0]
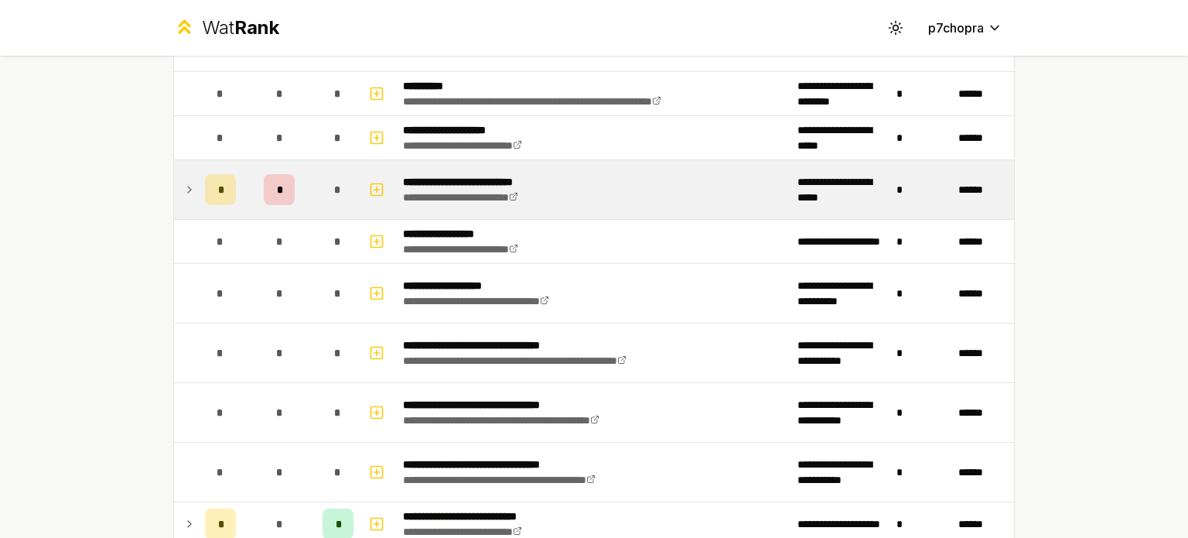
click at [340, 202] on td "*" at bounding box center [337, 189] width 43 height 59
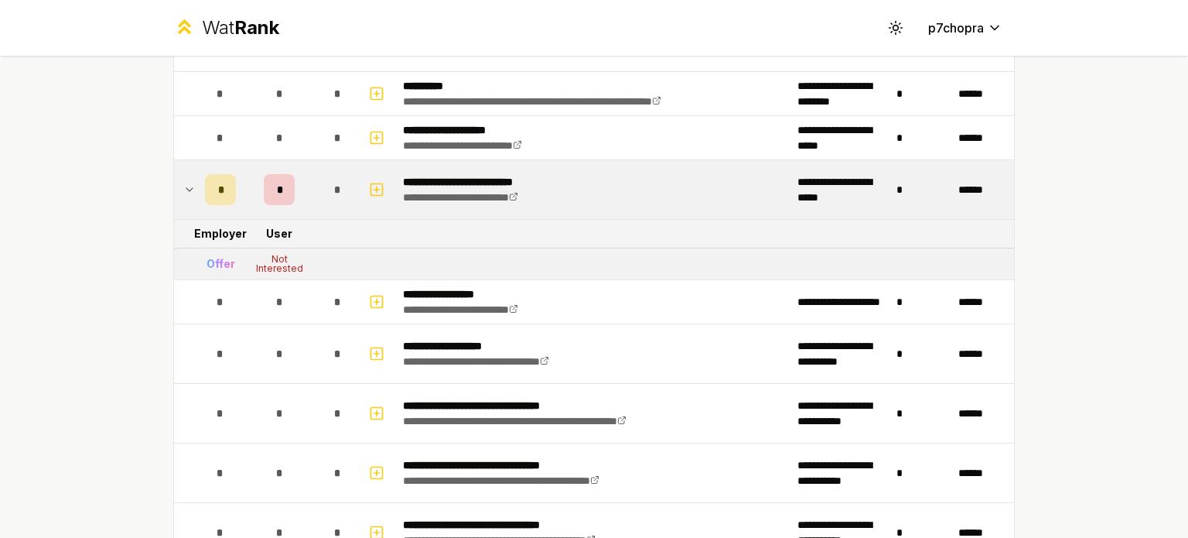
click at [340, 202] on td "*" at bounding box center [337, 189] width 43 height 59
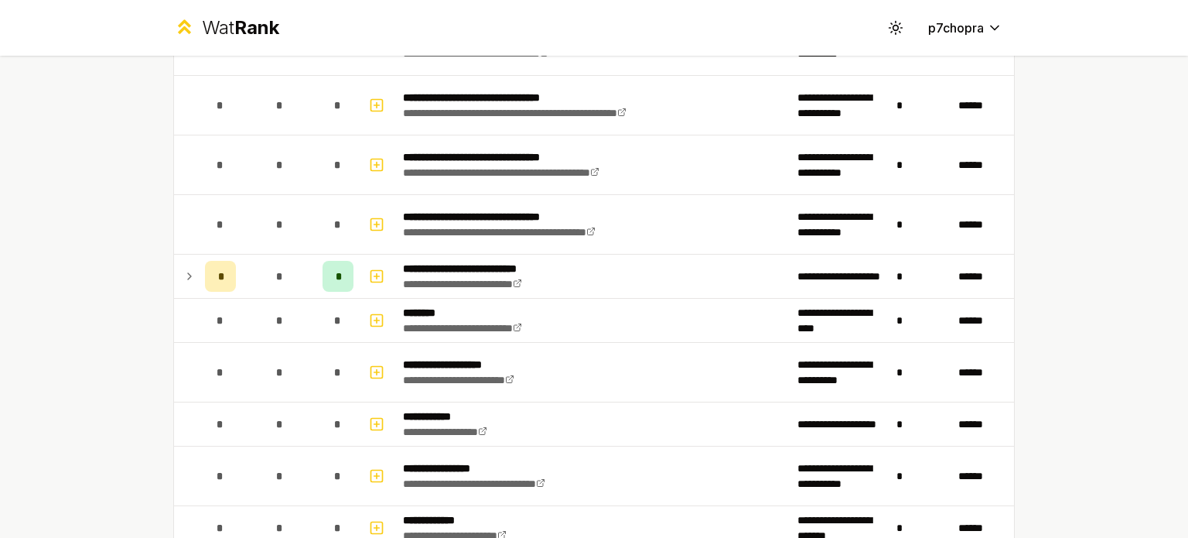
scroll to position [1547, 0]
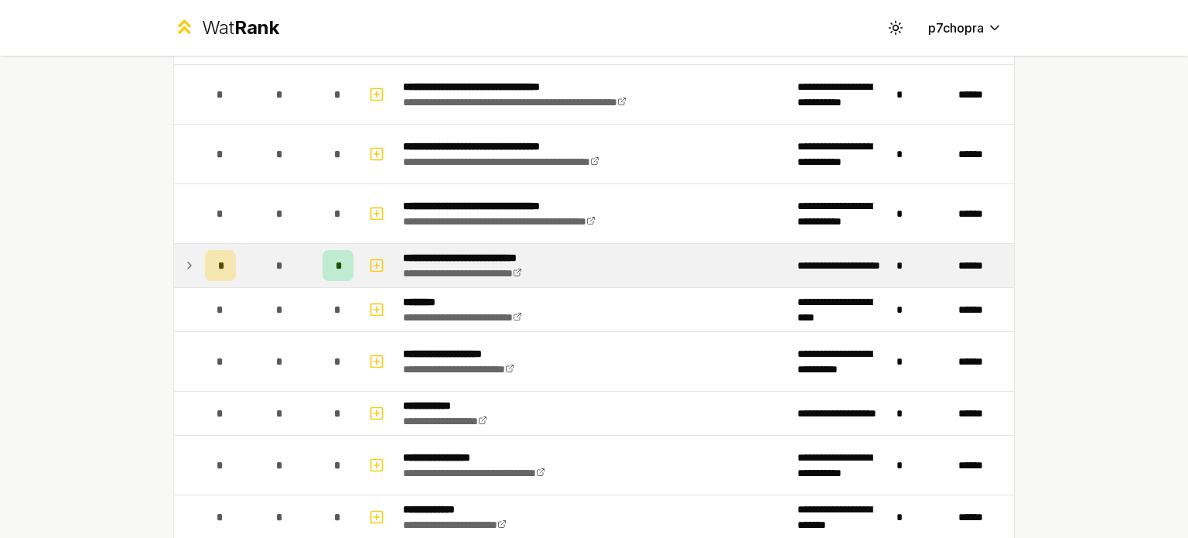
click at [331, 244] on td "*" at bounding box center [337, 265] width 43 height 43
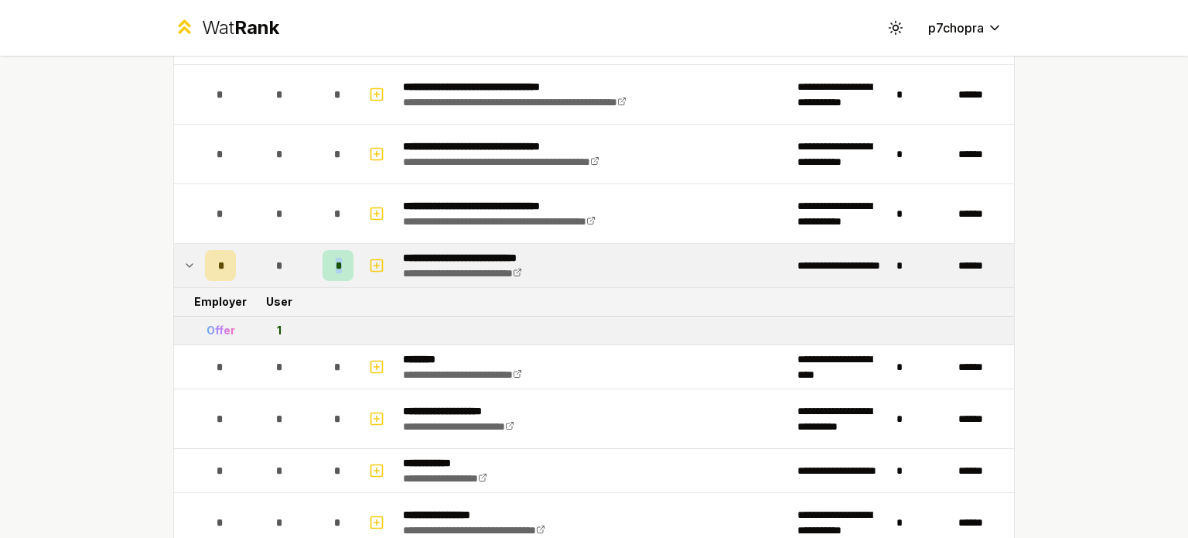
click at [331, 244] on td "*" at bounding box center [337, 265] width 43 height 43
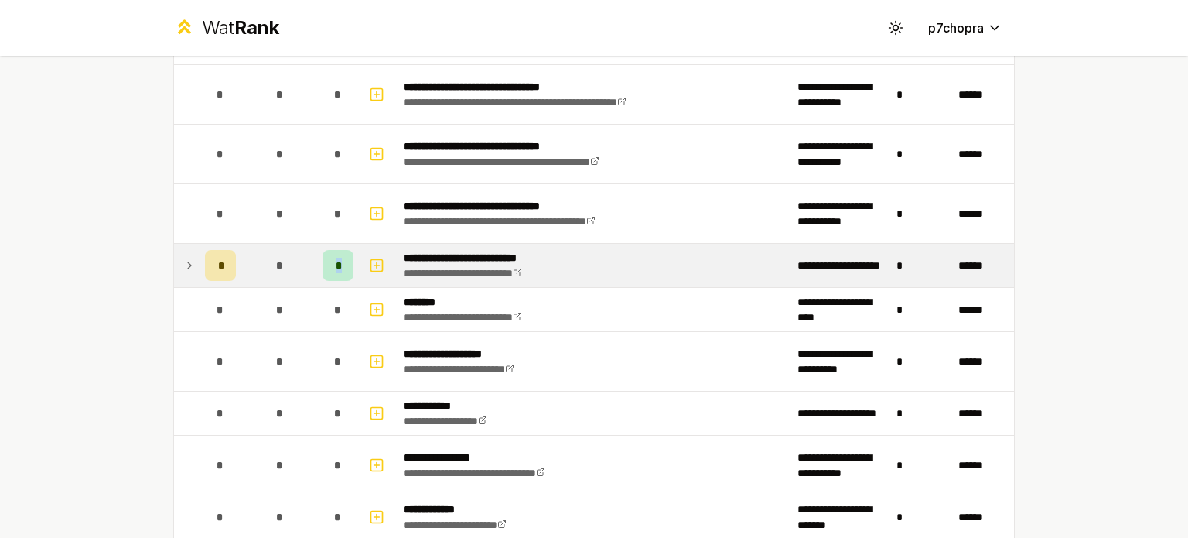
click at [331, 244] on td "*" at bounding box center [337, 265] width 43 height 43
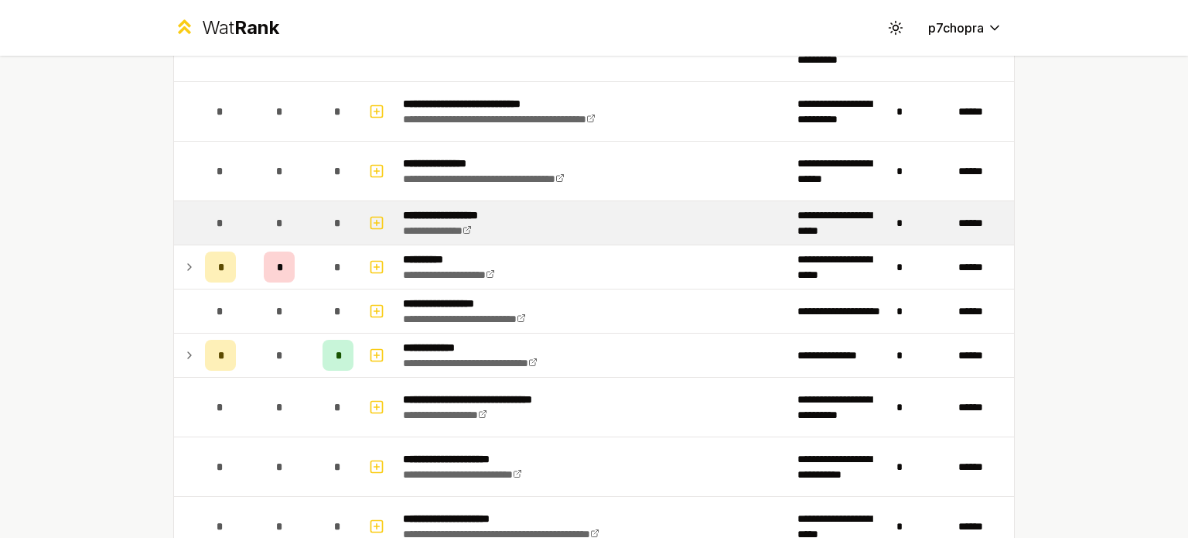
scroll to position [2449, 0]
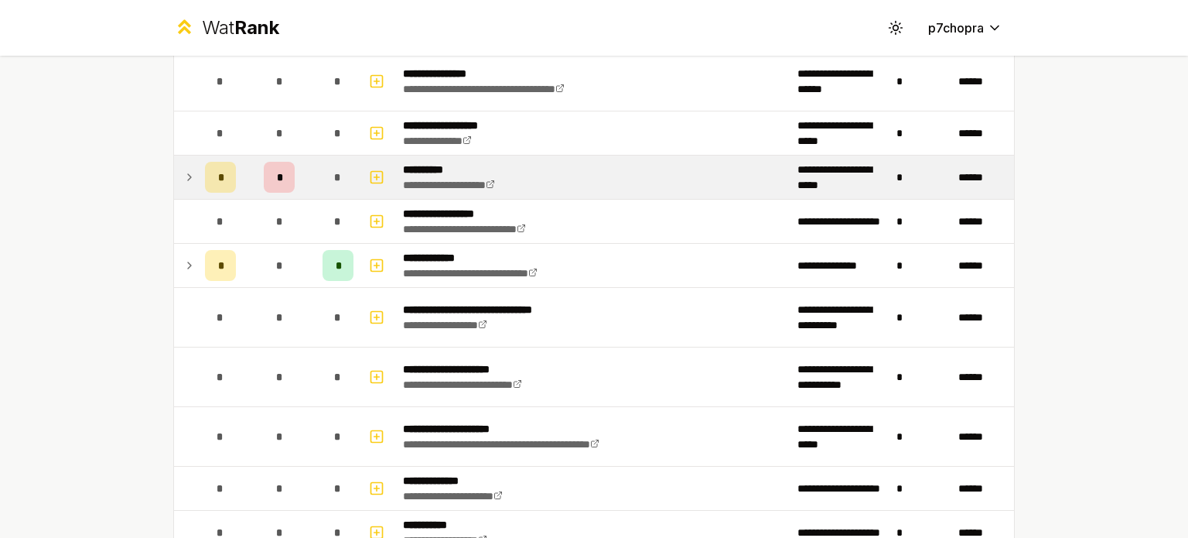
click at [330, 178] on div "*" at bounding box center [338, 177] width 31 height 31
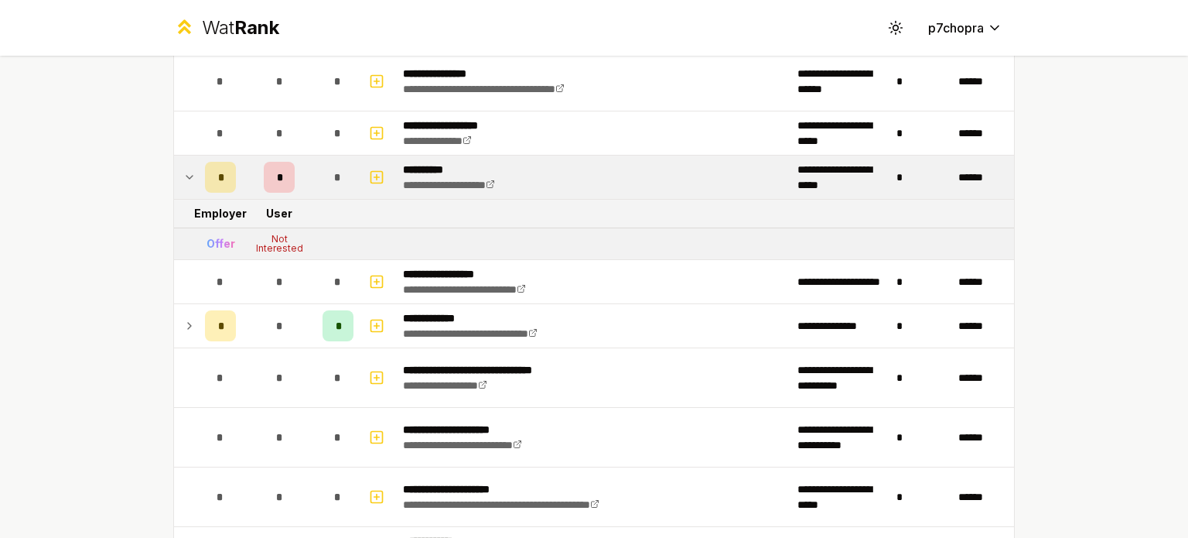
click at [328, 180] on div "*" at bounding box center [338, 177] width 31 height 31
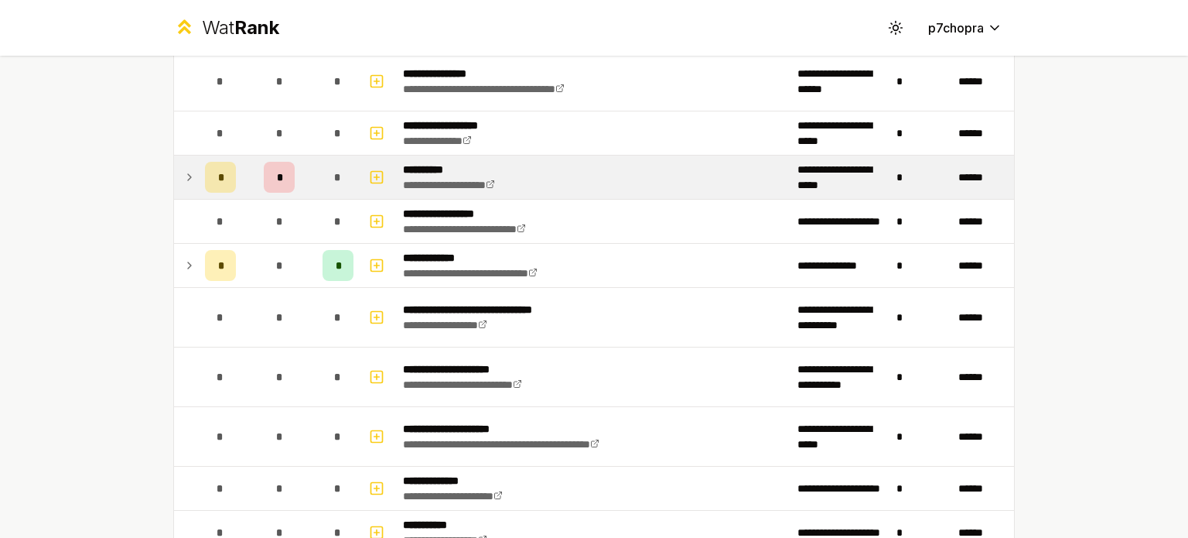
click at [328, 180] on div "*" at bounding box center [338, 177] width 31 height 31
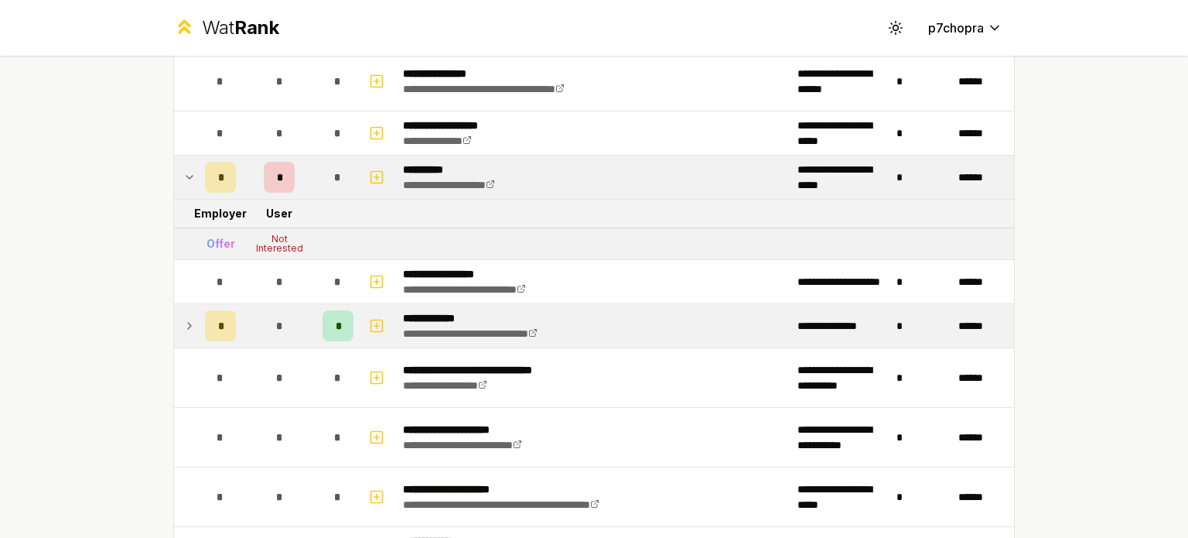
click at [325, 304] on td "*" at bounding box center [337, 325] width 43 height 43
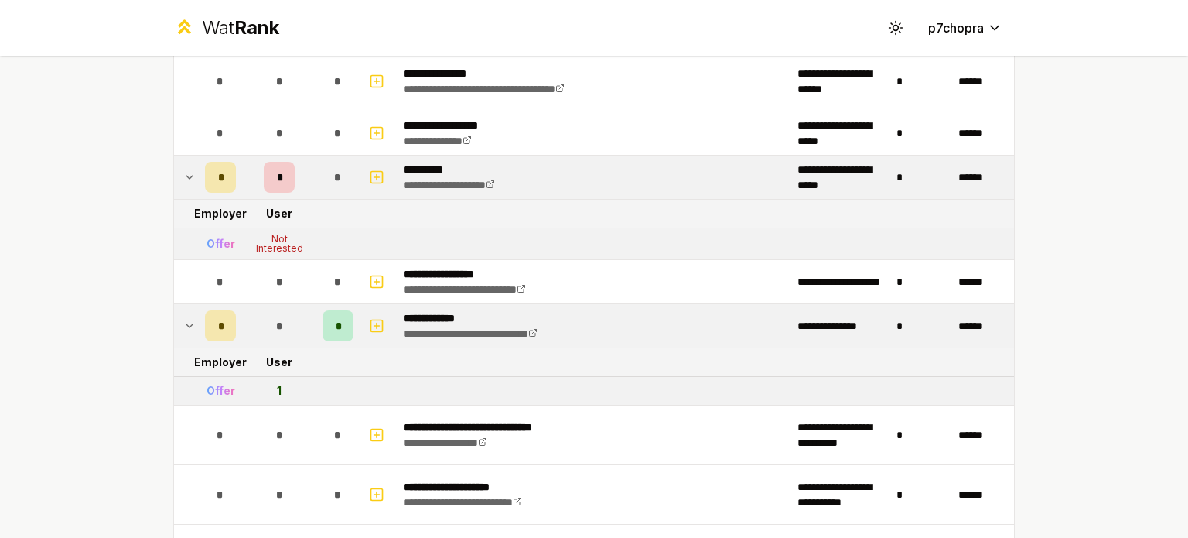
click at [325, 304] on td "*" at bounding box center [337, 325] width 43 height 43
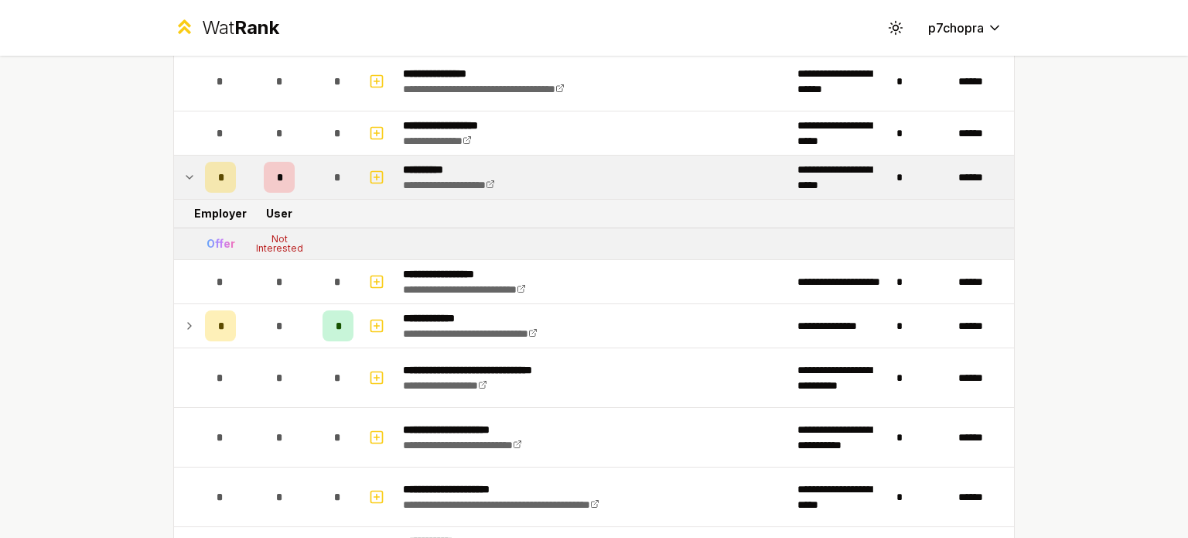
click at [338, 173] on div "*" at bounding box center [338, 177] width 31 height 31
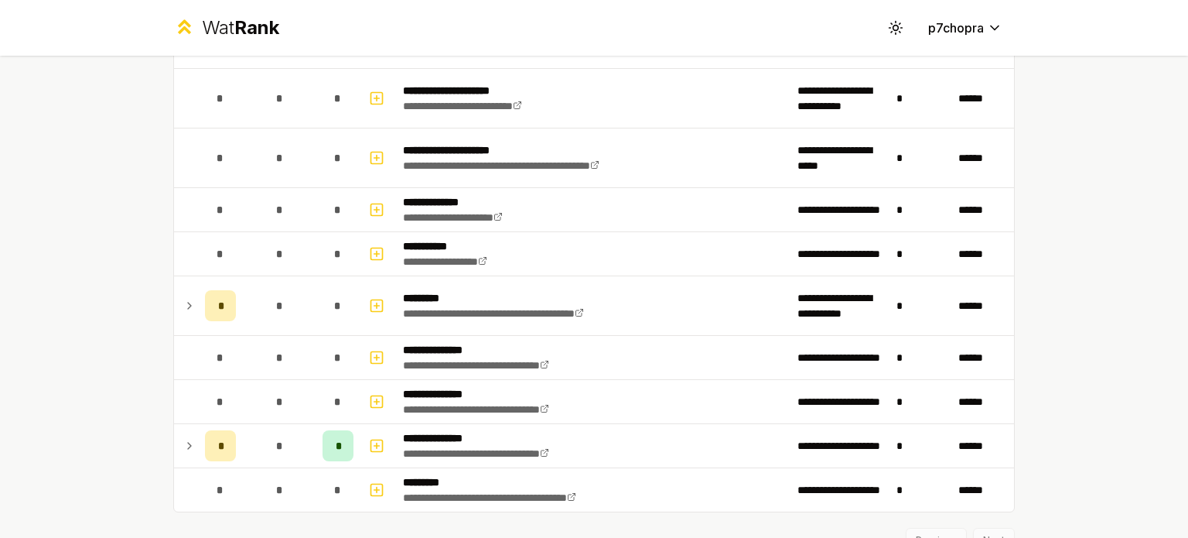
scroll to position [2787, 0]
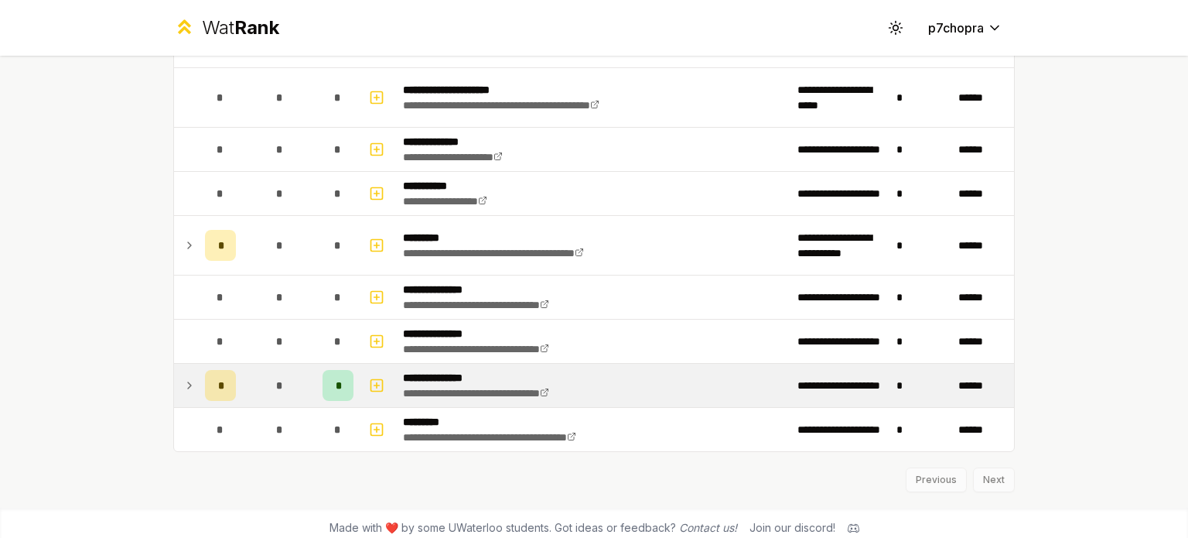
click at [318, 364] on td "*" at bounding box center [337, 385] width 43 height 43
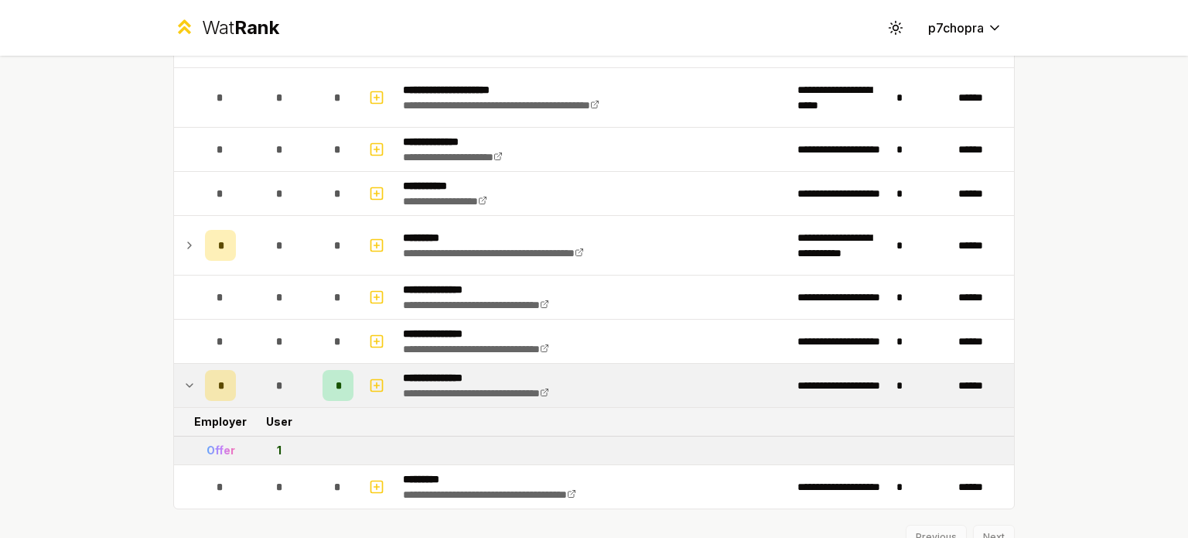
click at [323, 370] on div "*" at bounding box center [338, 385] width 31 height 31
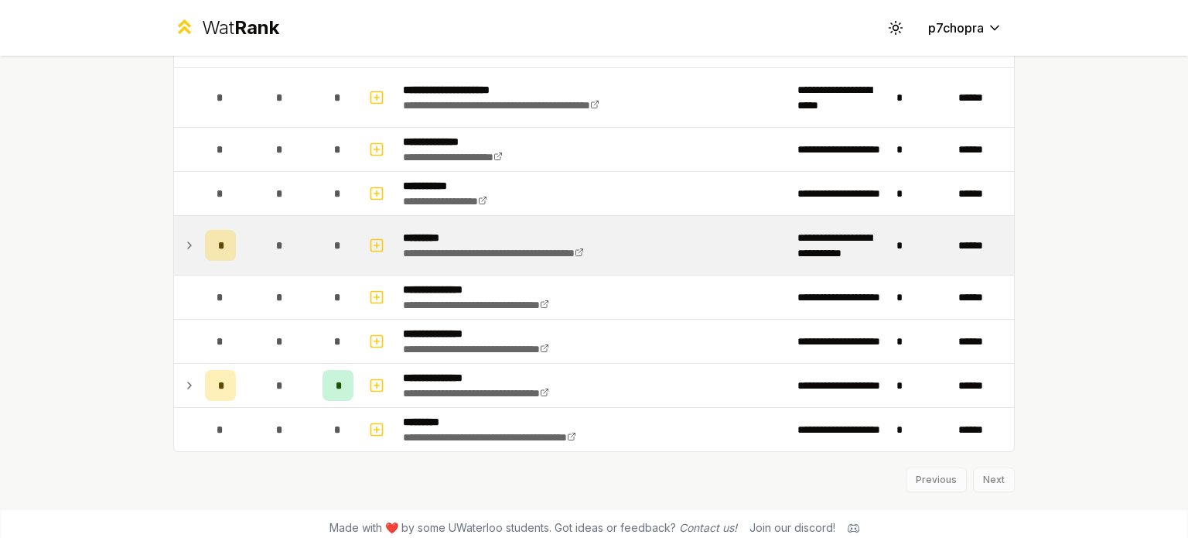
click at [329, 253] on td "*" at bounding box center [337, 245] width 43 height 59
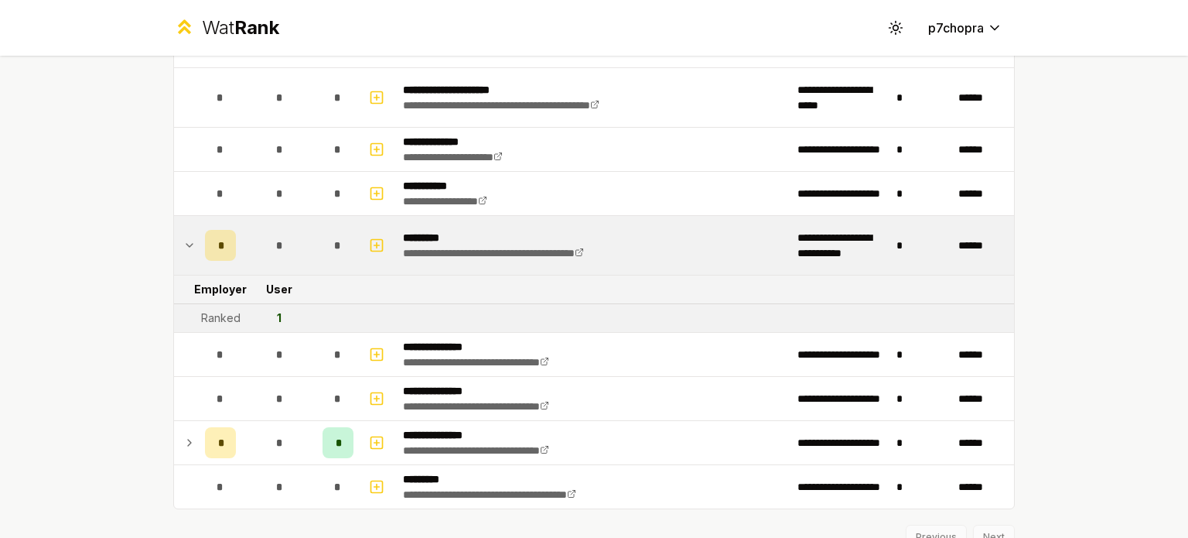
click at [329, 253] on td "*" at bounding box center [337, 245] width 43 height 59
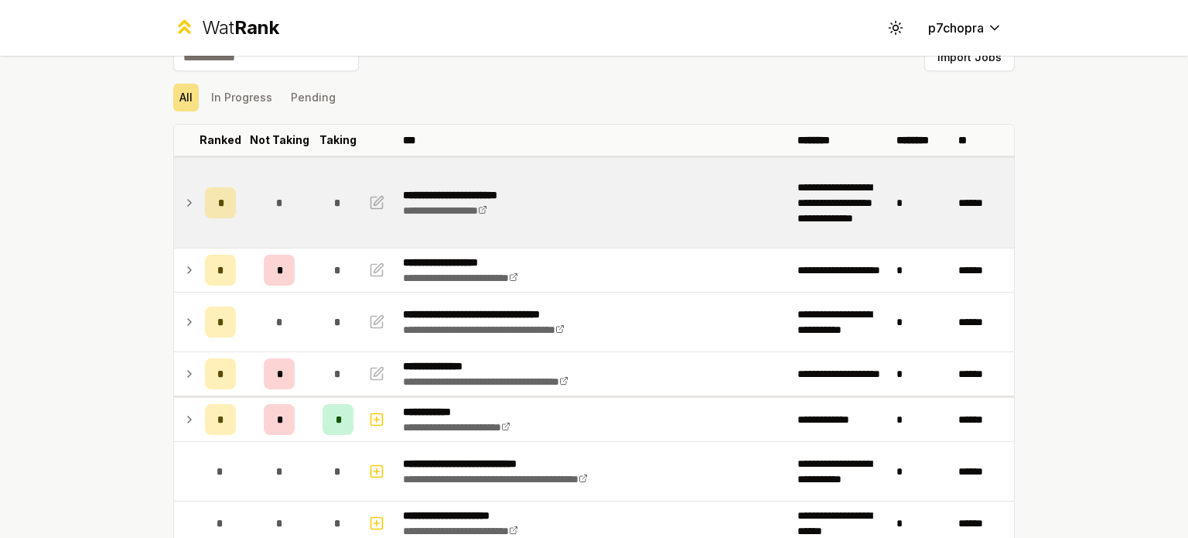
scroll to position [0, 0]
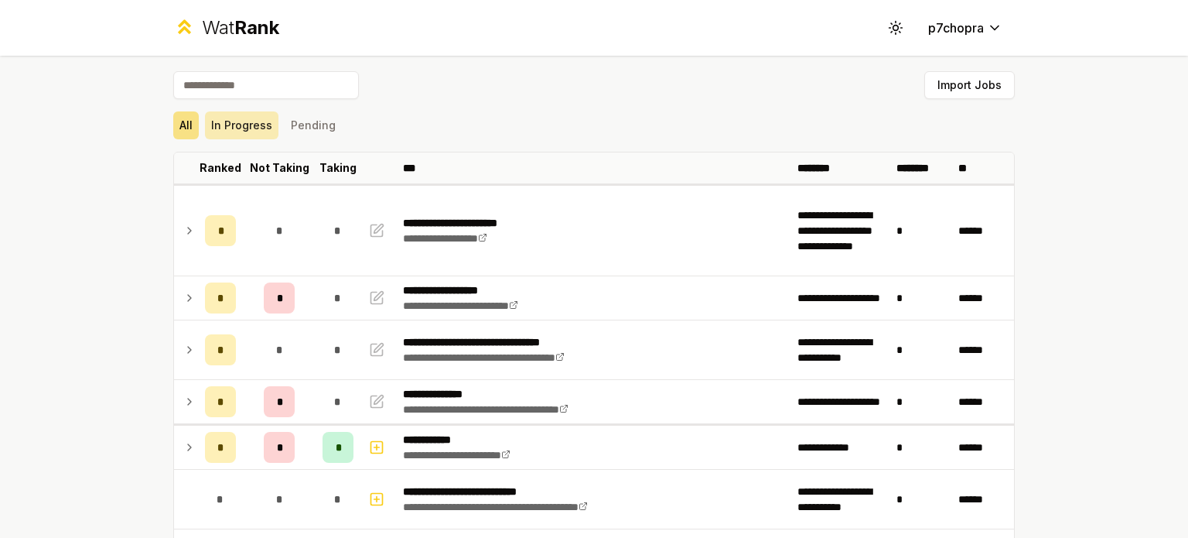
click at [254, 123] on button "In Progress" at bounding box center [241, 125] width 73 height 28
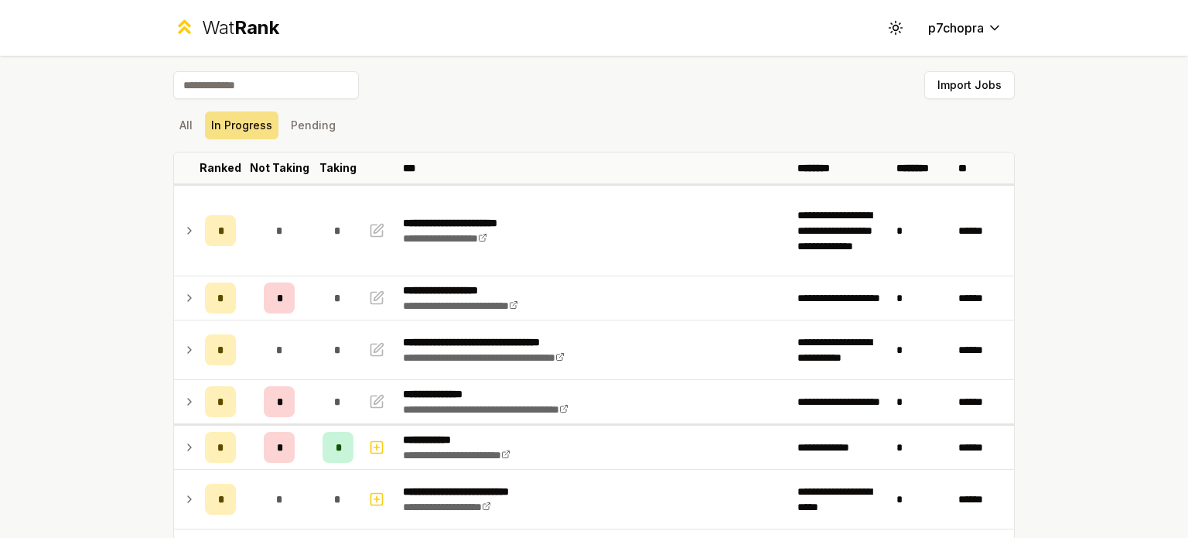
click at [544, 135] on div "All In Progress Pending" at bounding box center [593, 125] width 841 height 28
click at [0, 160] on div "**********" at bounding box center [594, 269] width 1188 height 538
